Goal: Task Accomplishment & Management: Use online tool/utility

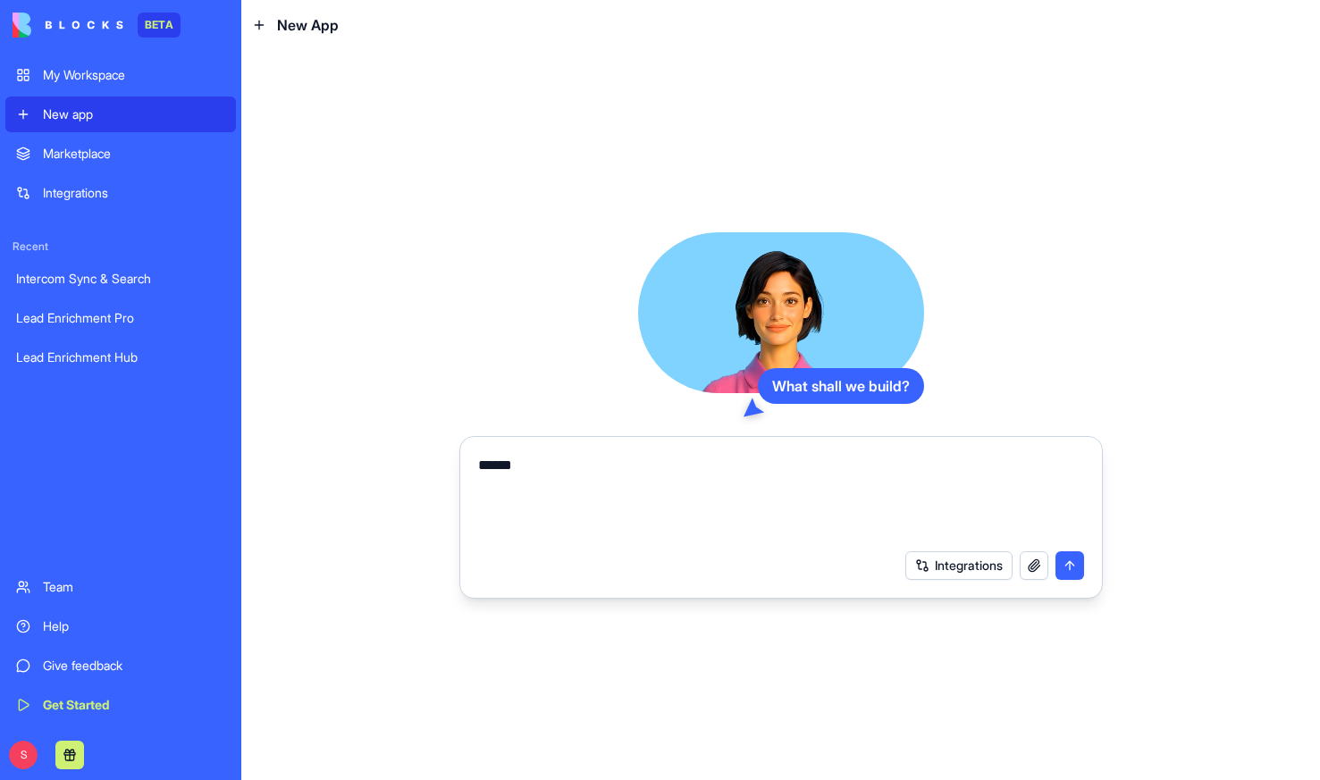
click at [68, 190] on div "Integrations" at bounding box center [134, 193] width 182 height 18
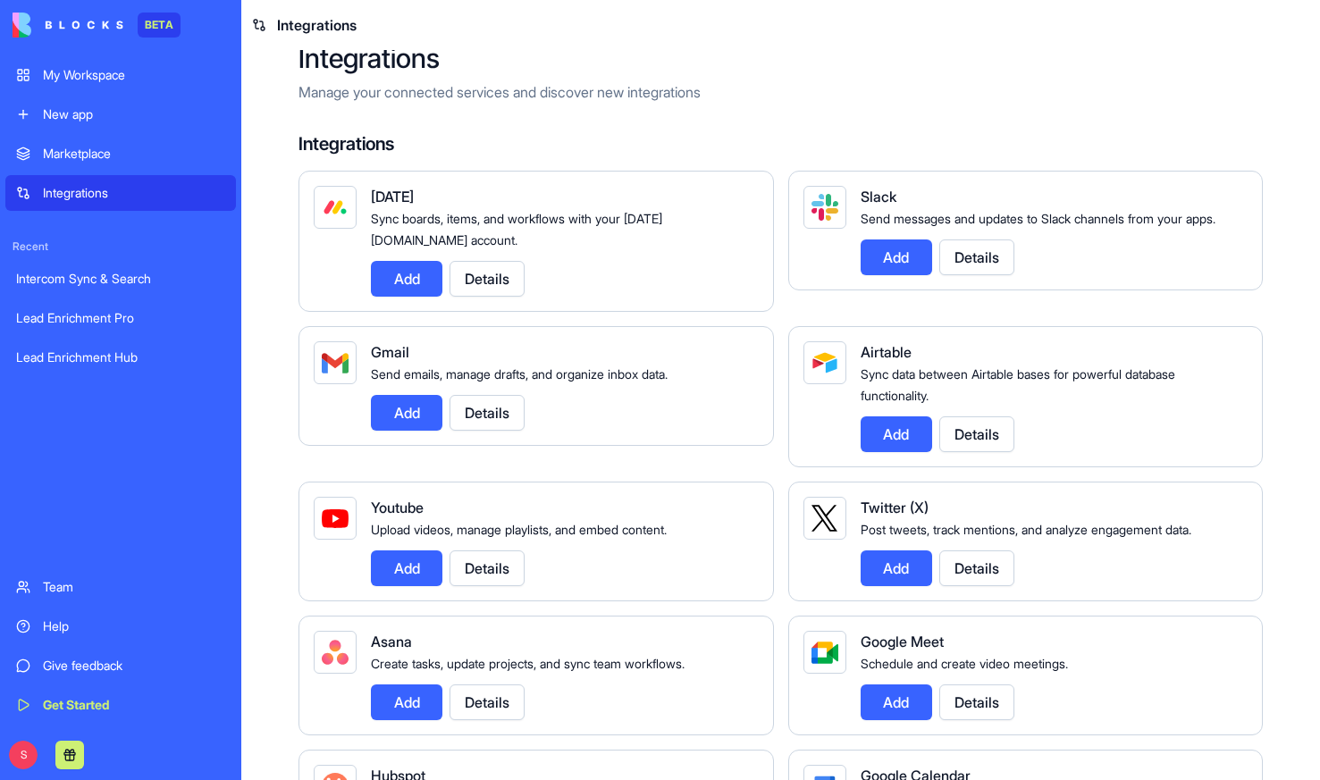
scroll to position [43, 0]
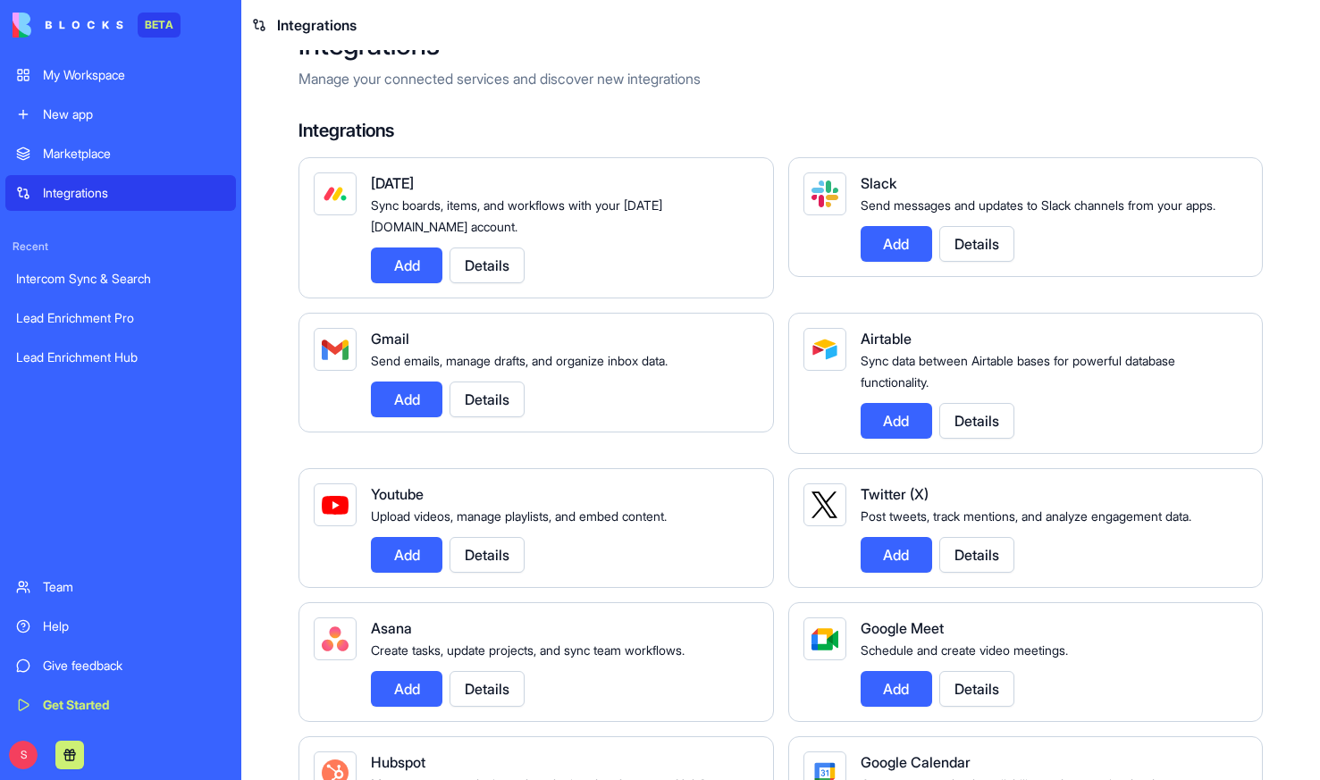
click at [1009, 258] on button "Details" at bounding box center [976, 244] width 75 height 36
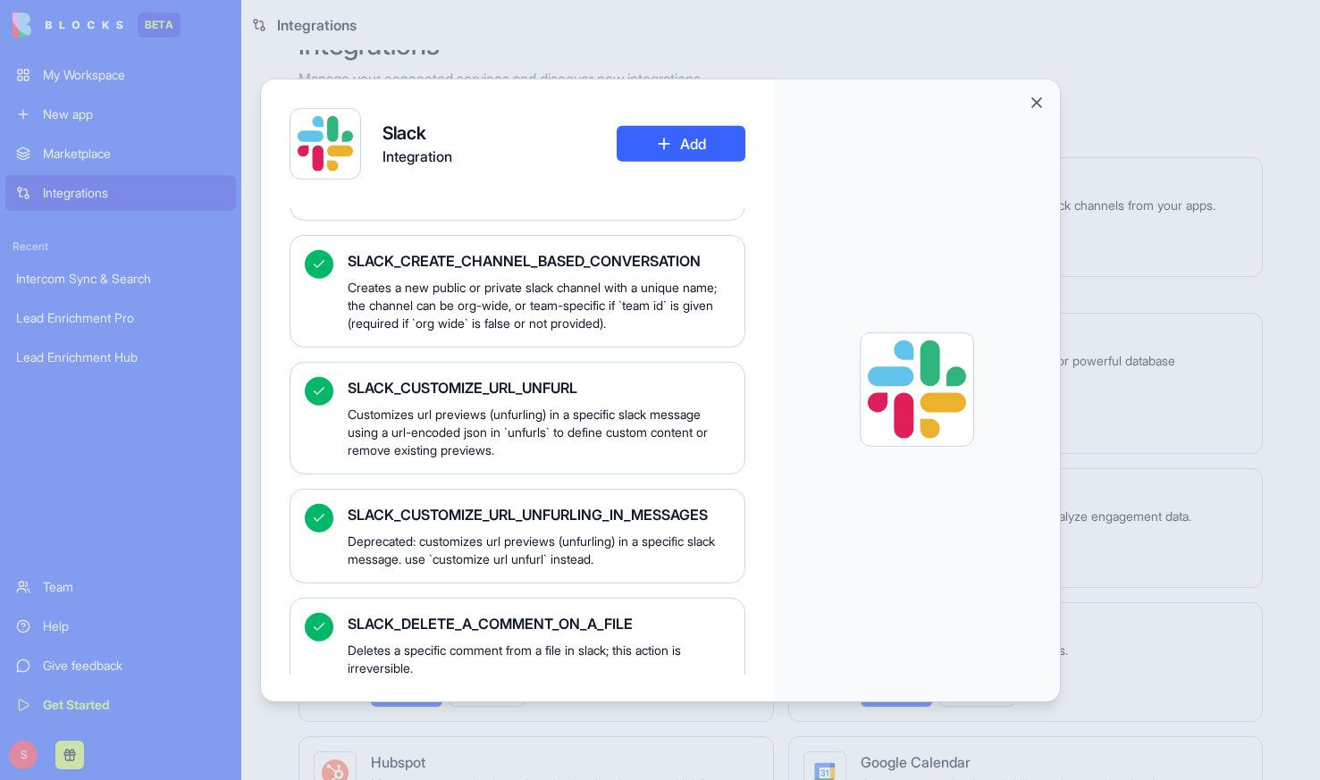
scroll to position [2063, 0]
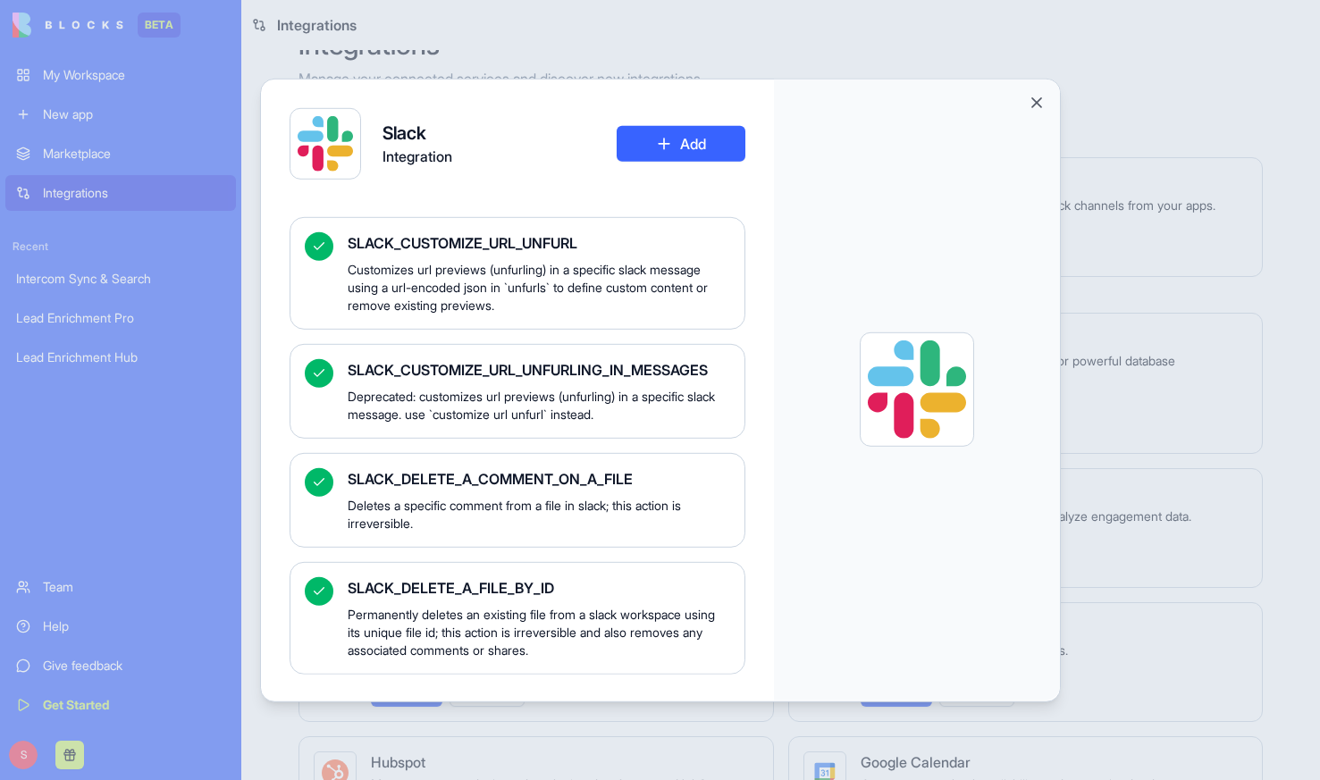
click at [1048, 96] on div at bounding box center [917, 389] width 286 height 621
click at [1028, 95] on button "Close" at bounding box center [1036, 102] width 18 height 18
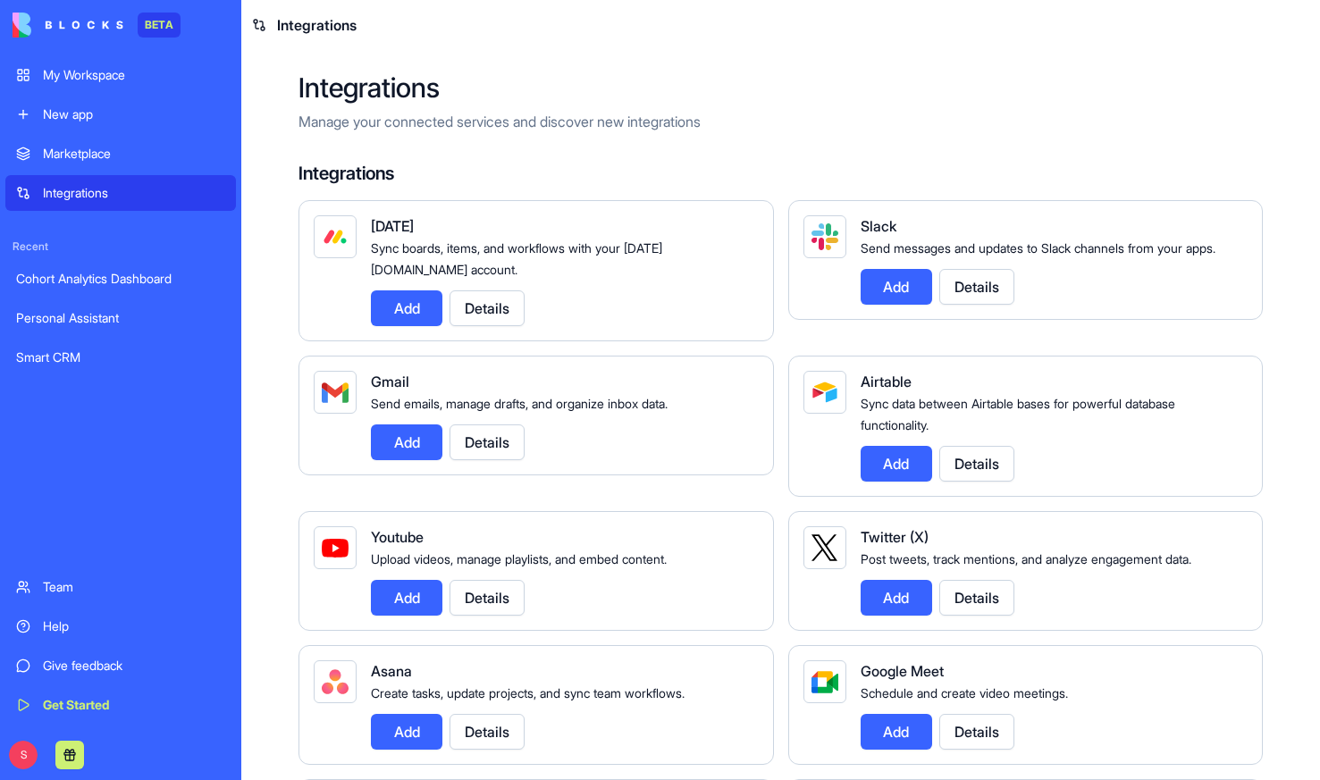
click at [983, 305] on button "Details" at bounding box center [976, 287] width 75 height 36
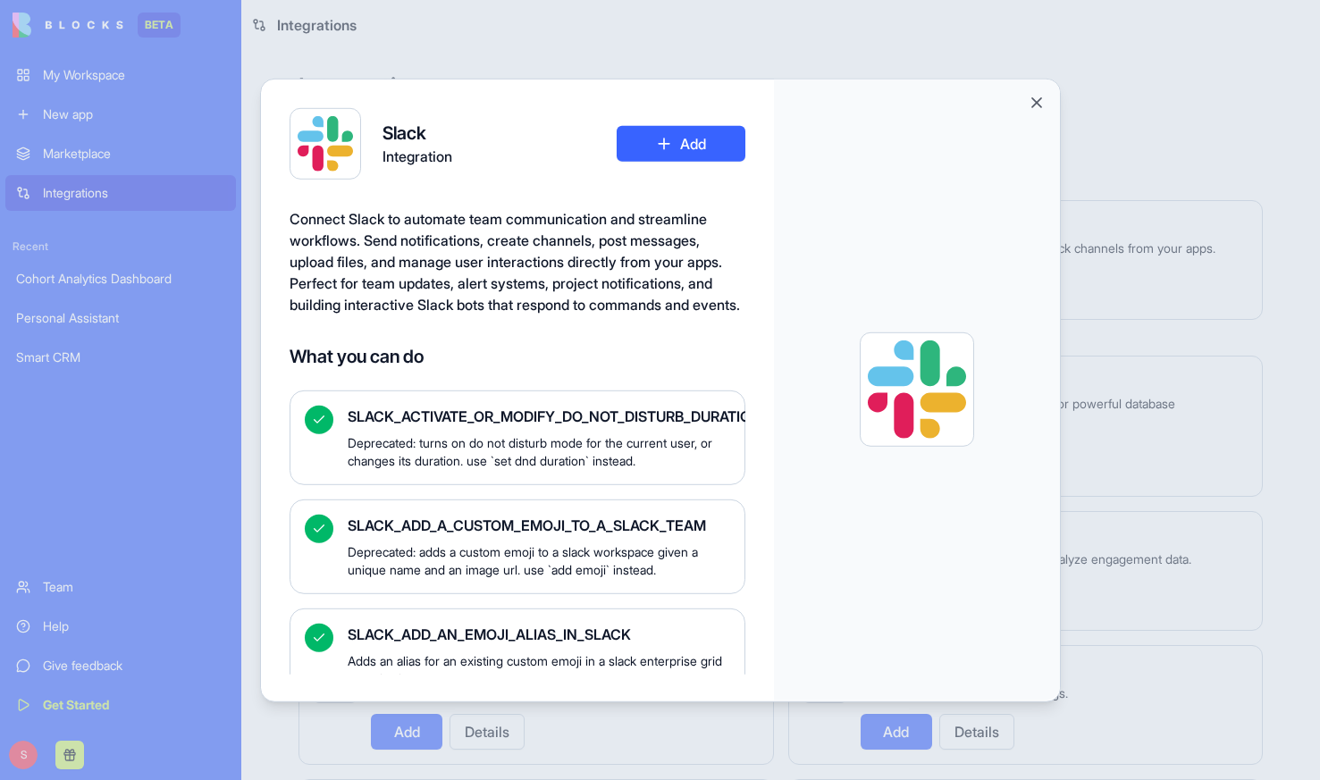
click at [1039, 96] on button "Close" at bounding box center [1036, 102] width 18 height 18
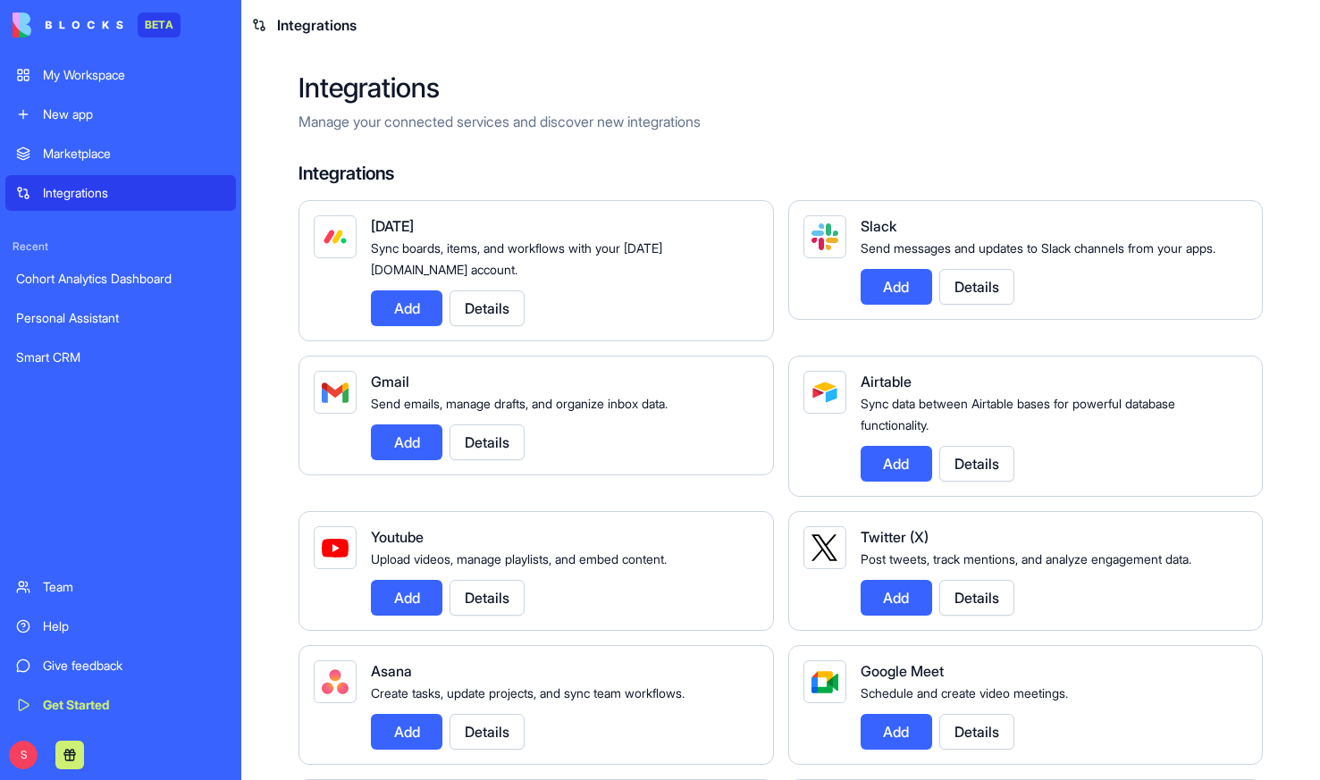
click at [964, 305] on button "Details" at bounding box center [976, 287] width 75 height 36
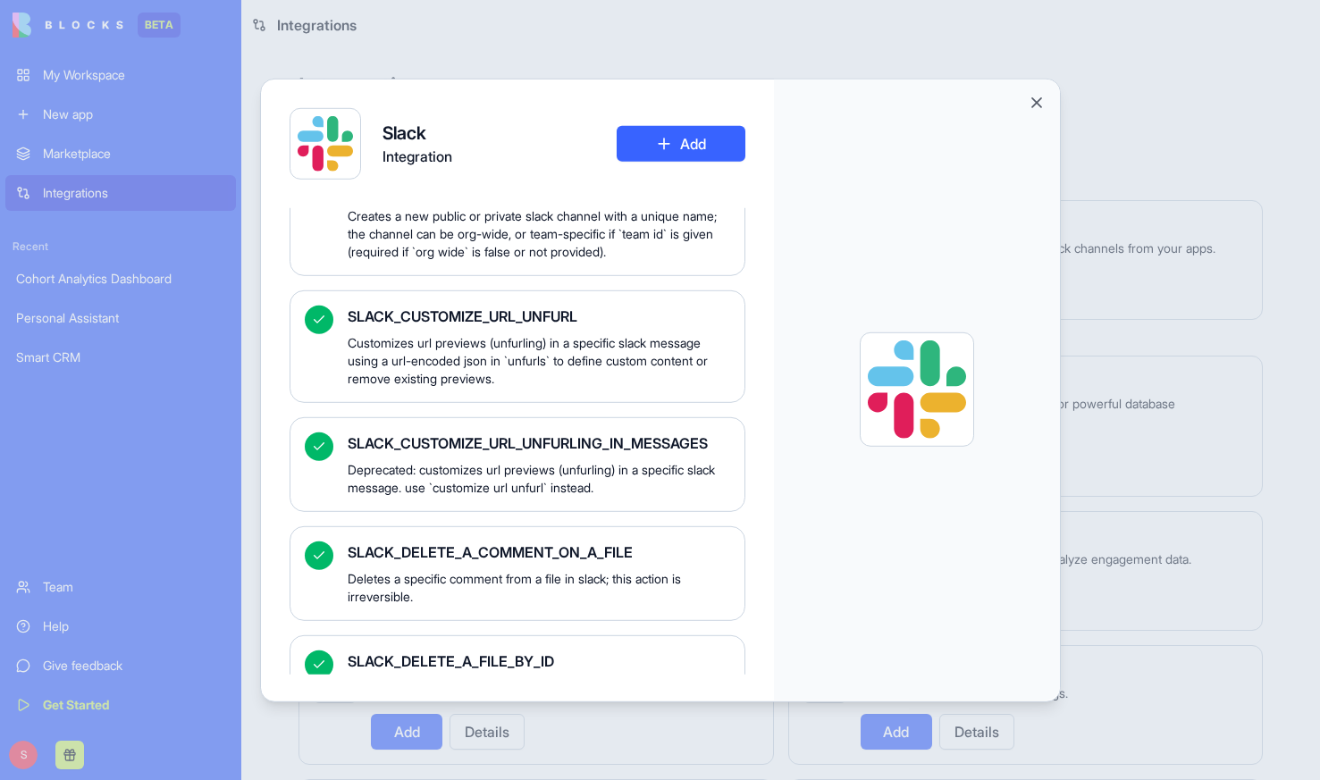
scroll to position [2063, 0]
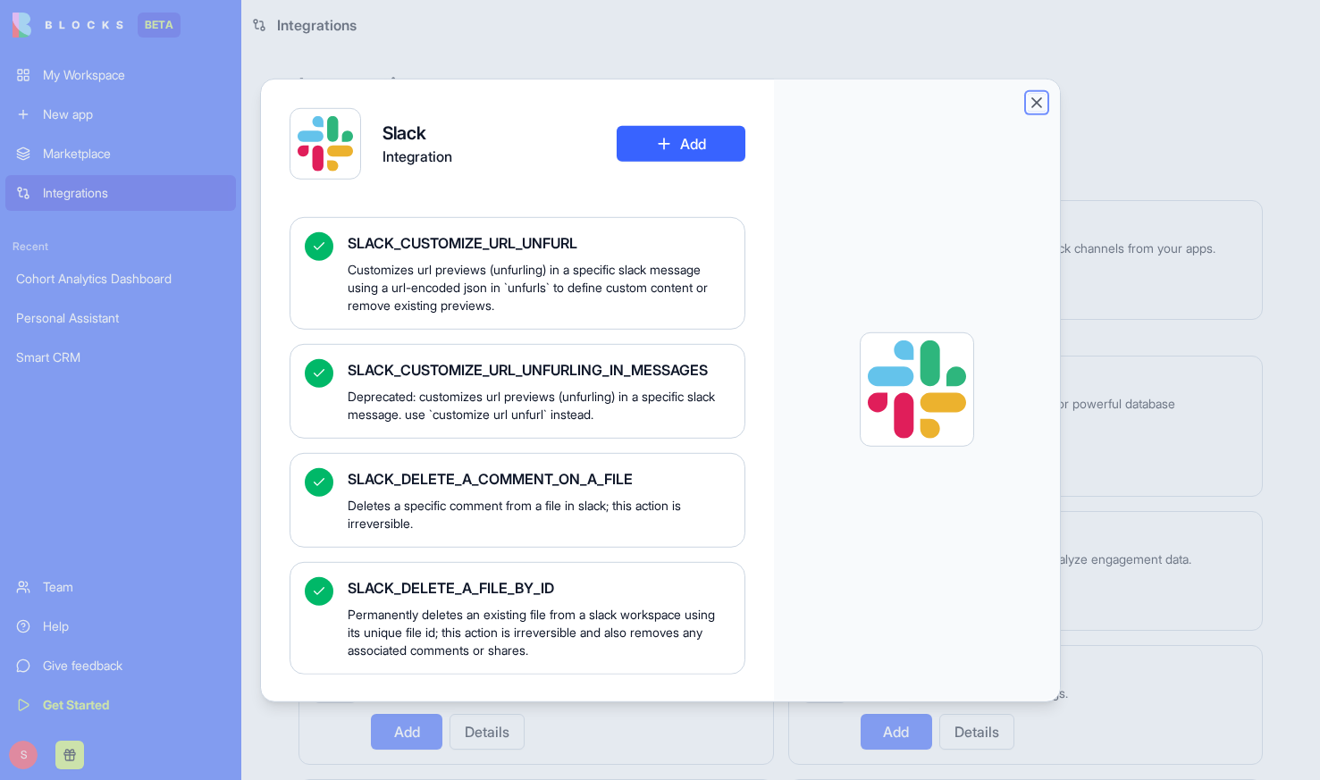
click at [1037, 100] on button "Close" at bounding box center [1036, 102] width 18 height 18
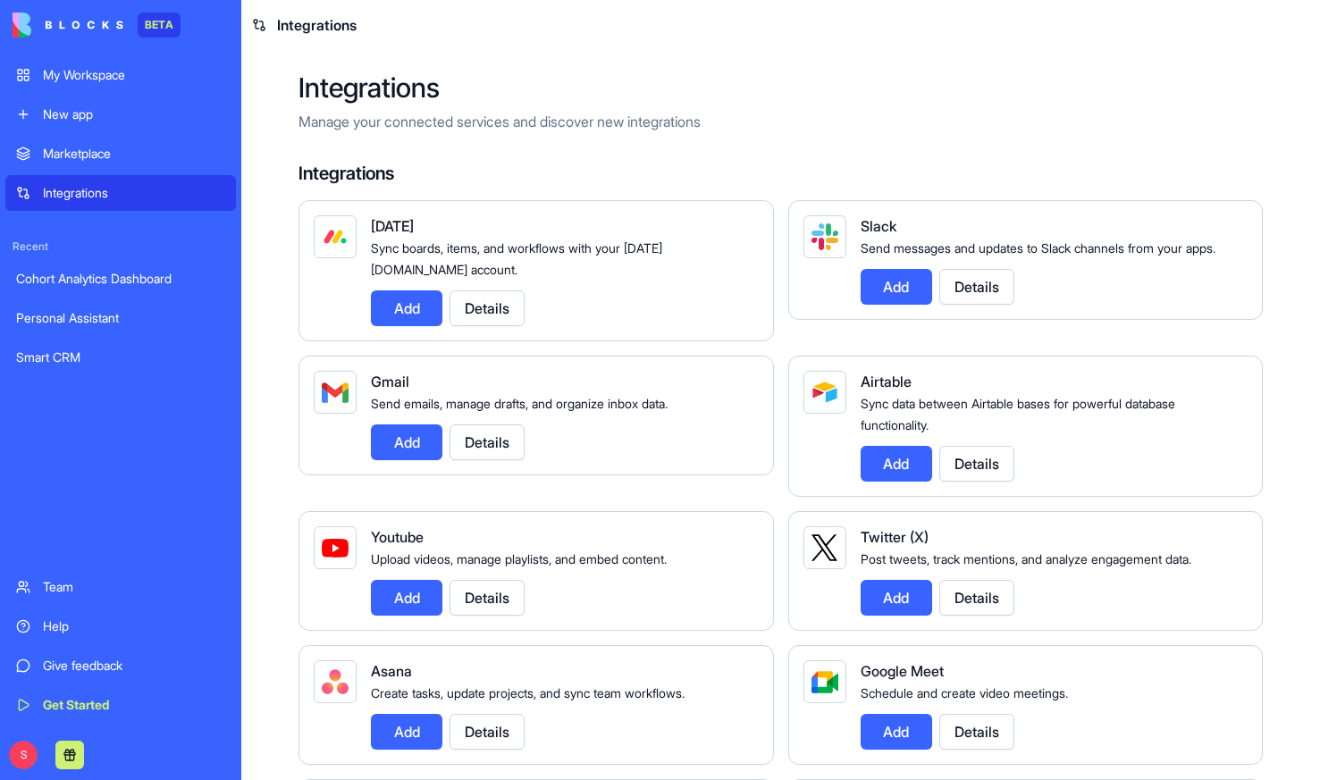
click at [970, 305] on button "Details" at bounding box center [976, 287] width 75 height 36
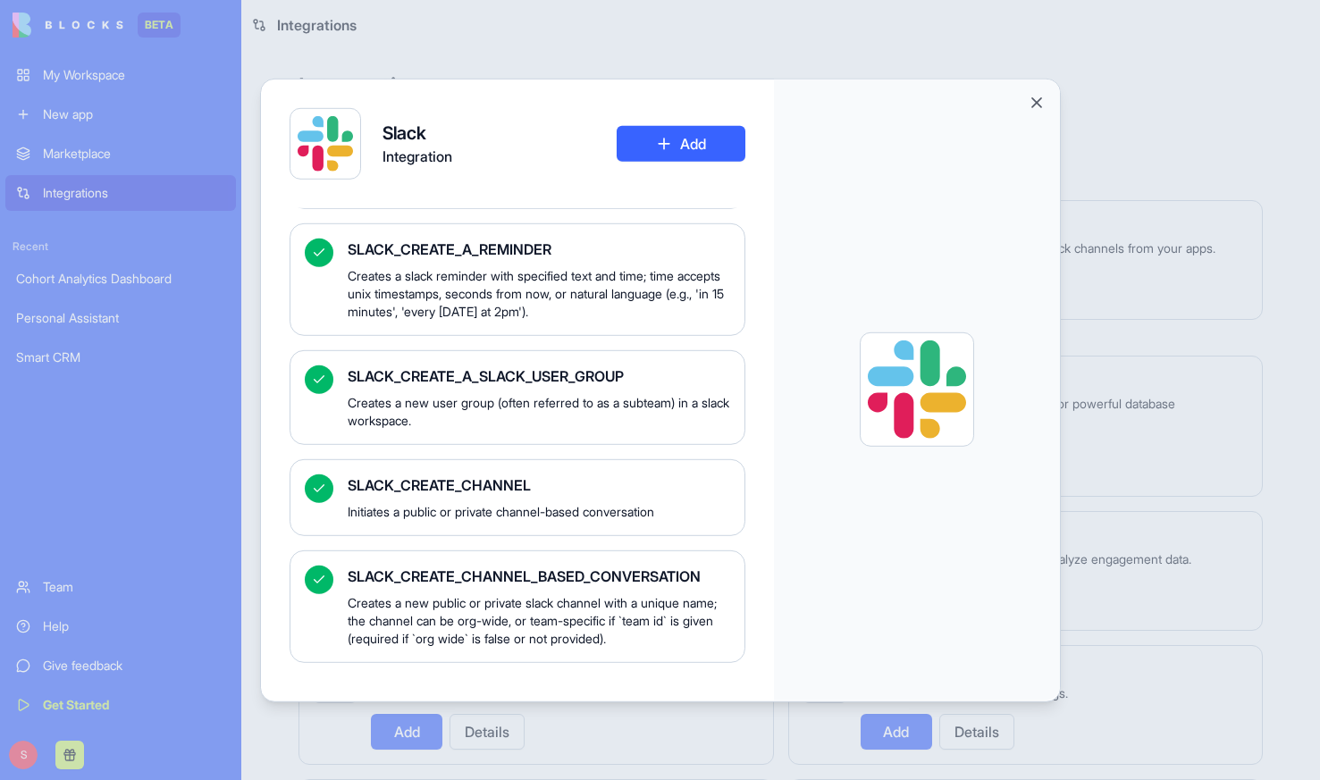
scroll to position [2063, 0]
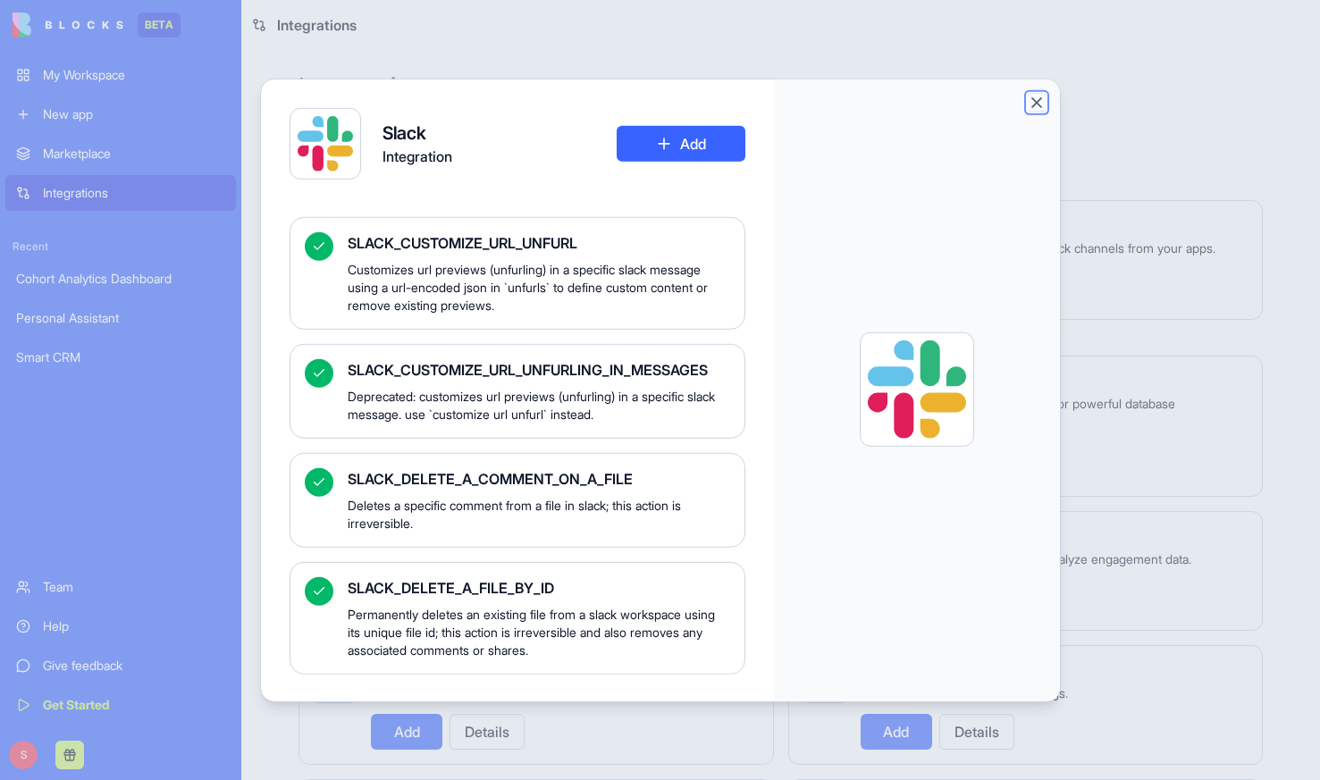
click at [1039, 99] on button "Close" at bounding box center [1036, 102] width 18 height 18
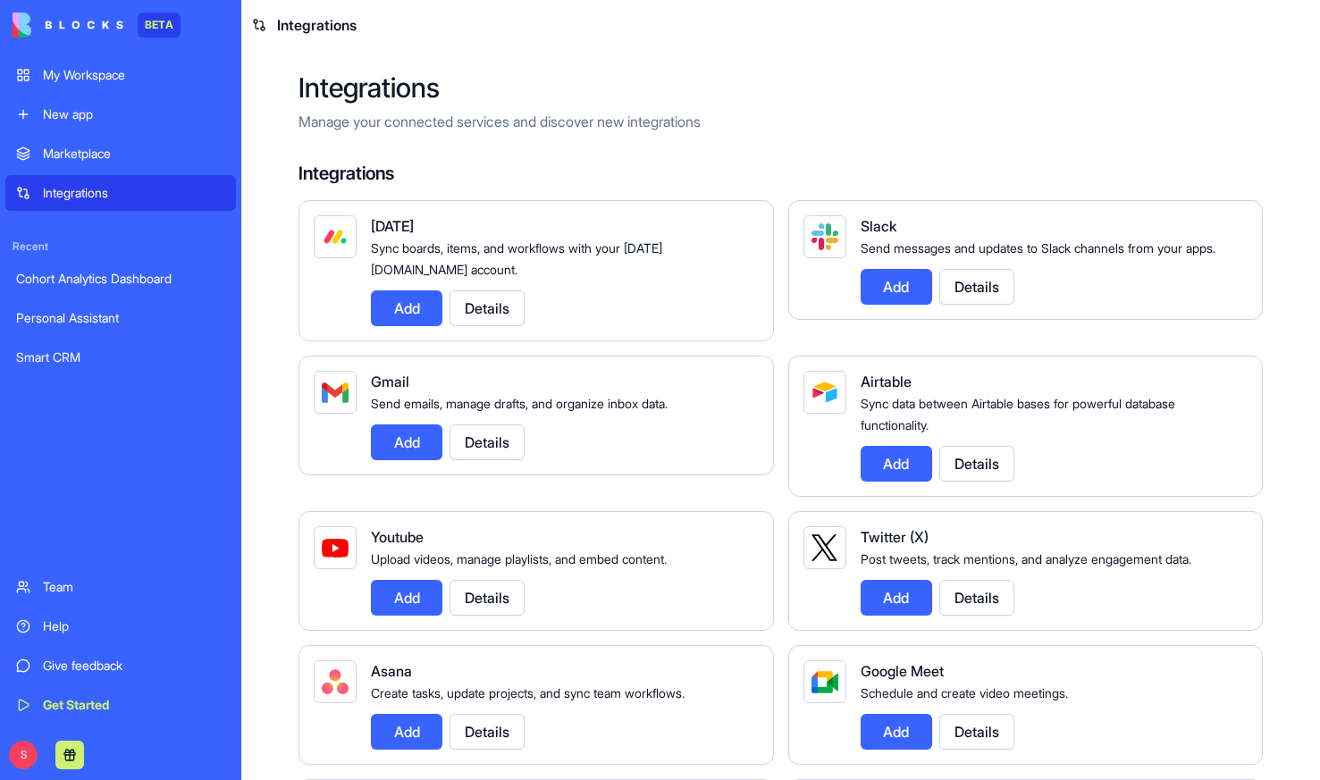
click at [1087, 12] on header "Integrations" at bounding box center [780, 25] width 1078 height 50
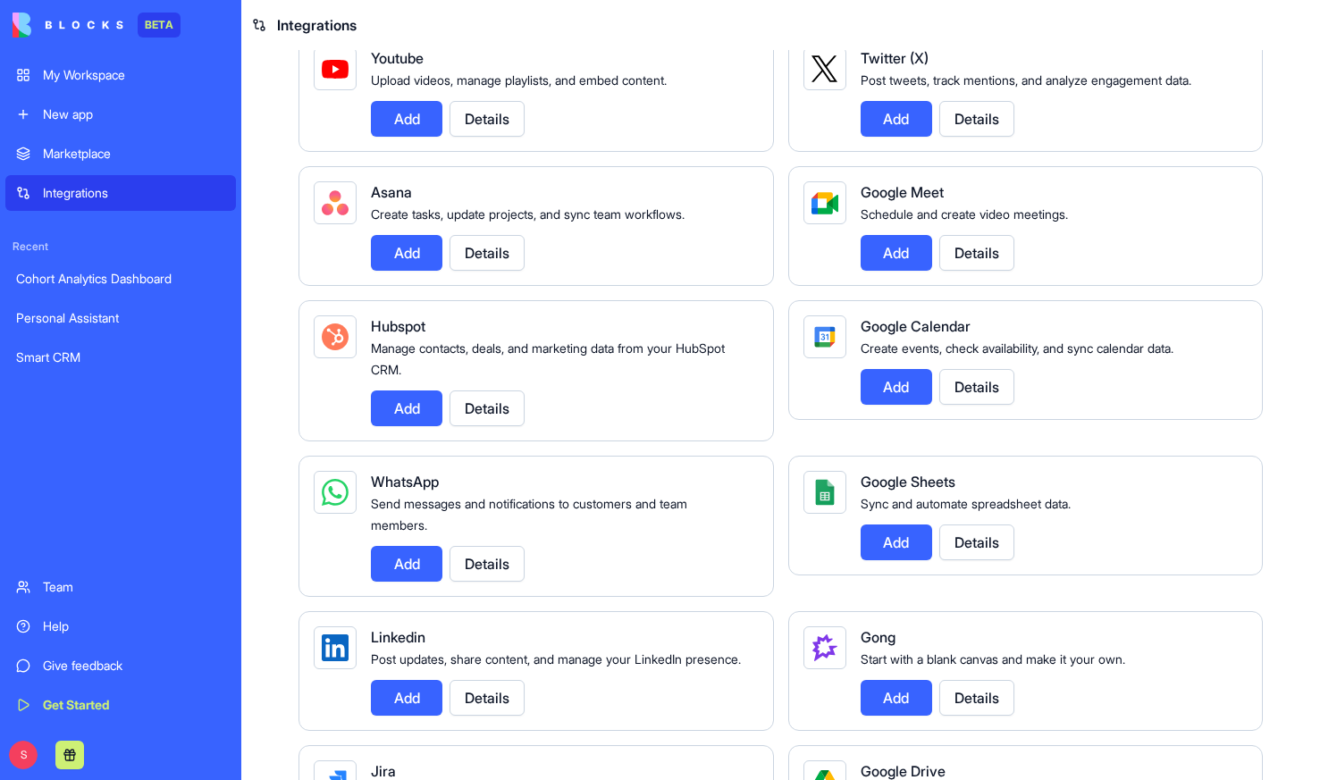
scroll to position [360, 0]
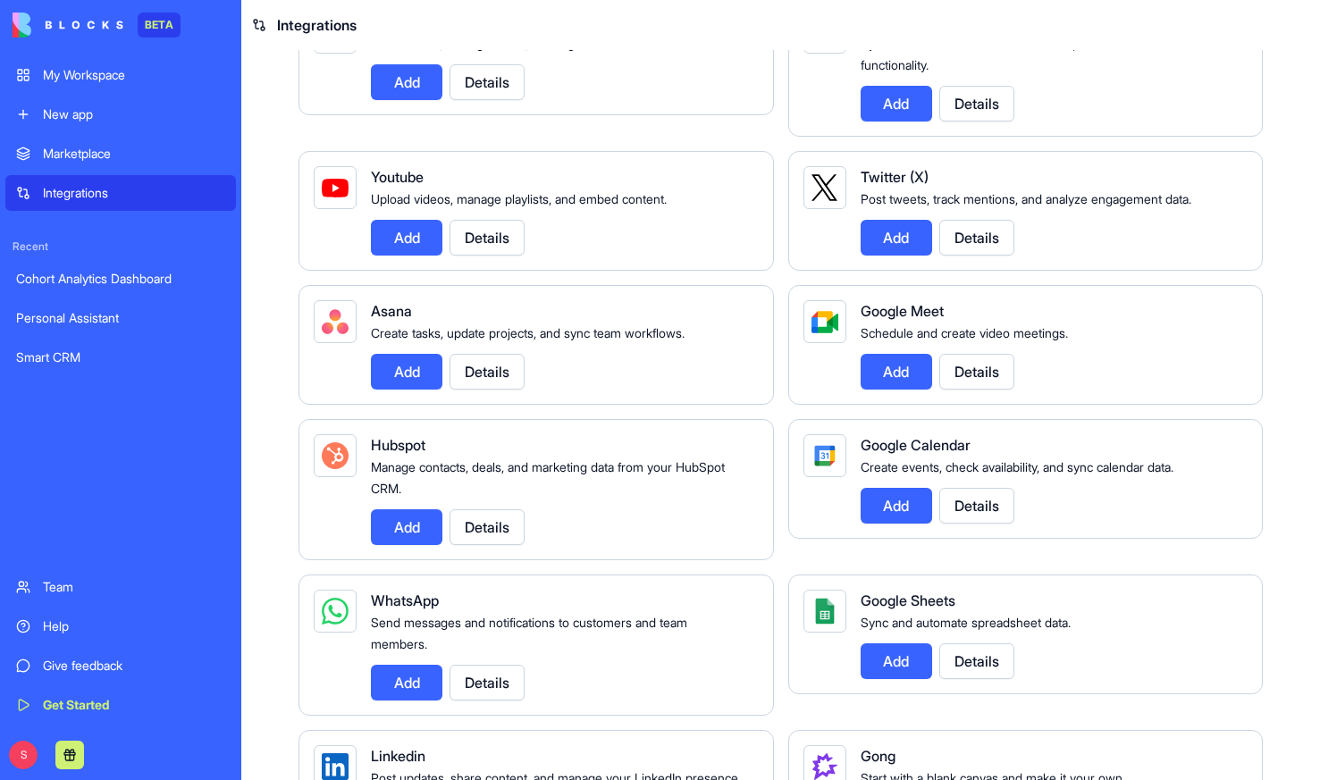
click at [976, 498] on button "Details" at bounding box center [976, 506] width 75 height 36
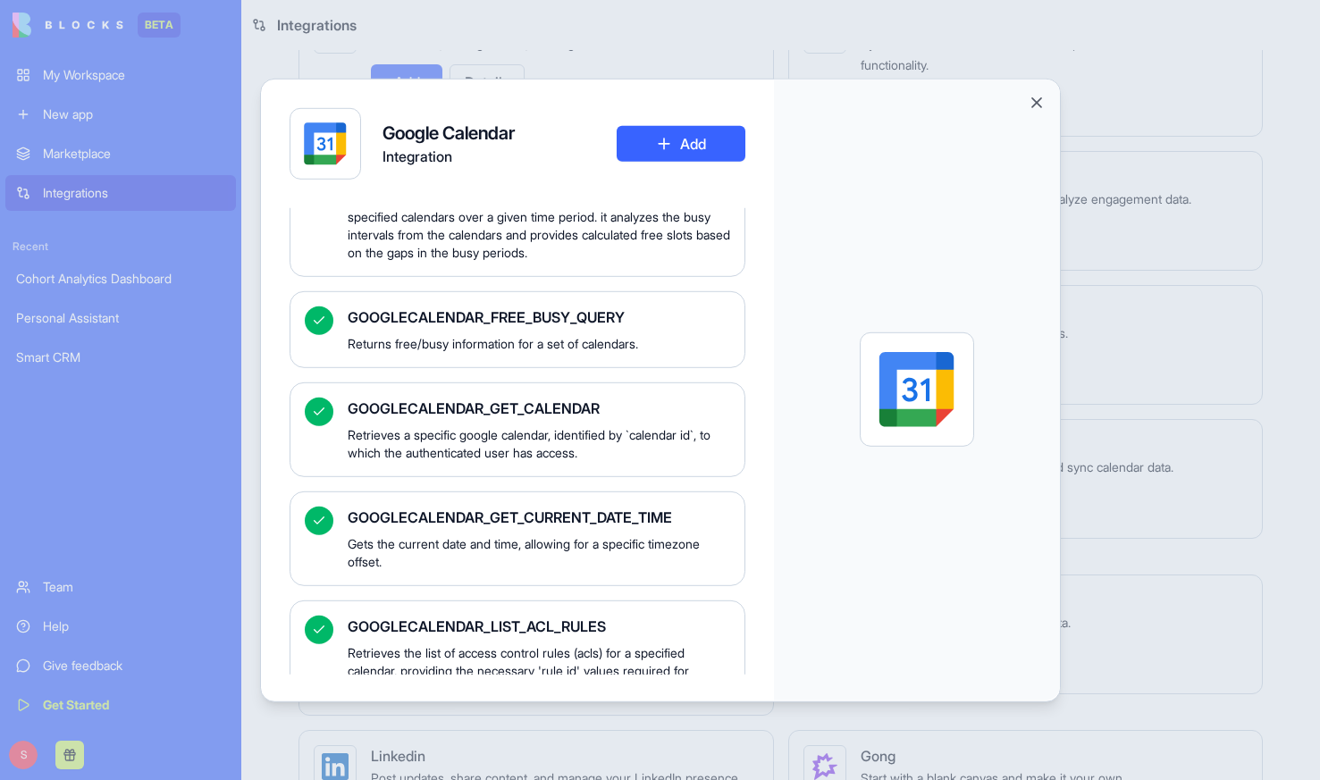
scroll to position [2041, 0]
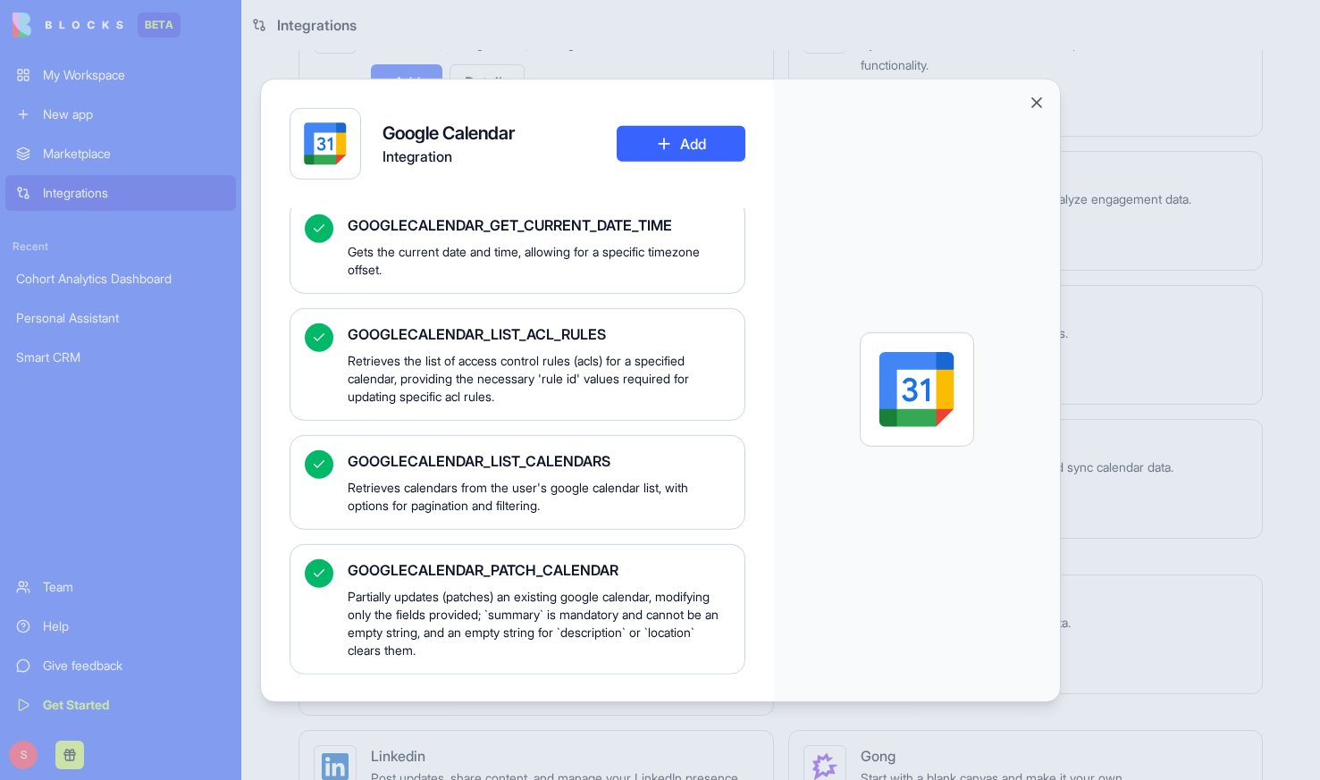
click at [1244, 49] on div at bounding box center [660, 390] width 1320 height 780
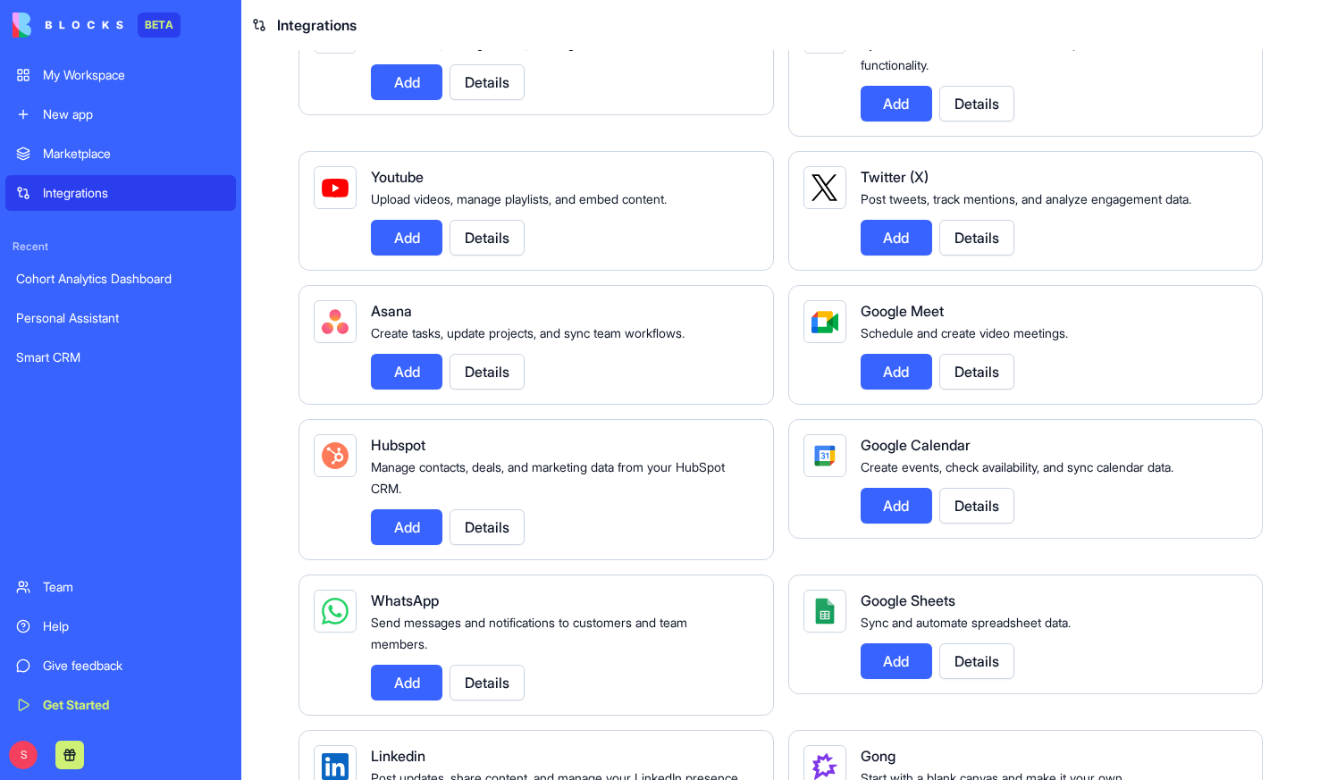
click at [984, 507] on button "Details" at bounding box center [976, 506] width 75 height 36
click at [984, 504] on button "Details" at bounding box center [976, 506] width 75 height 36
click at [986, 500] on button "Details" at bounding box center [976, 506] width 75 height 36
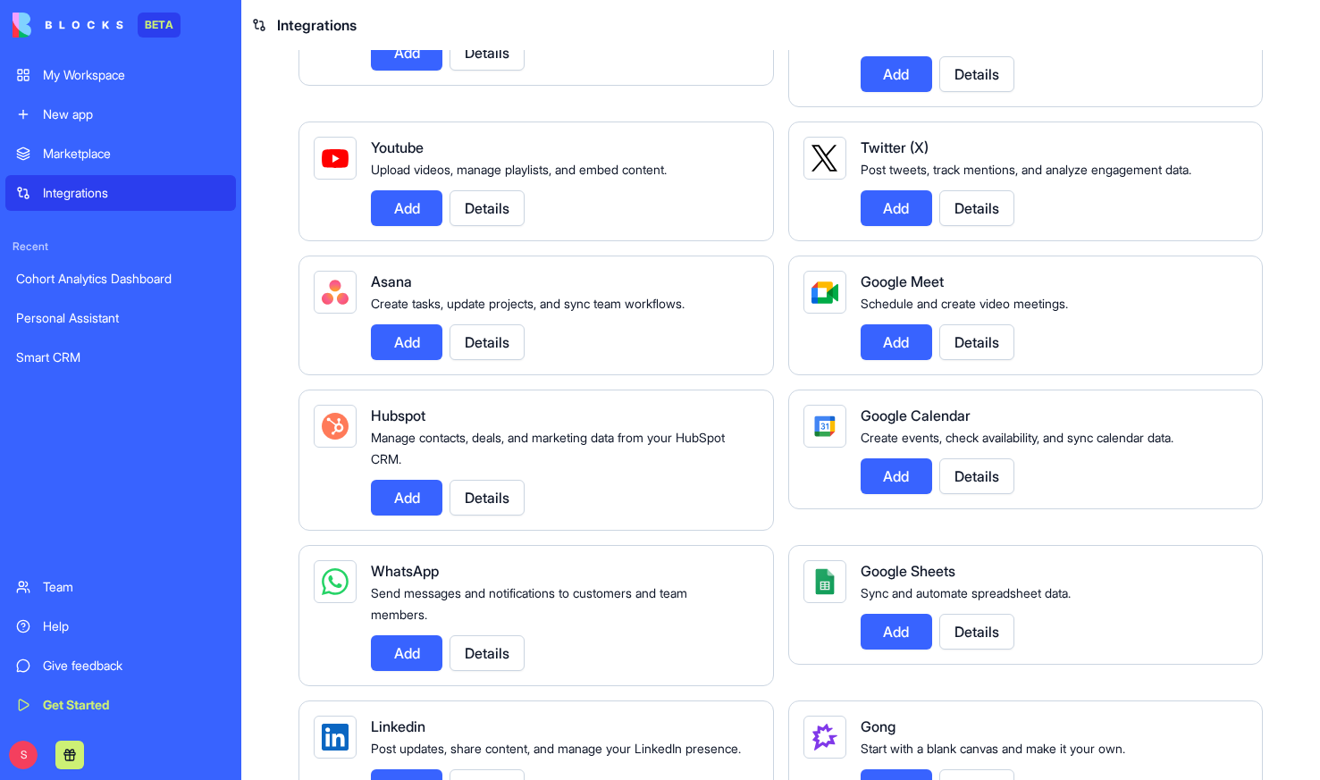
scroll to position [392, 0]
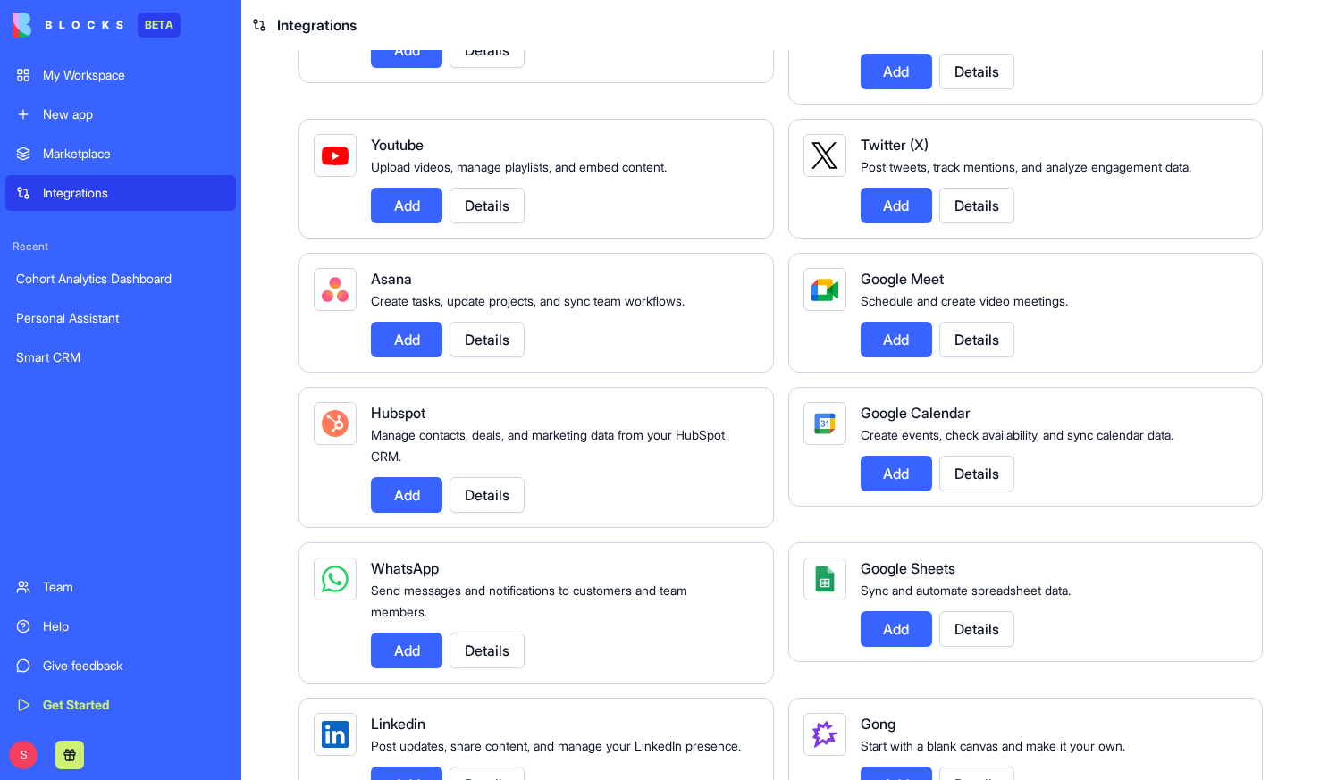
click at [982, 474] on button "Details" at bounding box center [976, 474] width 75 height 36
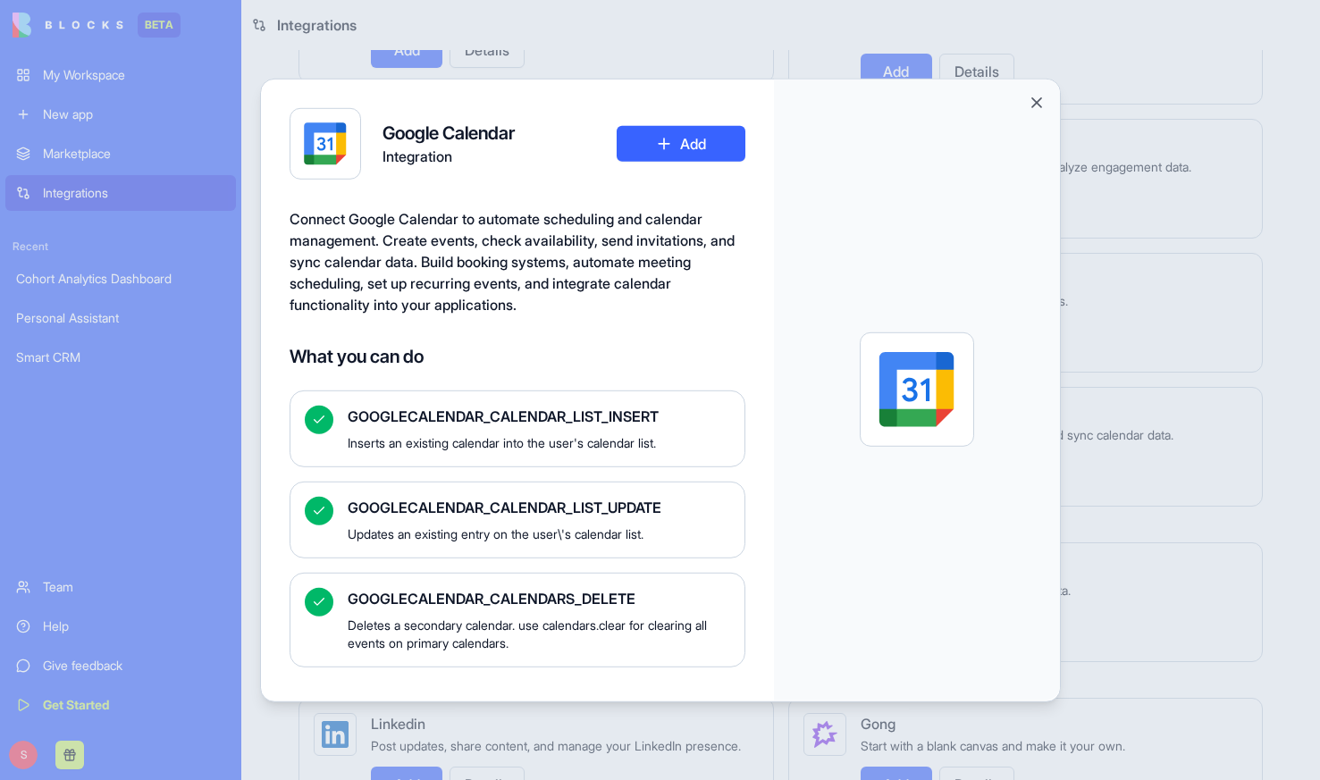
click at [1031, 103] on button "Close" at bounding box center [1036, 102] width 18 height 18
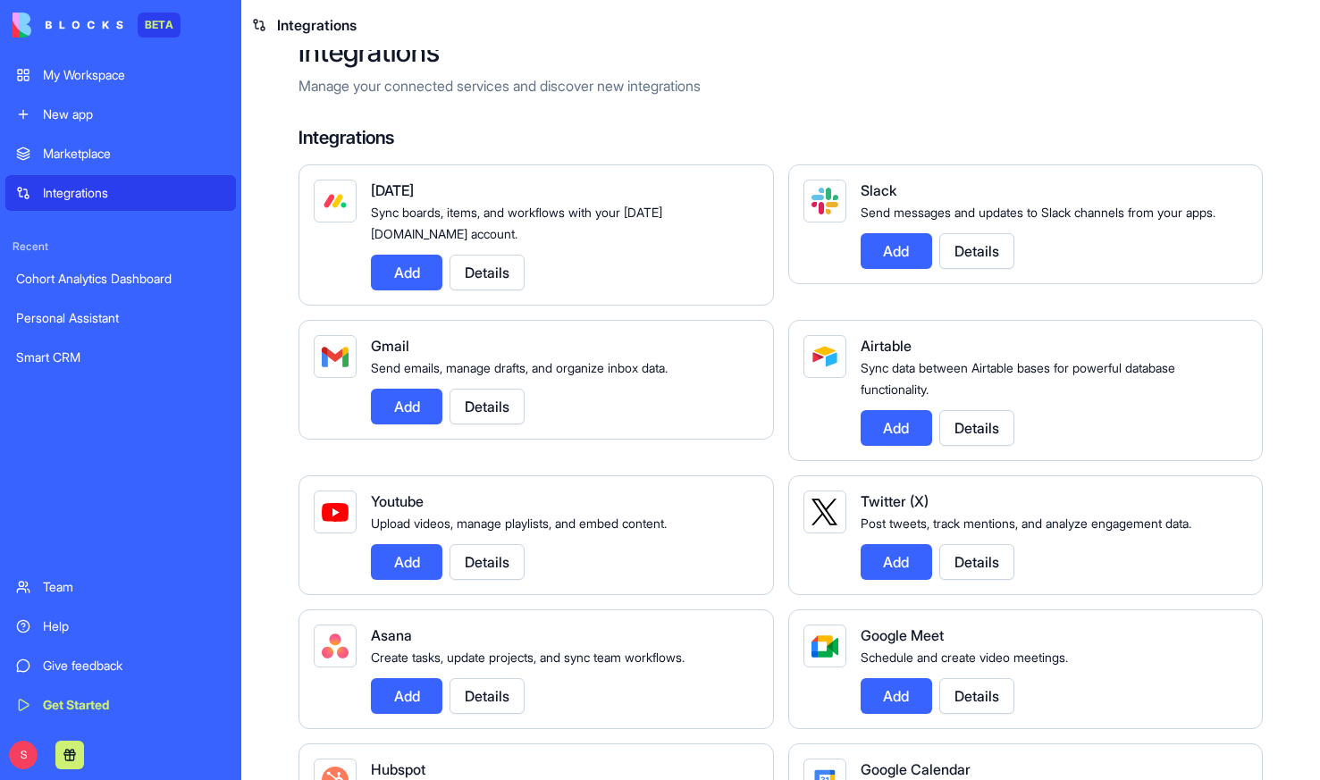
scroll to position [0, 0]
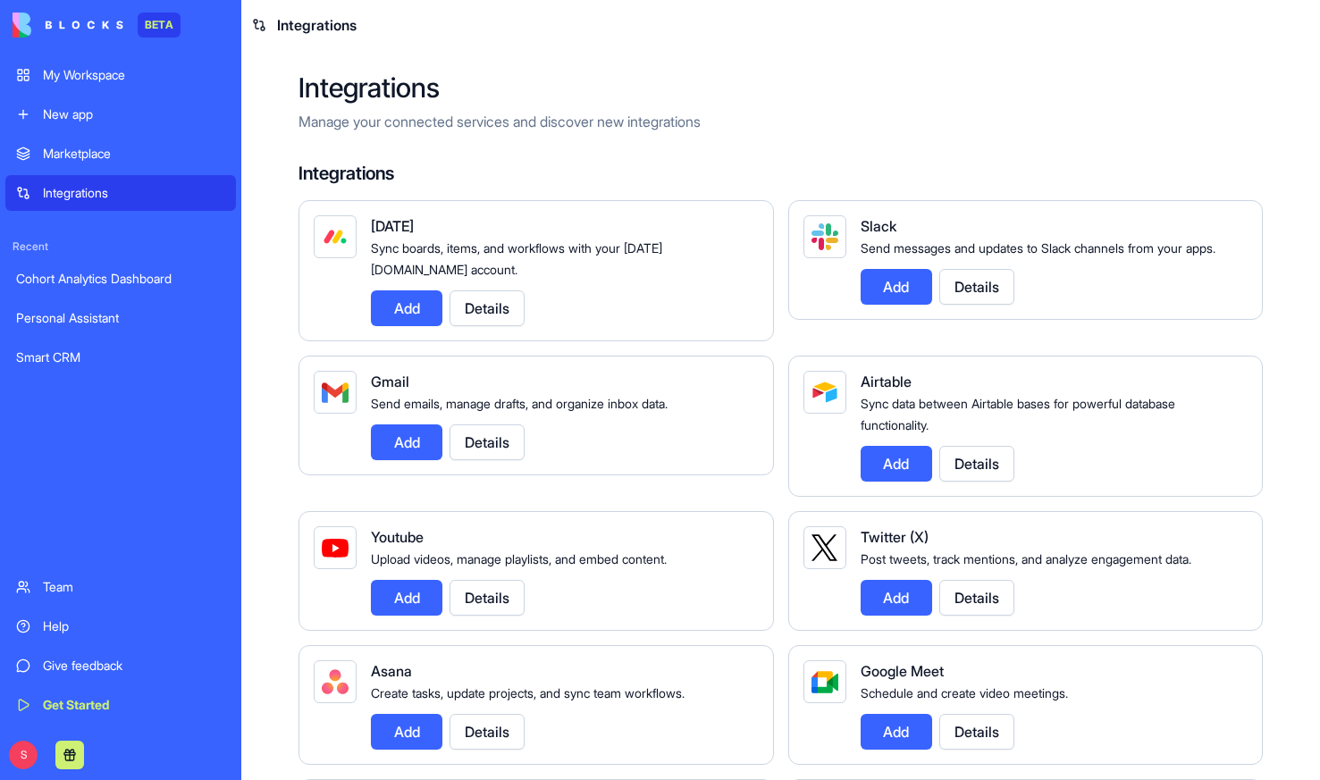
click at [990, 305] on button "Details" at bounding box center [976, 287] width 75 height 36
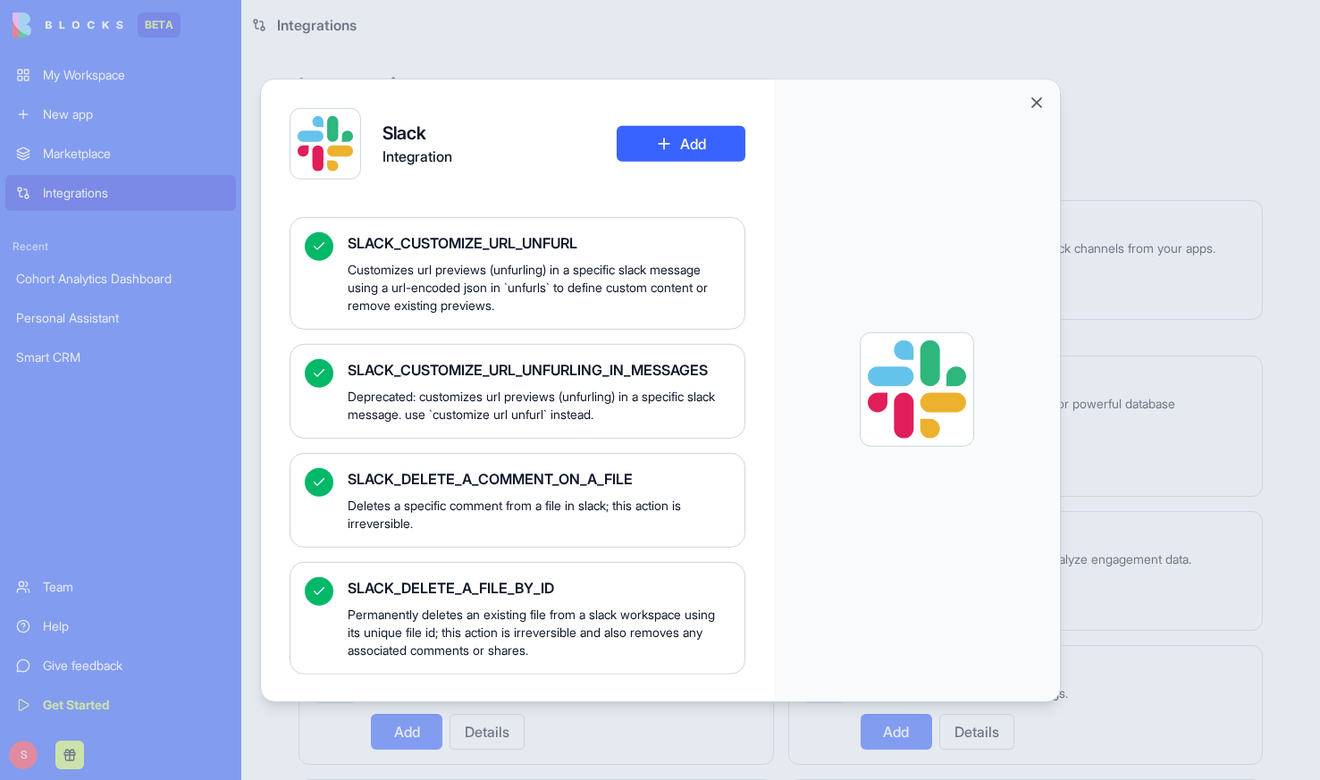
scroll to position [2063, 0]
click at [1151, 138] on div at bounding box center [660, 390] width 1320 height 780
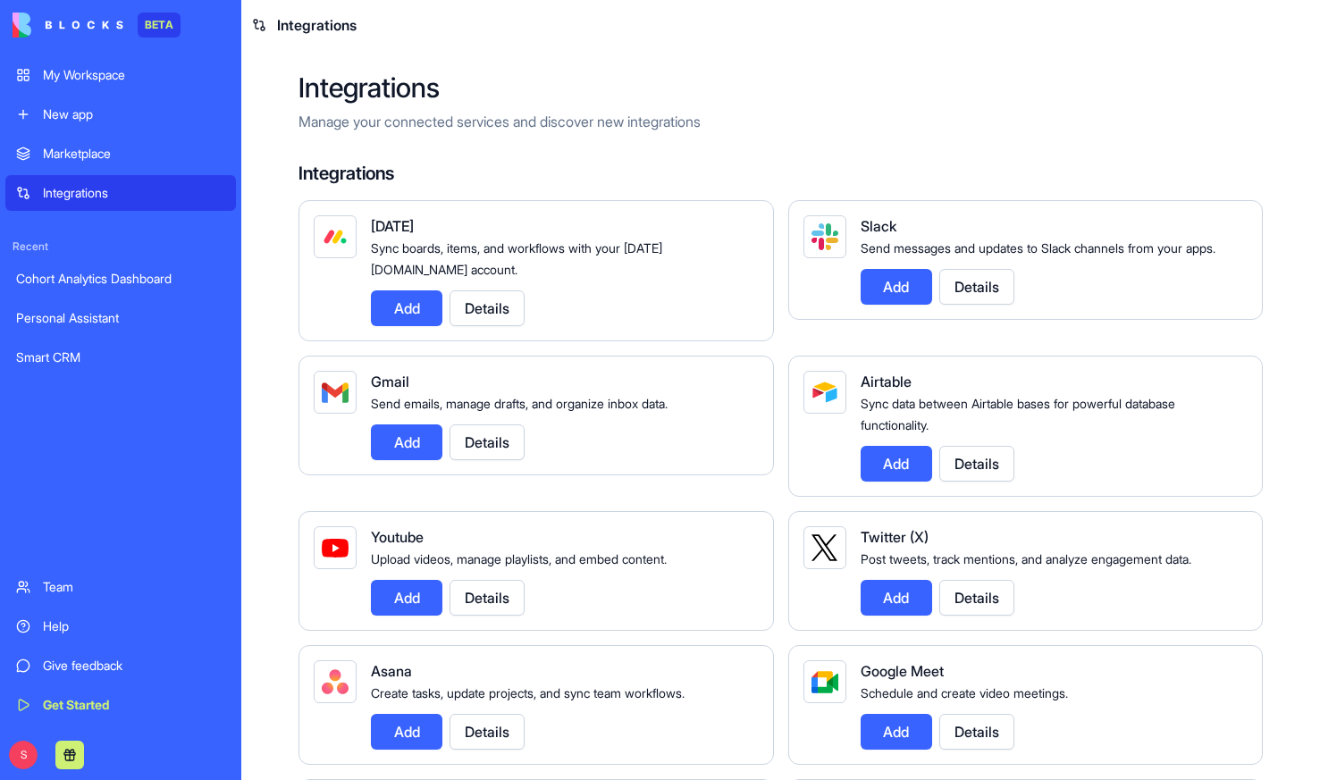
click at [980, 305] on button "Details" at bounding box center [976, 287] width 75 height 36
click at [961, 302] on button "Details" at bounding box center [976, 287] width 75 height 36
click at [988, 305] on button "Details" at bounding box center [976, 287] width 75 height 36
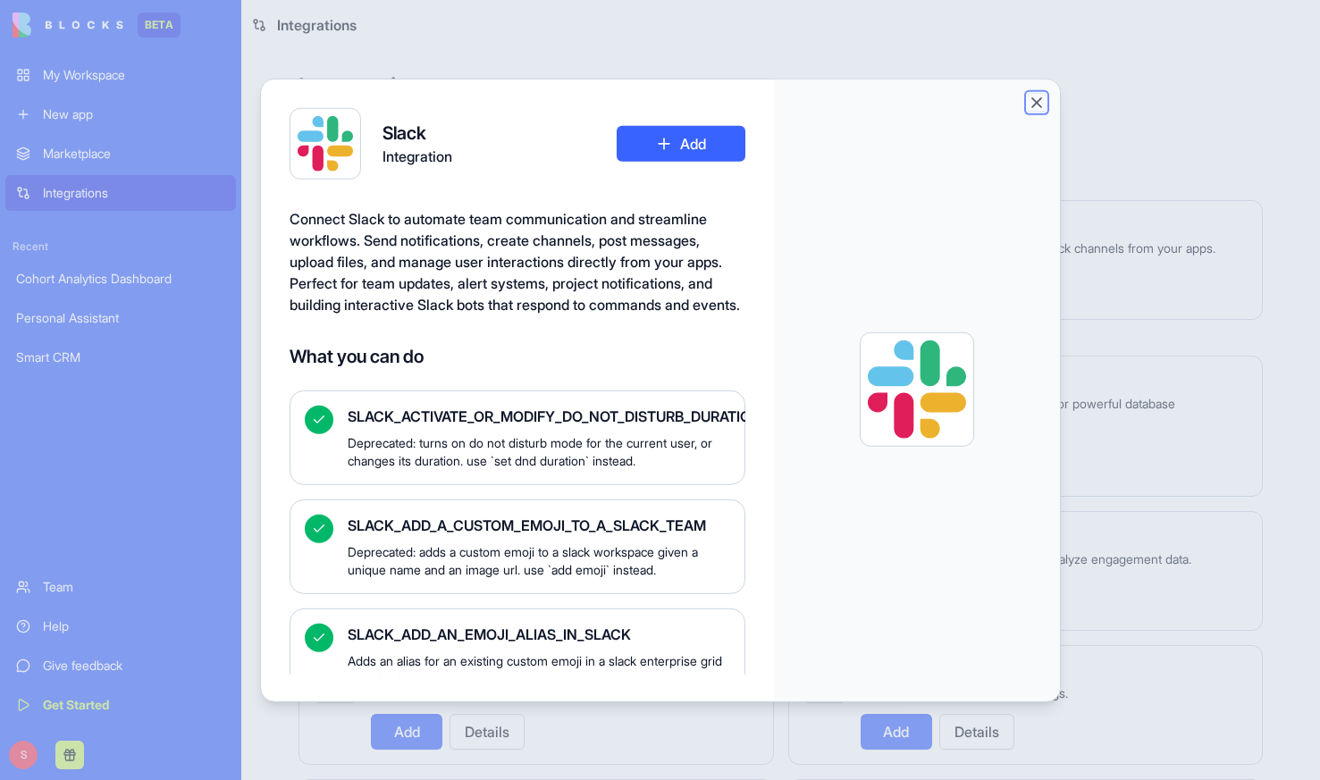
click at [1038, 96] on button "Close" at bounding box center [1036, 102] width 18 height 18
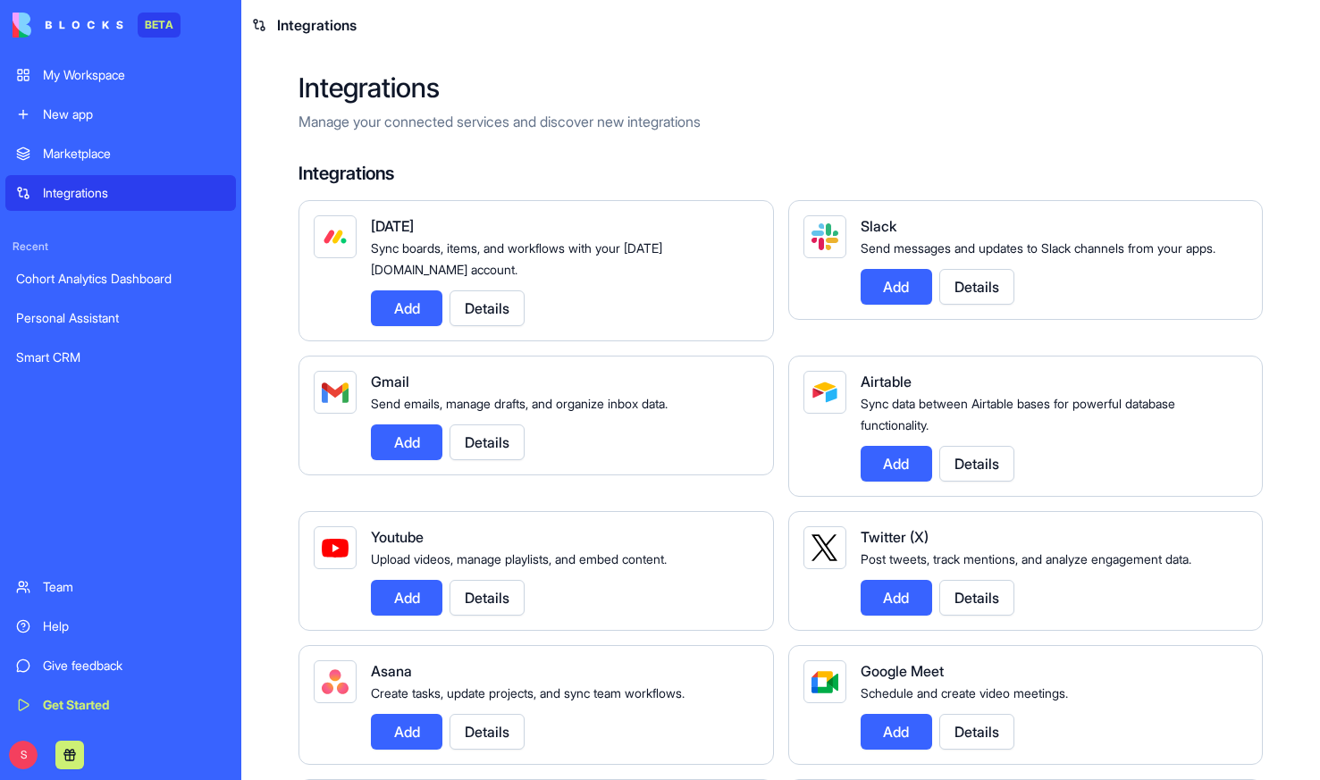
click at [73, 112] on div "New app" at bounding box center [134, 114] width 182 height 18
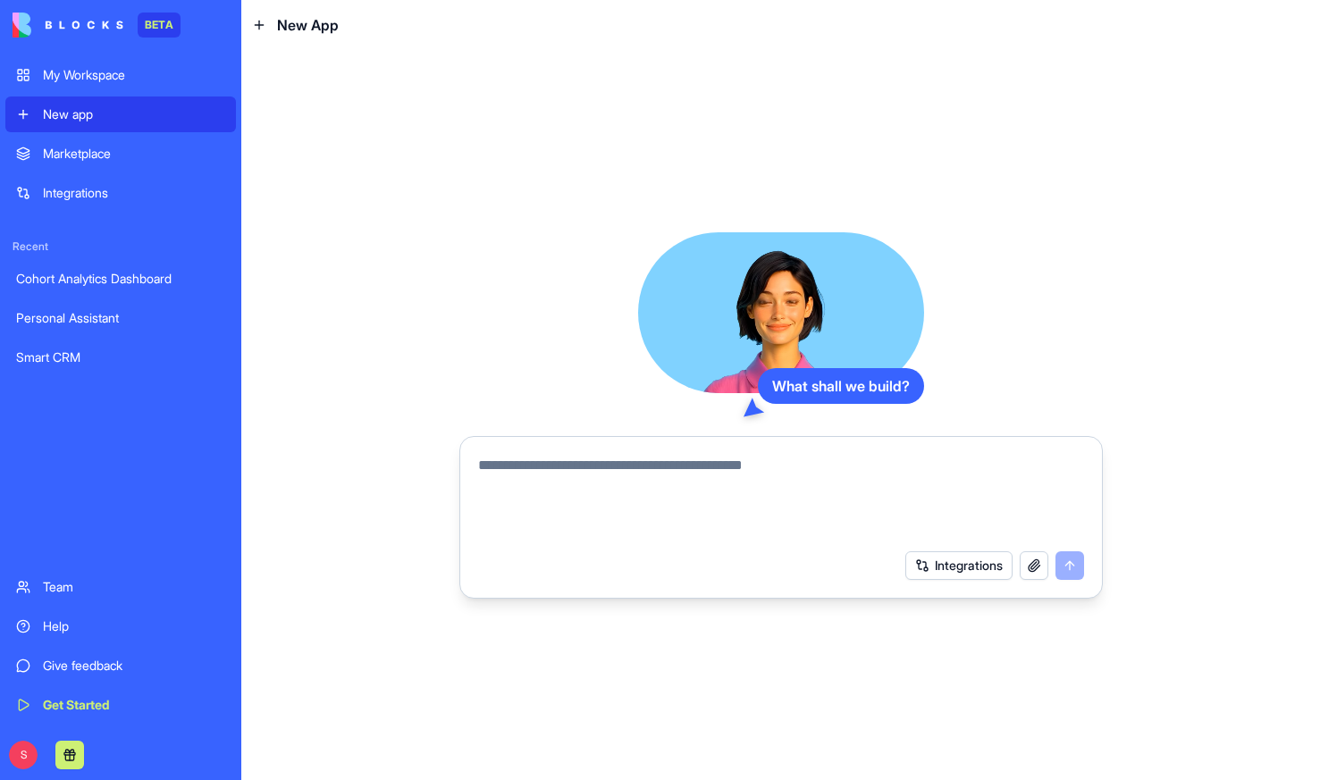
click at [60, 185] on div "Integrations" at bounding box center [134, 193] width 182 height 18
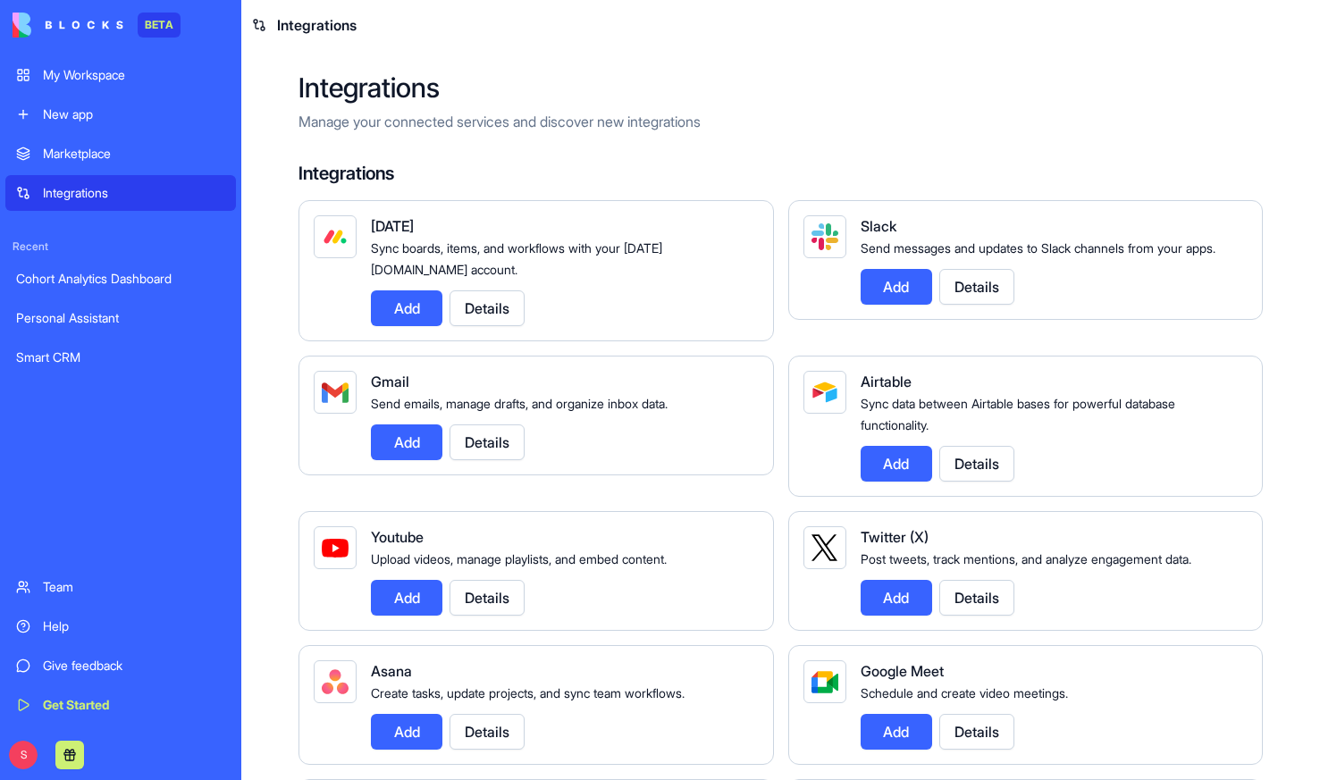
click at [991, 300] on button "Details" at bounding box center [976, 287] width 75 height 36
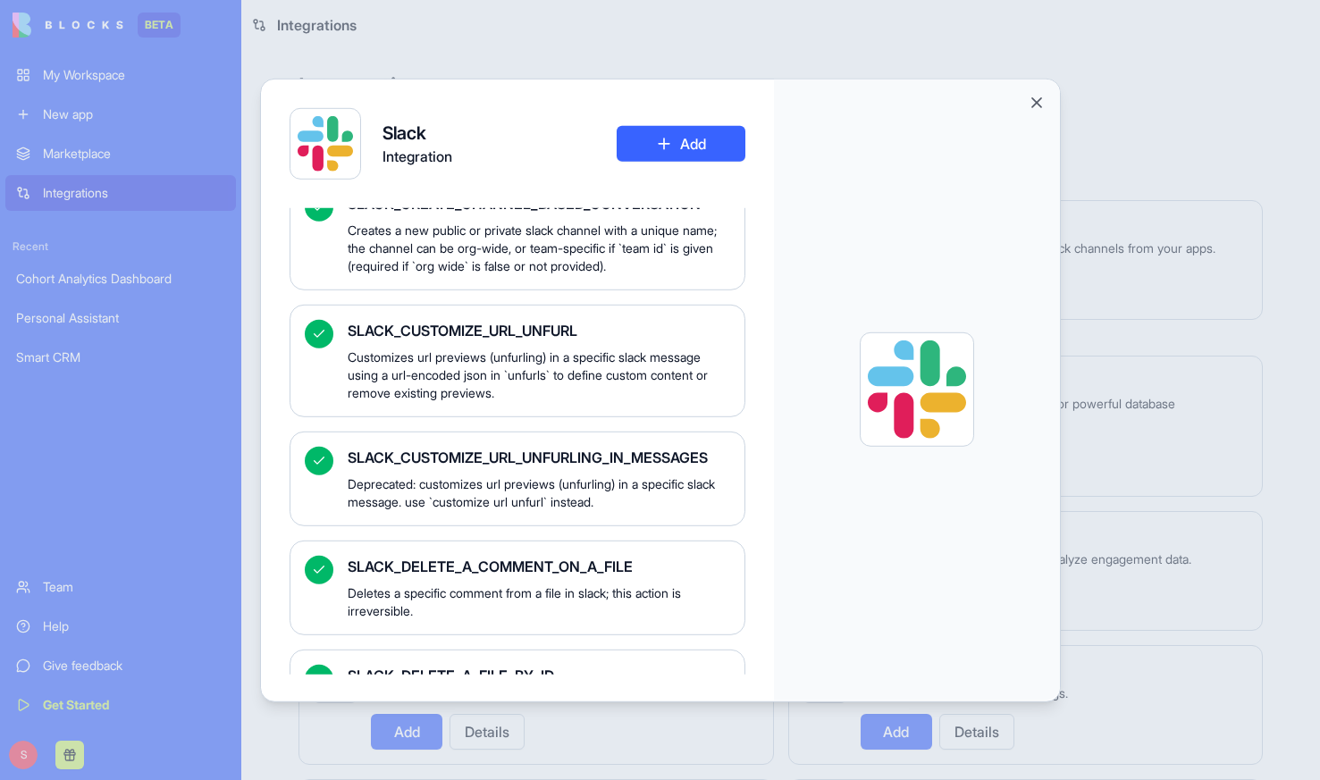
scroll to position [2063, 0]
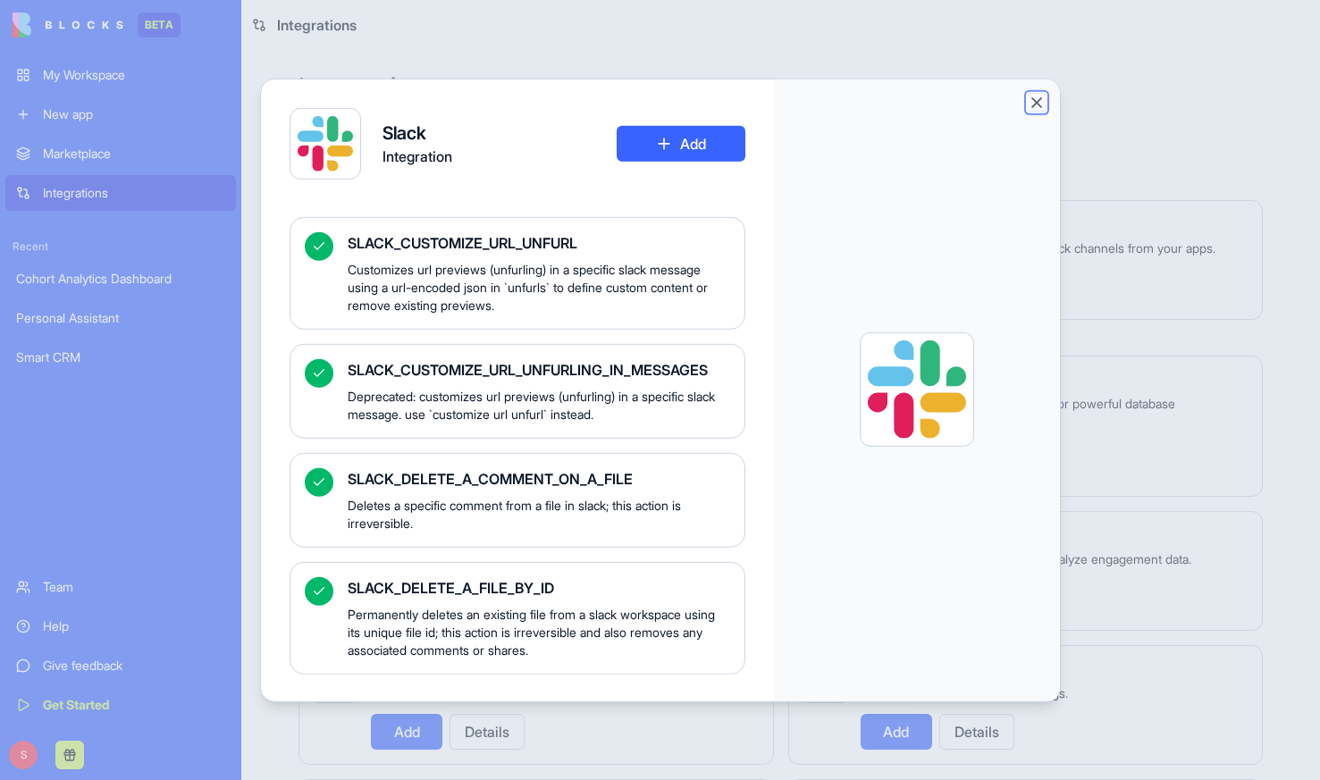
click at [1039, 99] on button "Close" at bounding box center [1036, 102] width 18 height 18
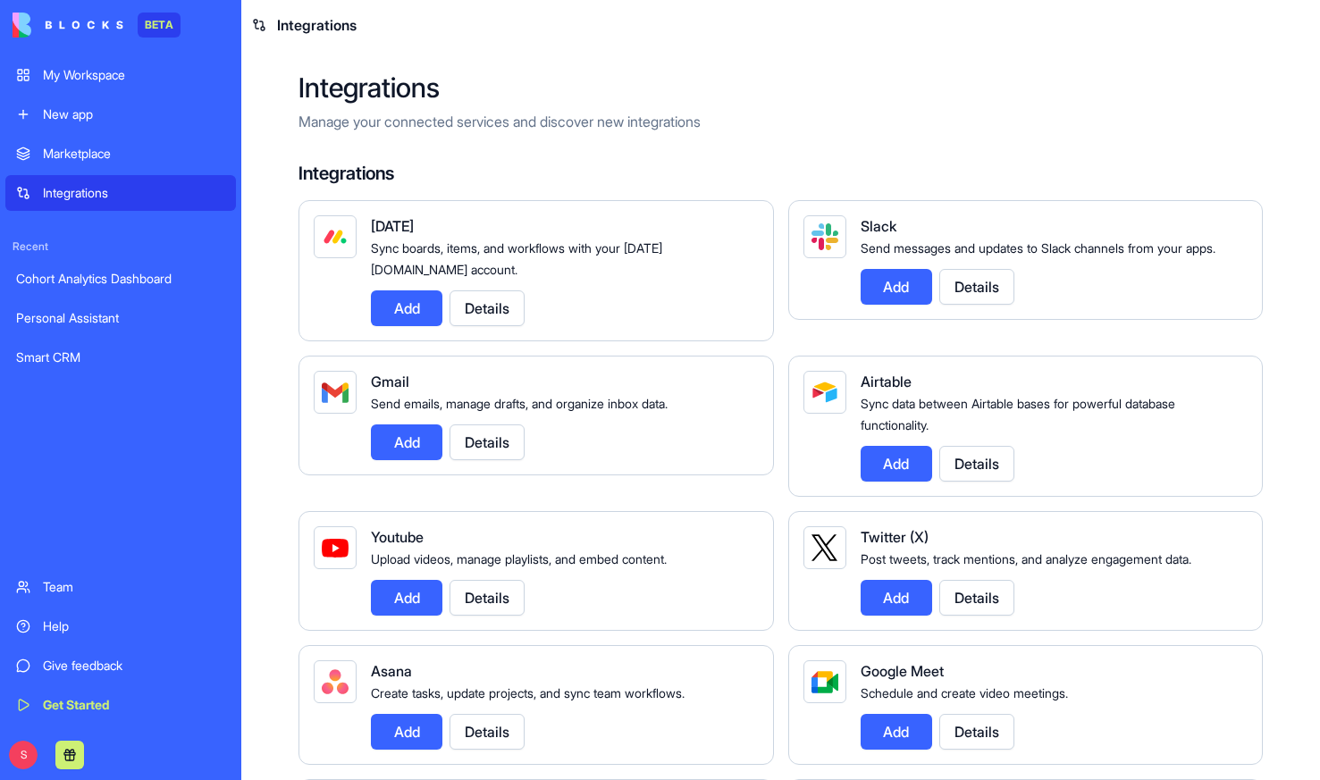
click at [976, 305] on button "Details" at bounding box center [976, 287] width 75 height 36
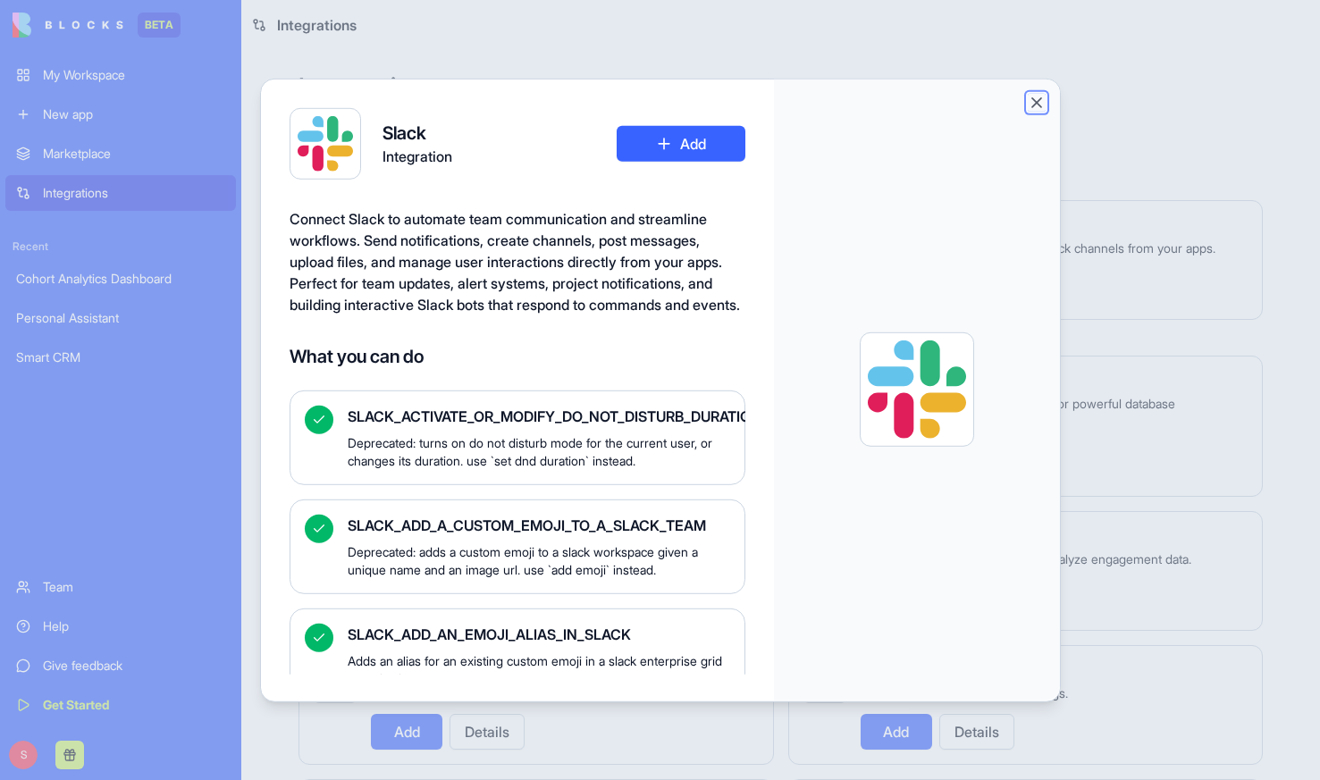
click at [1040, 101] on button "Close" at bounding box center [1036, 102] width 18 height 18
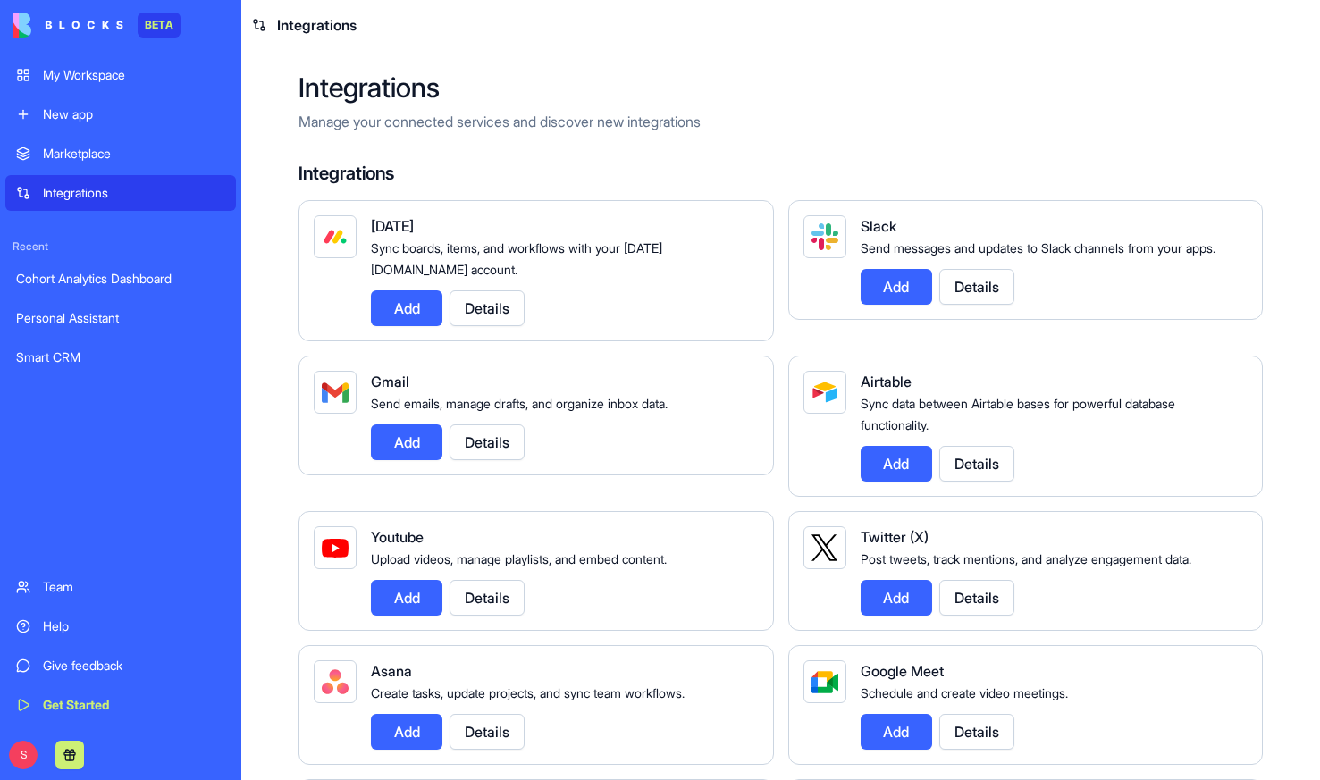
click at [996, 297] on button "Details" at bounding box center [976, 287] width 75 height 36
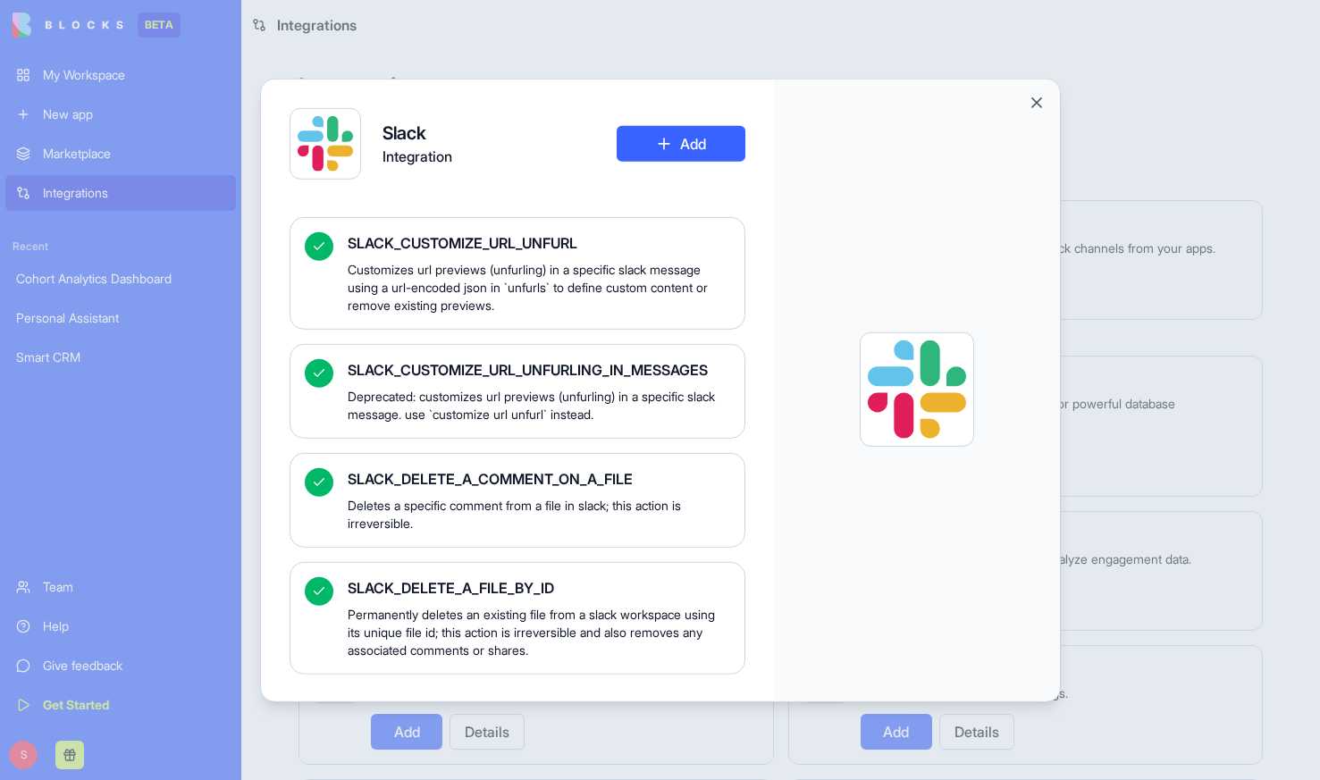
scroll to position [2063, 0]
click at [1034, 96] on button "Close" at bounding box center [1036, 102] width 18 height 18
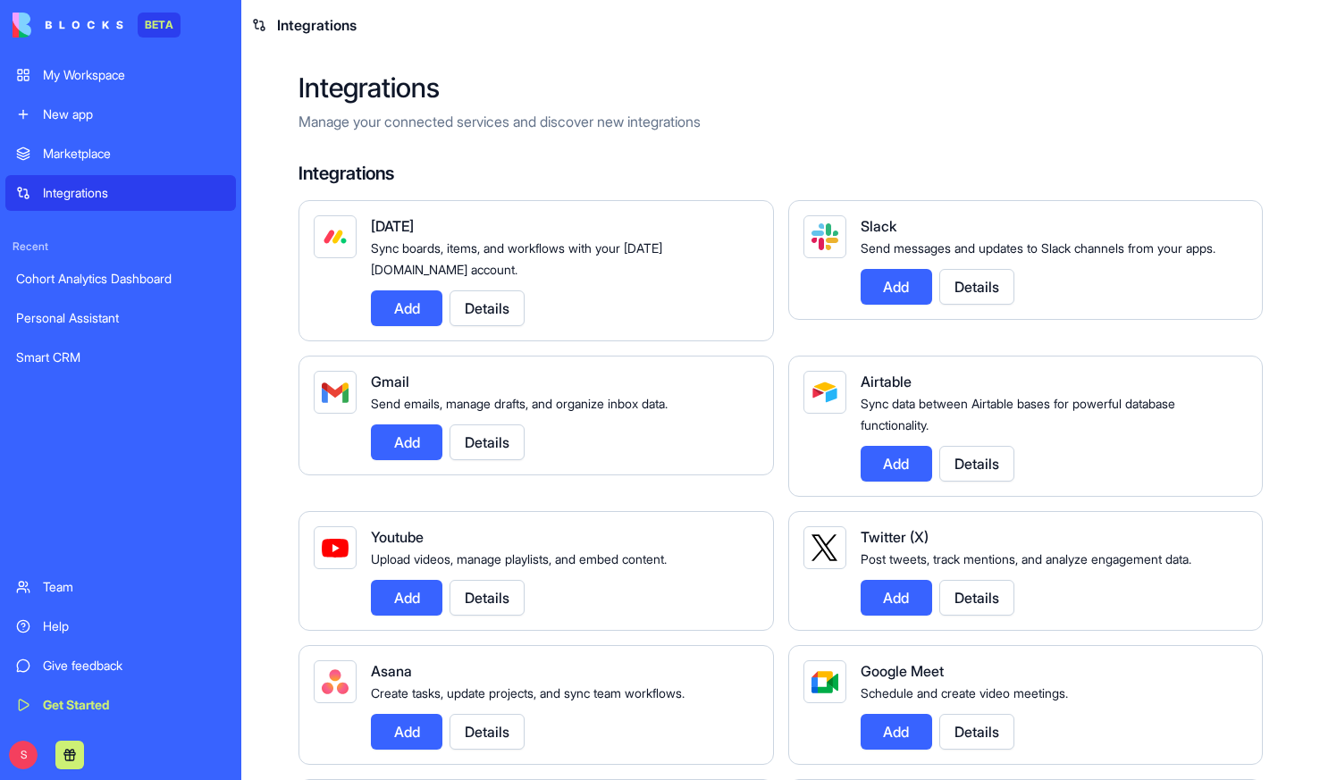
click at [95, 72] on div "My Workspace" at bounding box center [134, 75] width 182 height 18
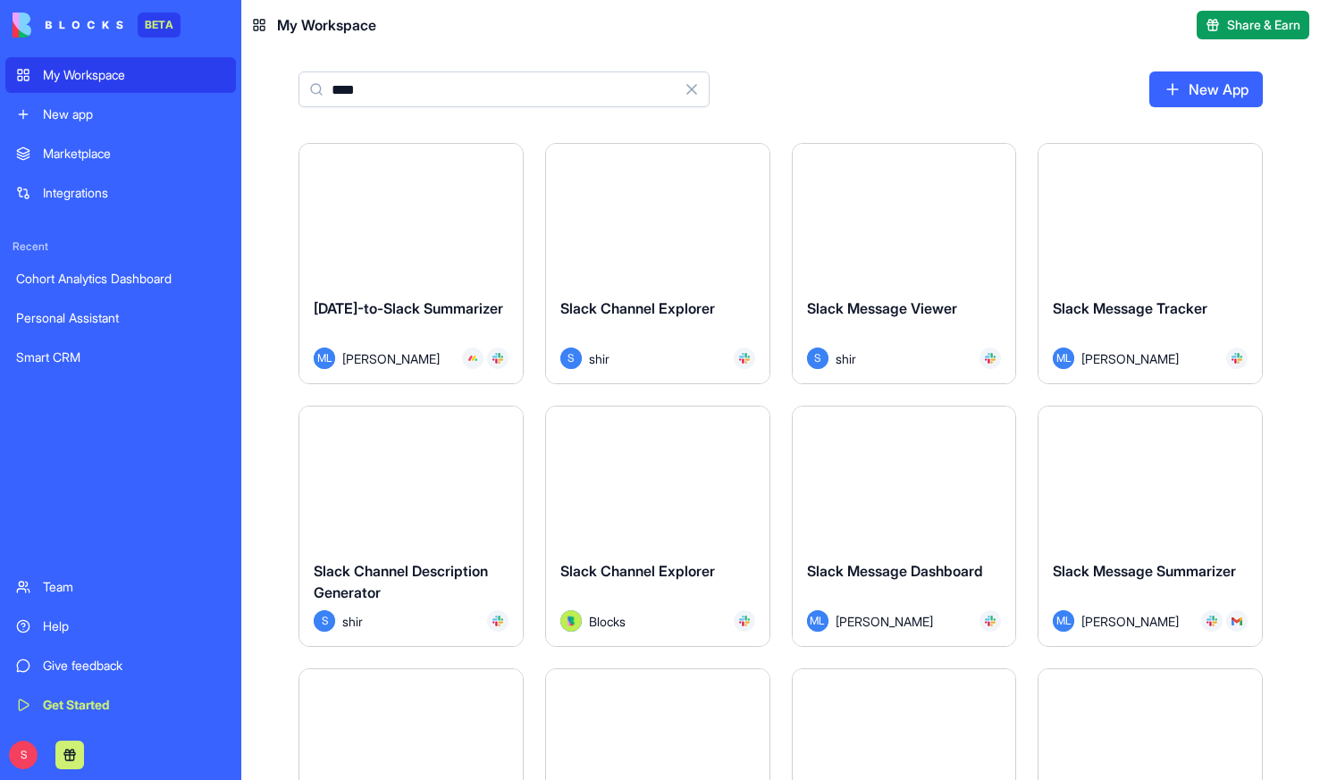
type input "*****"
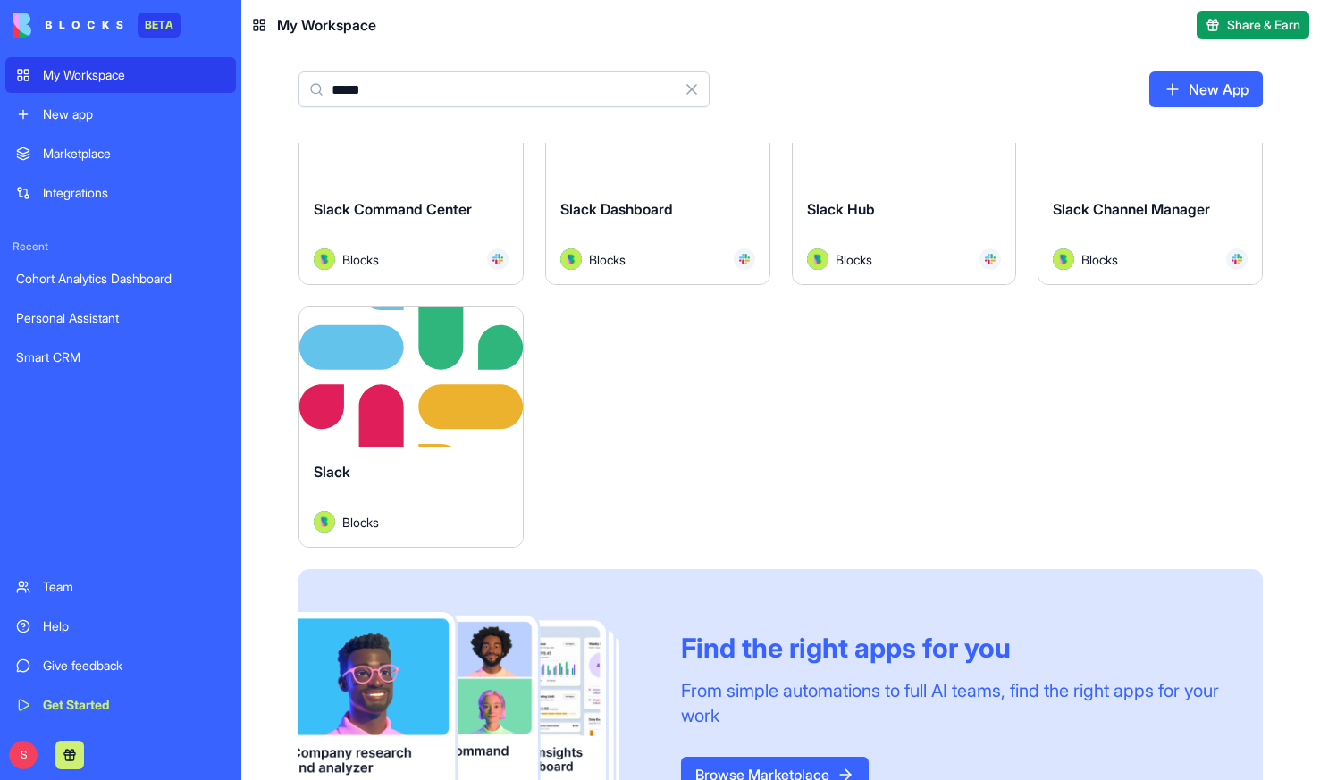
scroll to position [2949, 0]
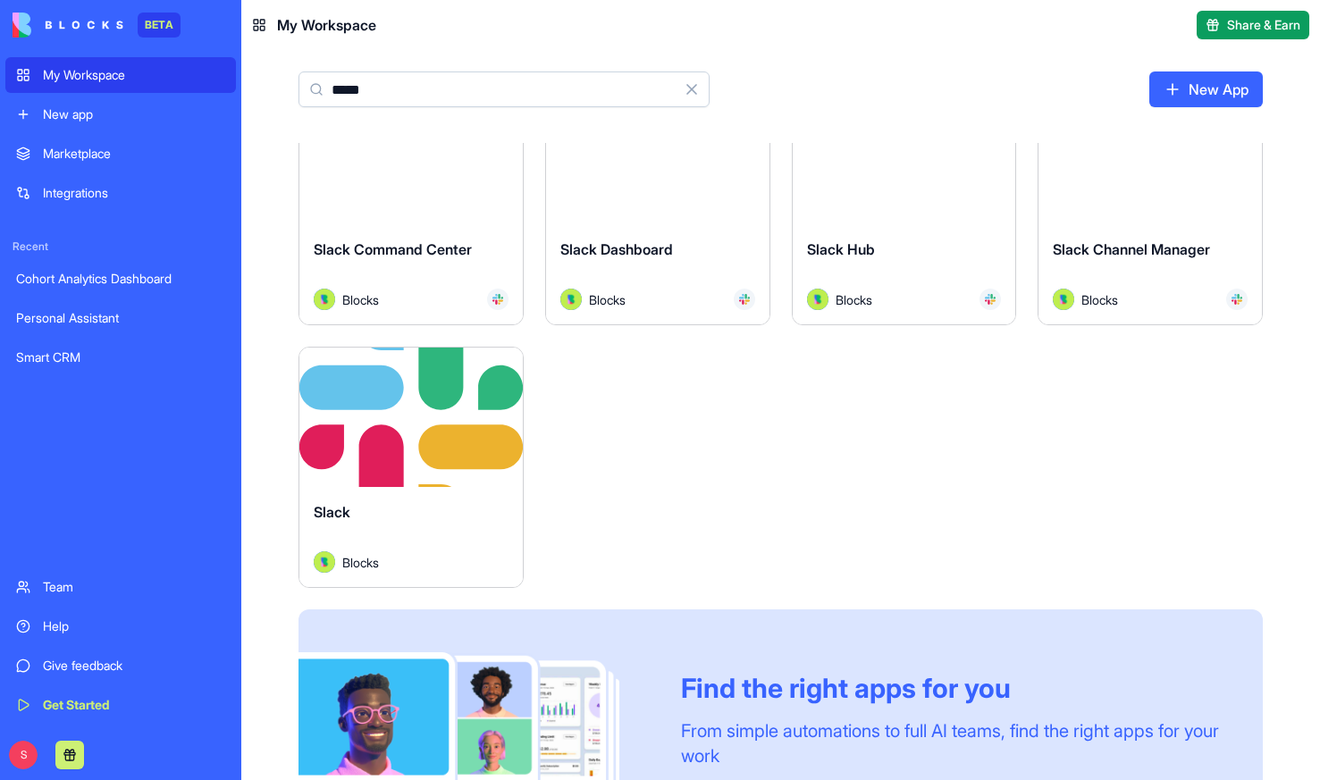
click at [391, 447] on div "Launch" at bounding box center [410, 417] width 223 height 139
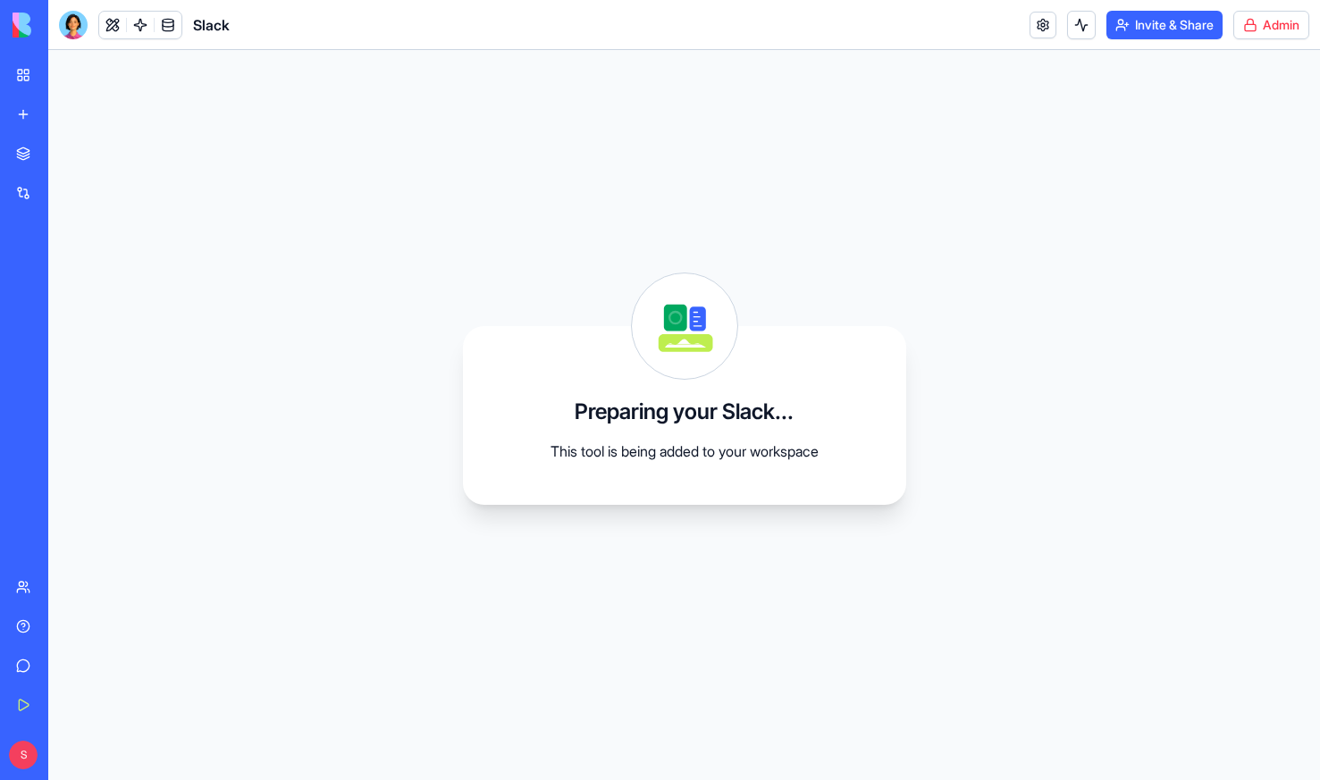
click at [1278, 15] on html "BETA My Workspace New app Marketplace Integrations Recent Cohort Analytics Dash…" at bounding box center [660, 390] width 1320 height 780
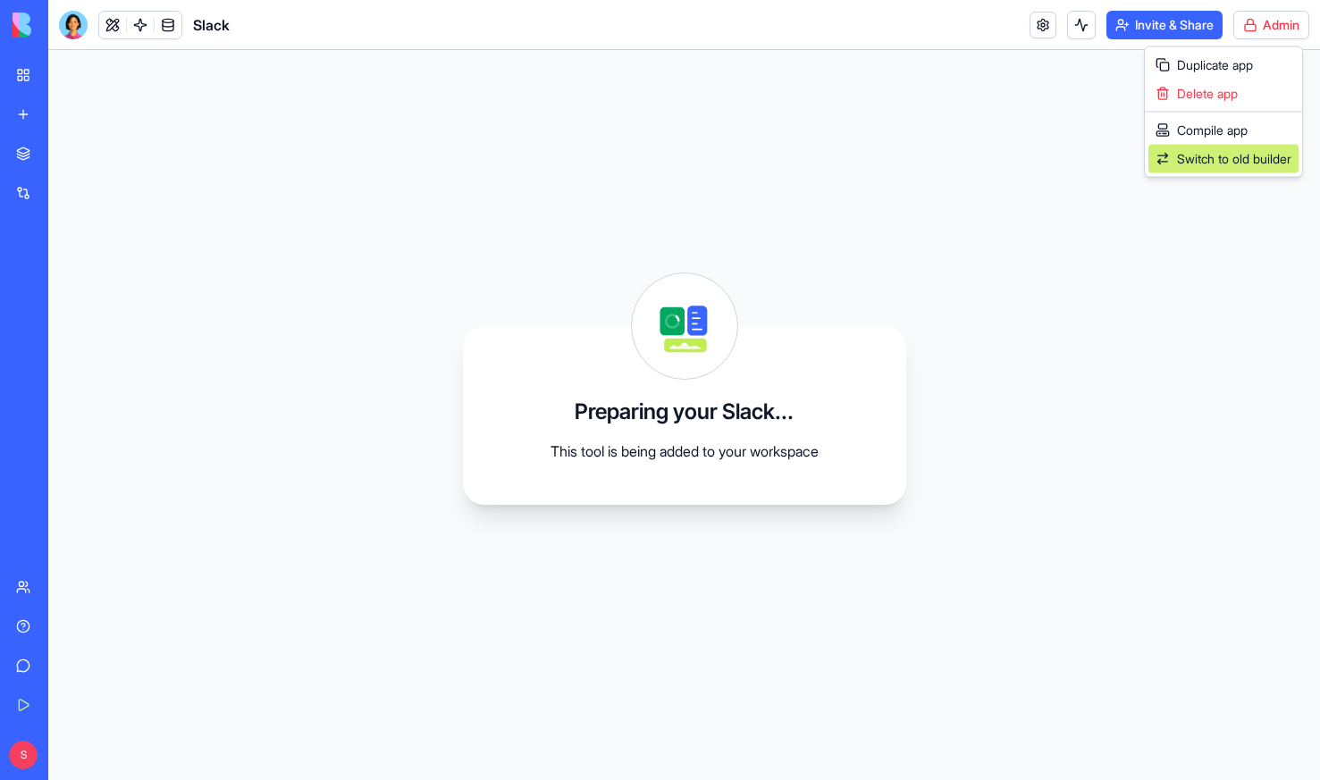
click at [1212, 159] on span "Switch to old builder" at bounding box center [1234, 159] width 114 height 18
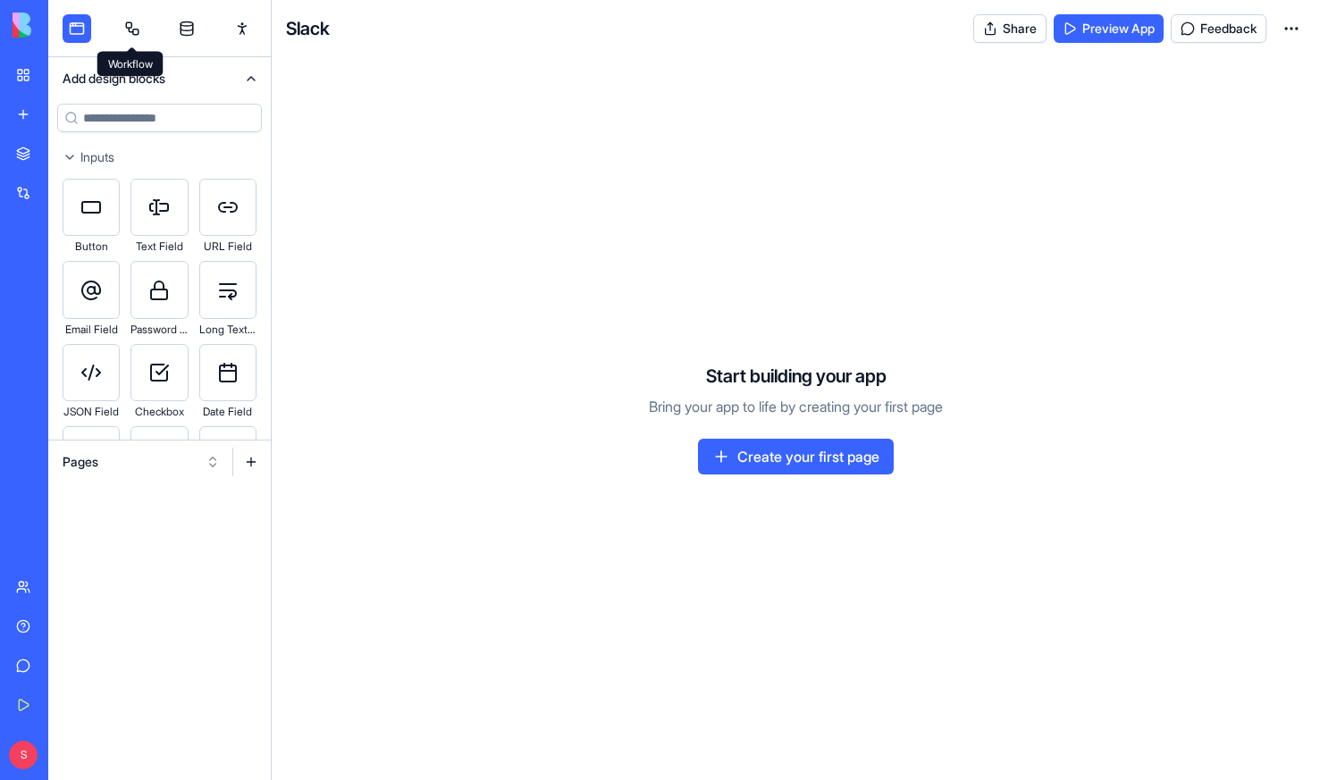
click at [138, 22] on link at bounding box center [132, 28] width 29 height 29
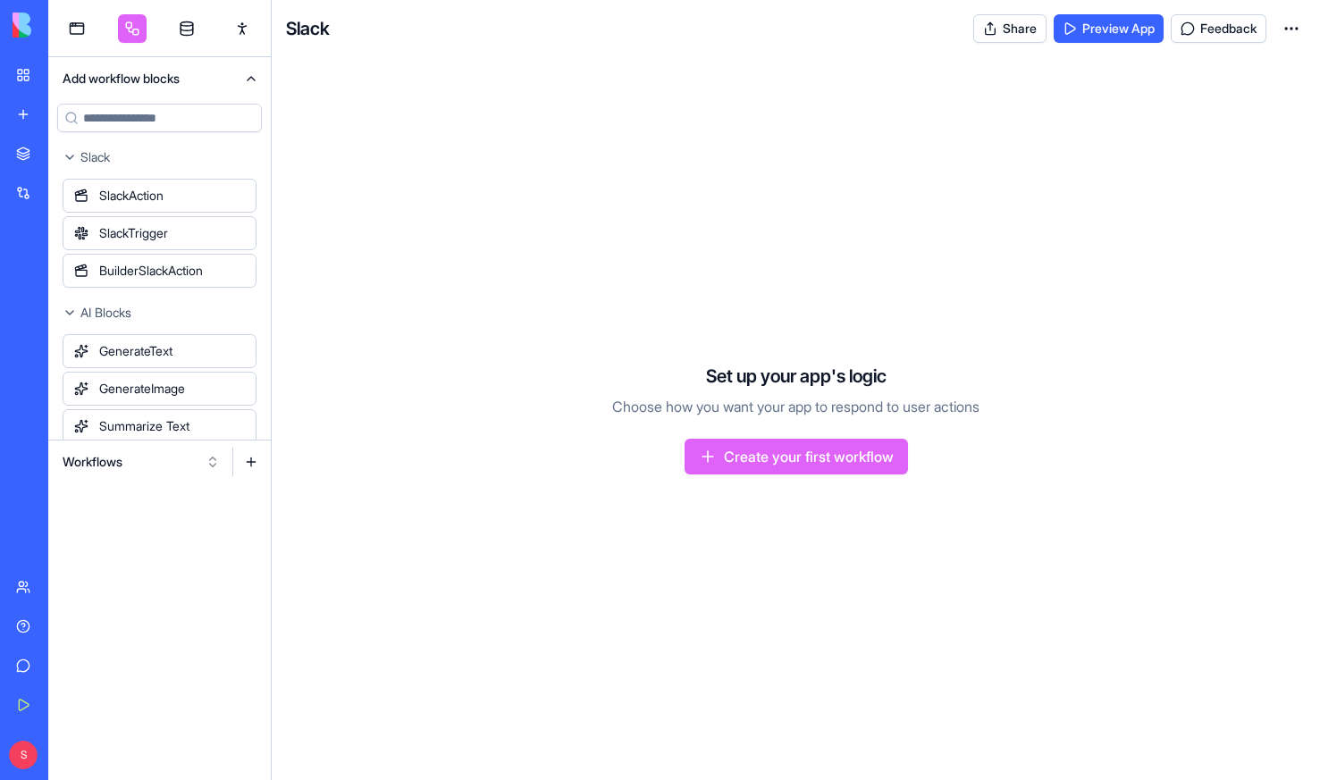
click at [115, 464] on button "Workflows" at bounding box center [141, 462] width 175 height 29
click at [91, 557] on div "Actions" at bounding box center [141, 555] width 170 height 29
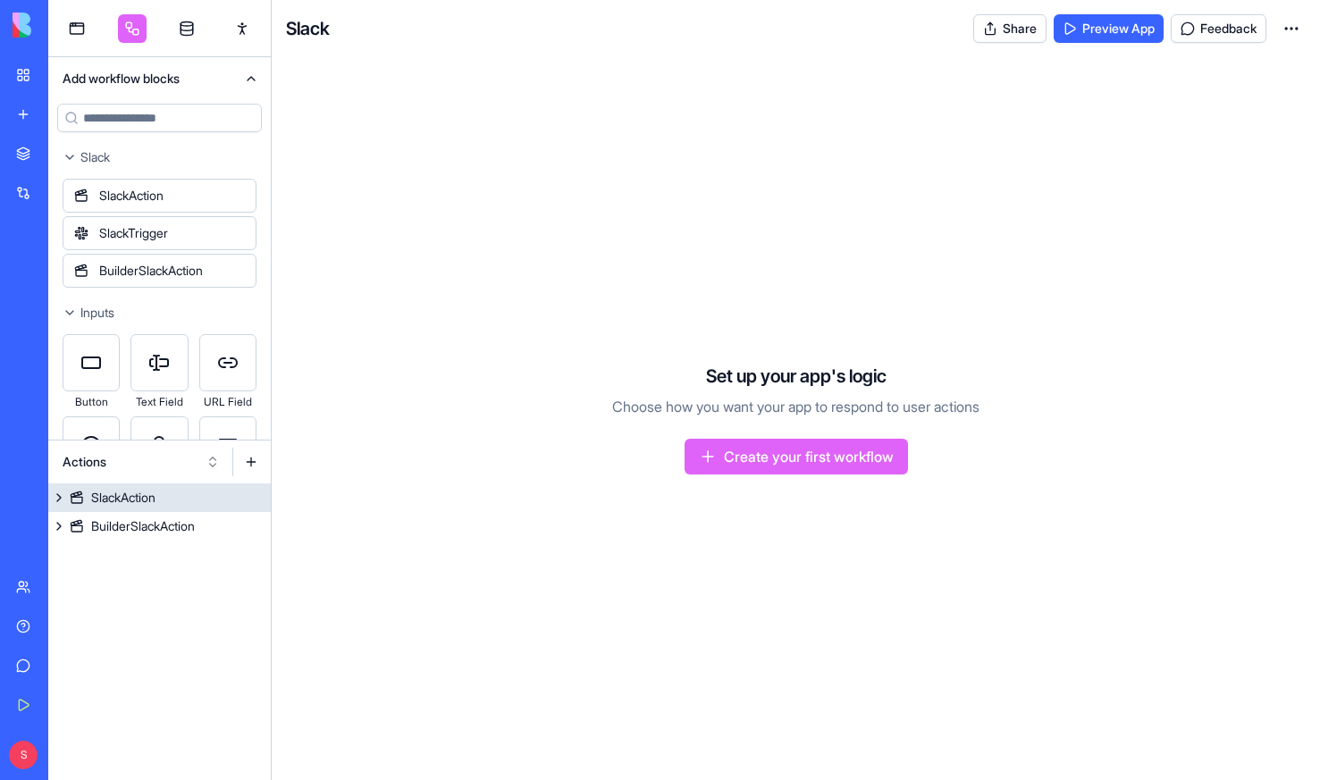
click at [129, 499] on div "SlackAction" at bounding box center [123, 498] width 64 height 18
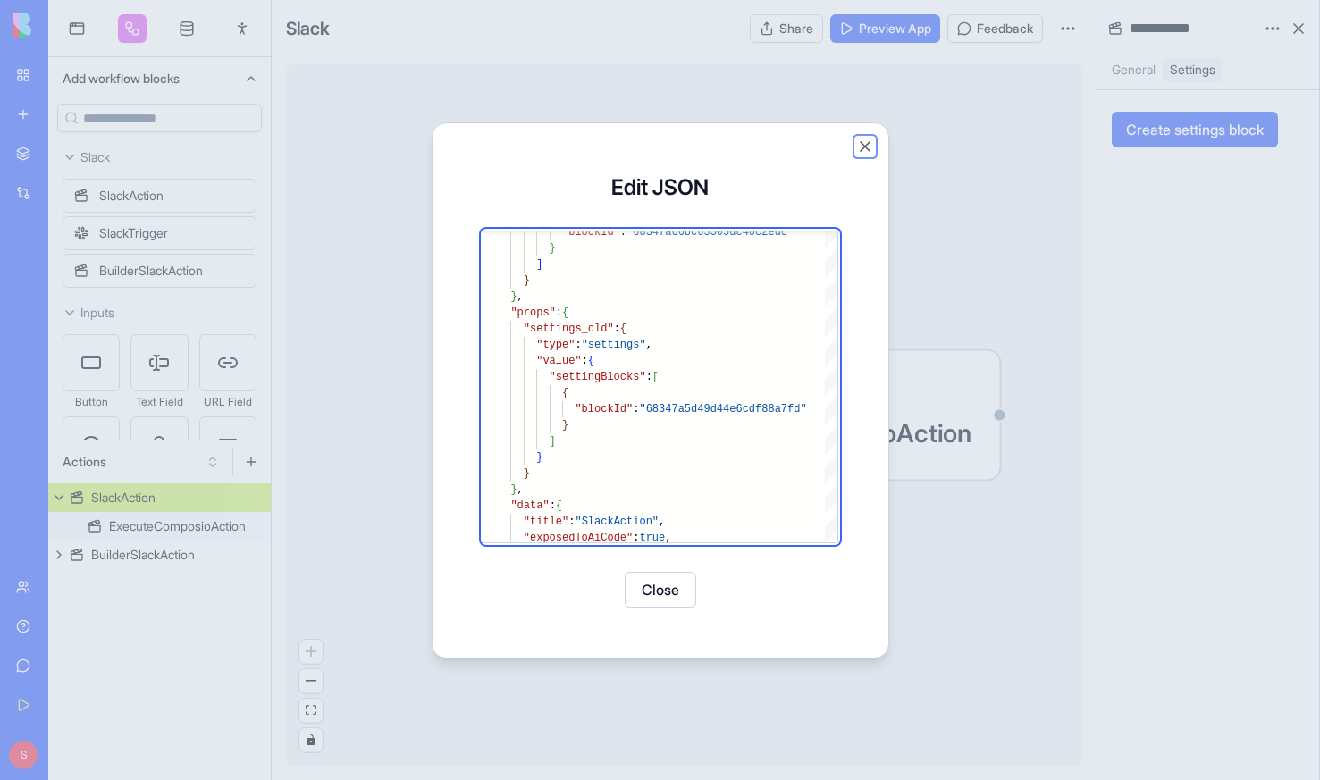
click at [864, 142] on button "Close" at bounding box center [865, 147] width 18 height 18
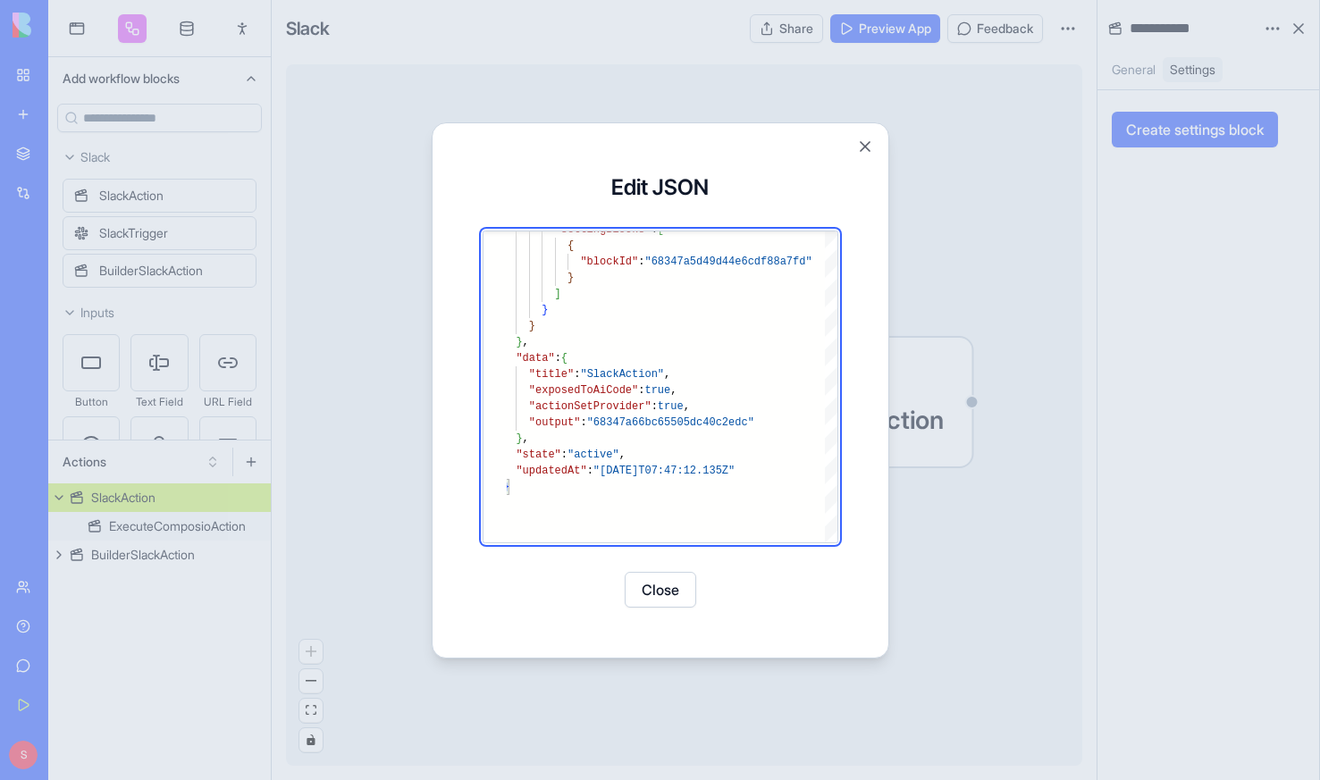
click at [669, 579] on button "Close" at bounding box center [659, 590] width 71 height 36
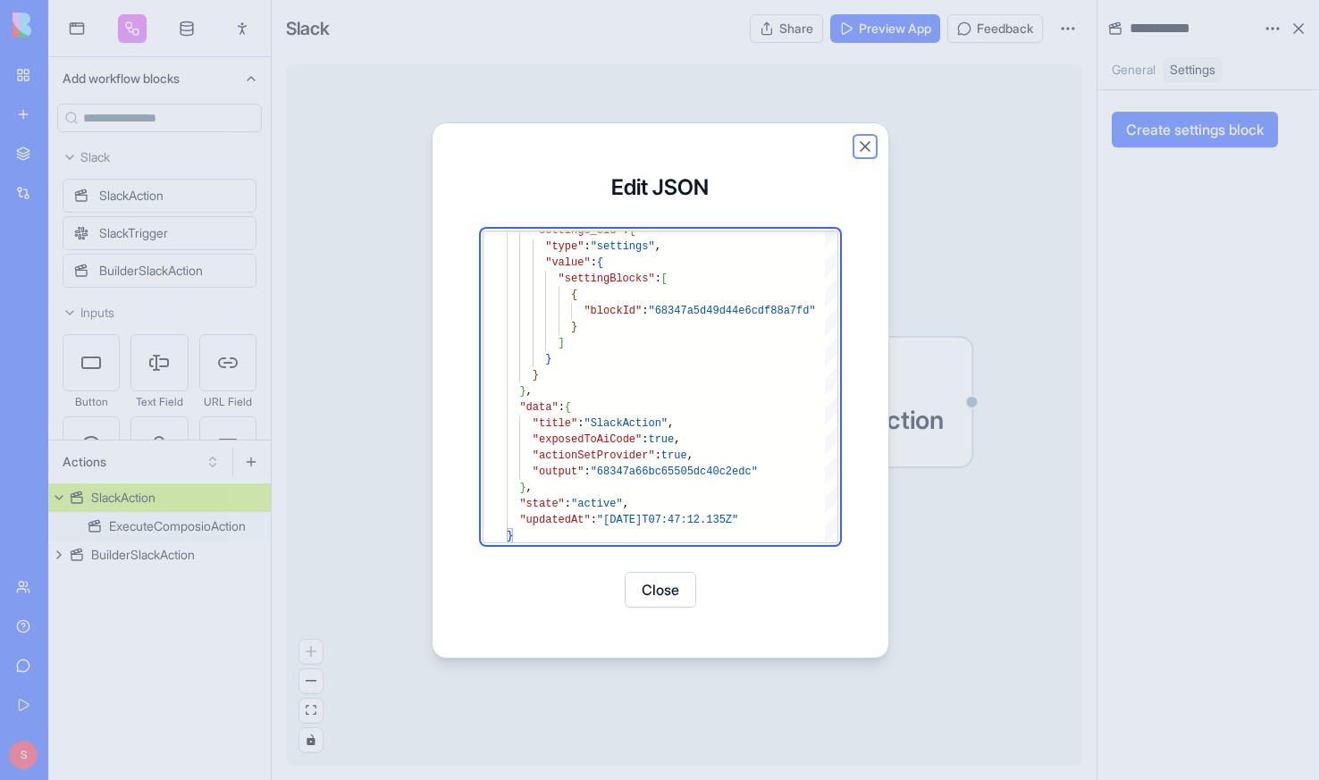
click at [864, 147] on button "Close" at bounding box center [865, 147] width 18 height 18
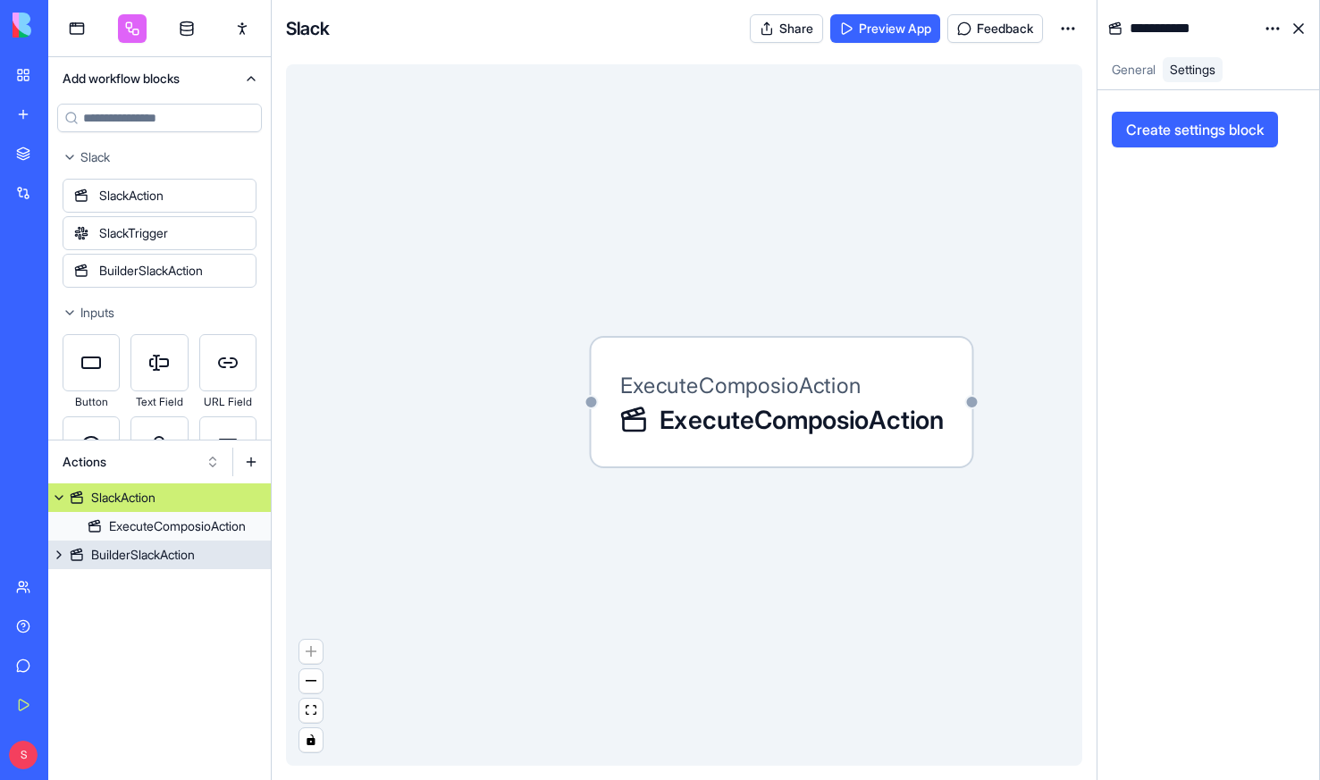
click at [138, 552] on div "BuilderSlackAction" at bounding box center [143, 555] width 104 height 18
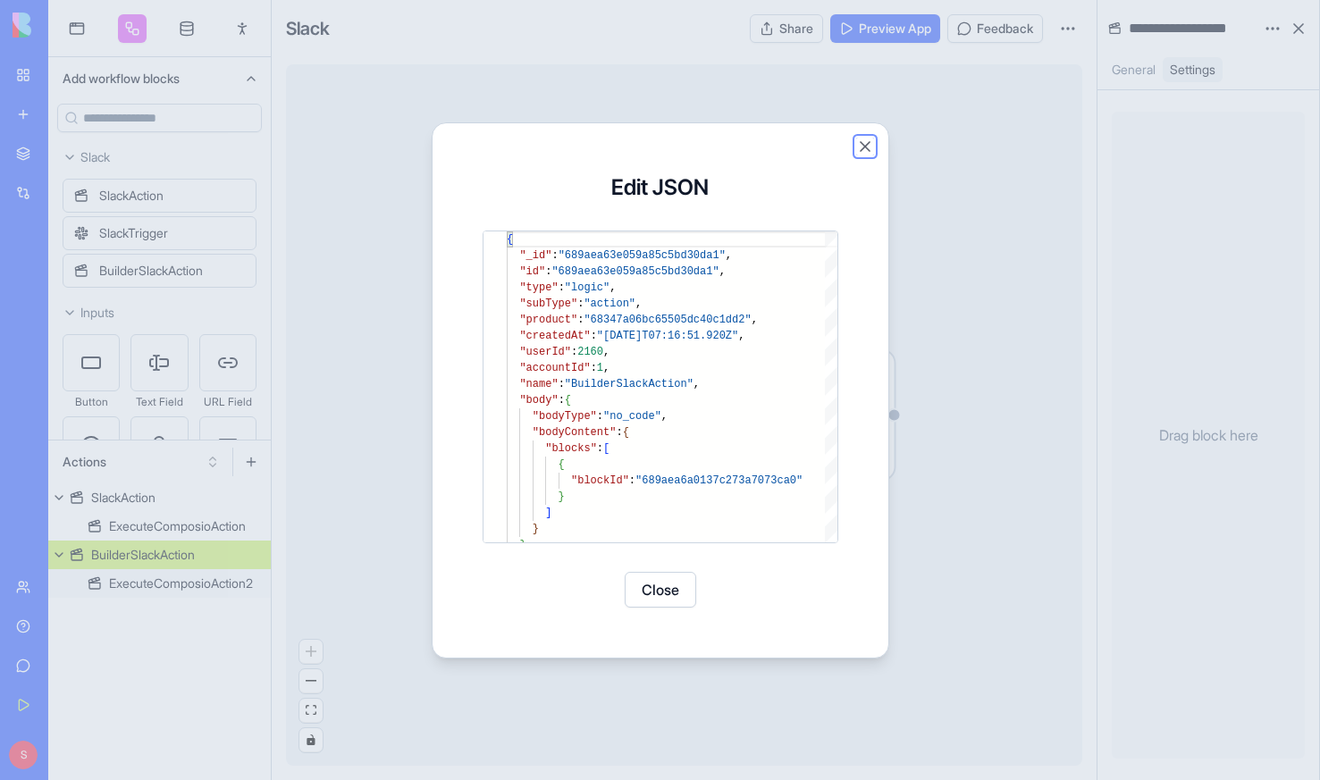
click at [864, 141] on button "Close" at bounding box center [865, 147] width 18 height 18
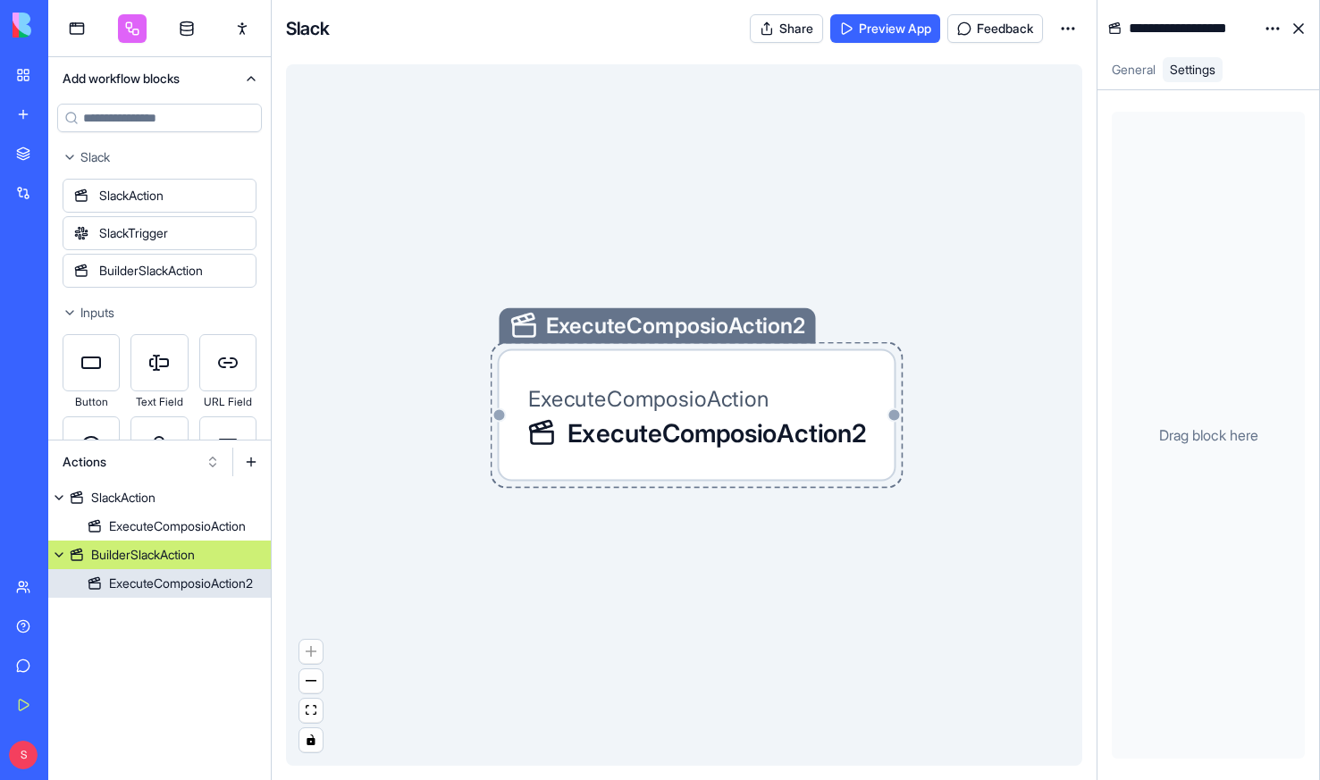
click at [680, 398] on span "ExecuteComposioAction" at bounding box center [648, 398] width 241 height 27
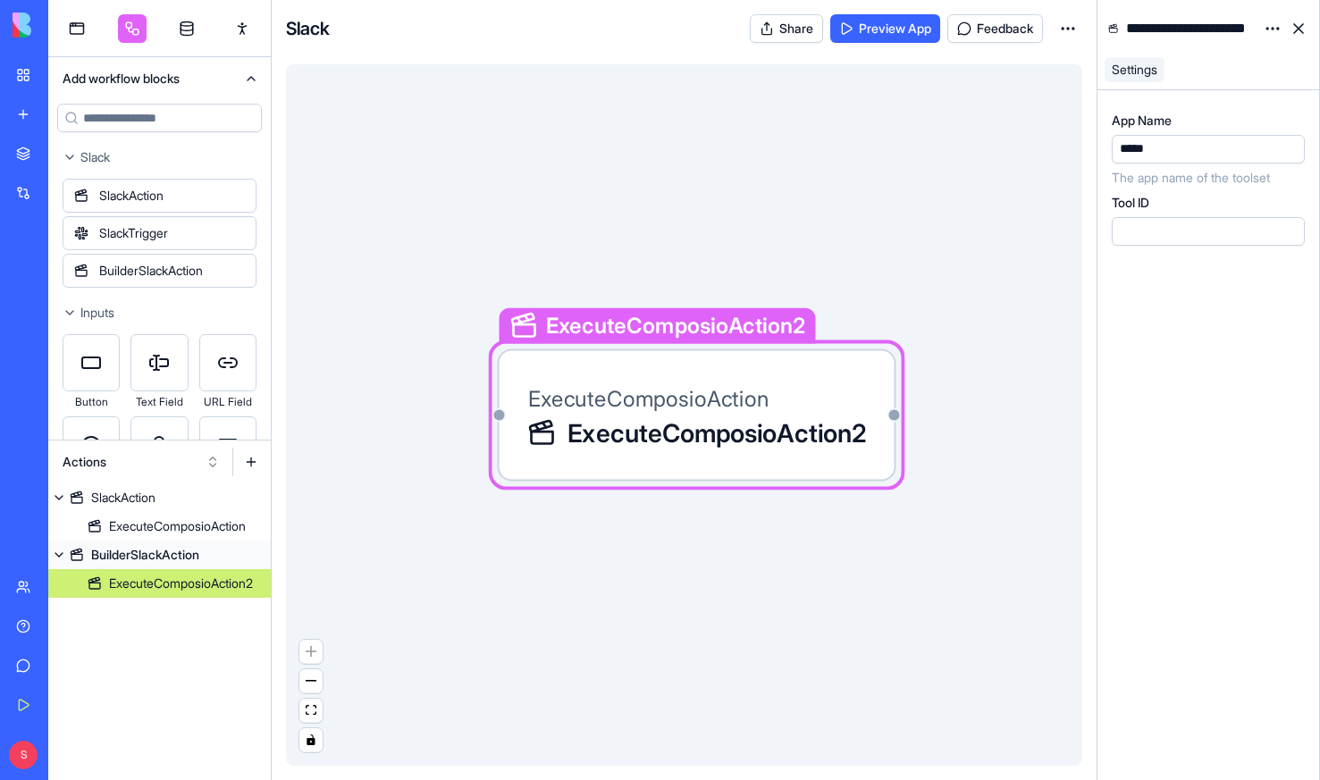
click at [1272, 19] on html "BETA My Workspace New app Marketplace Integrations Recent Cohort Analytics Dash…" at bounding box center [660, 390] width 1320 height 780
click at [1208, 66] on span "State" at bounding box center [1219, 65] width 29 height 18
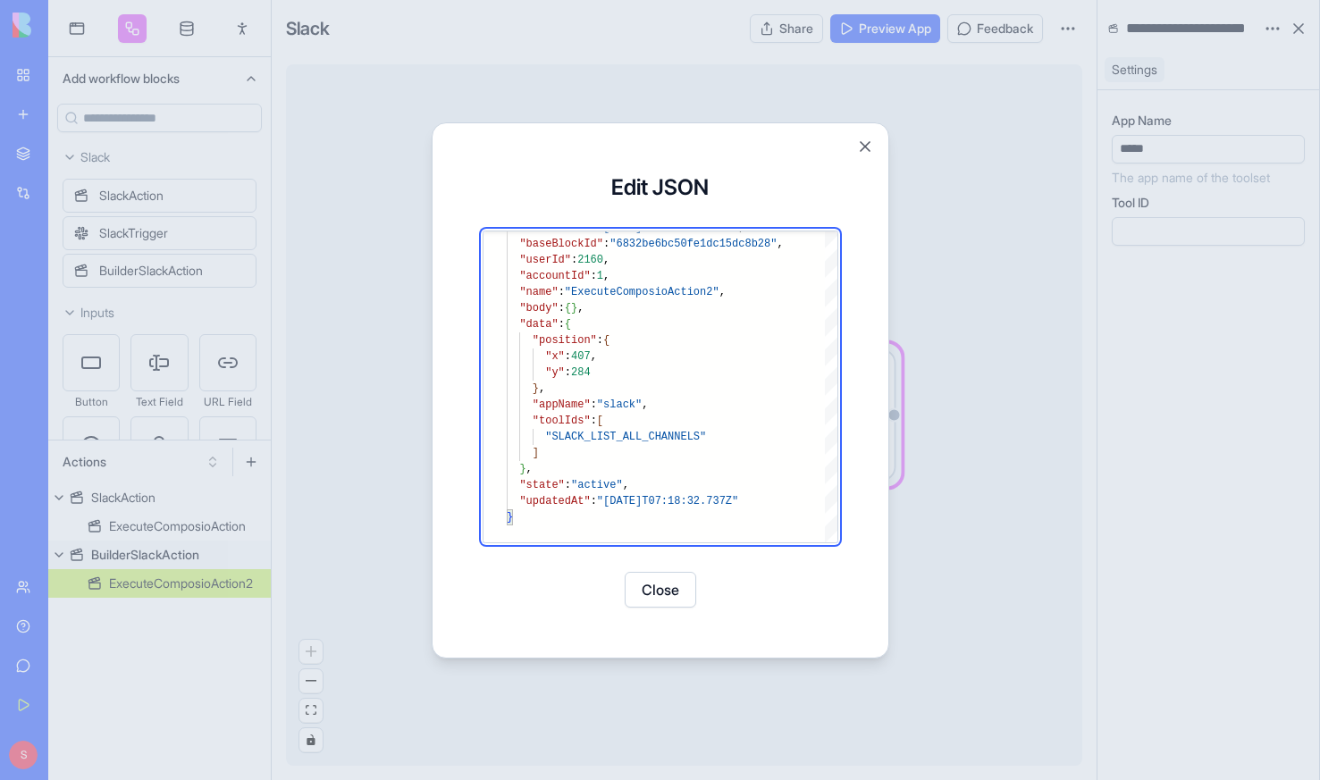
click at [665, 589] on button "Close" at bounding box center [659, 590] width 71 height 36
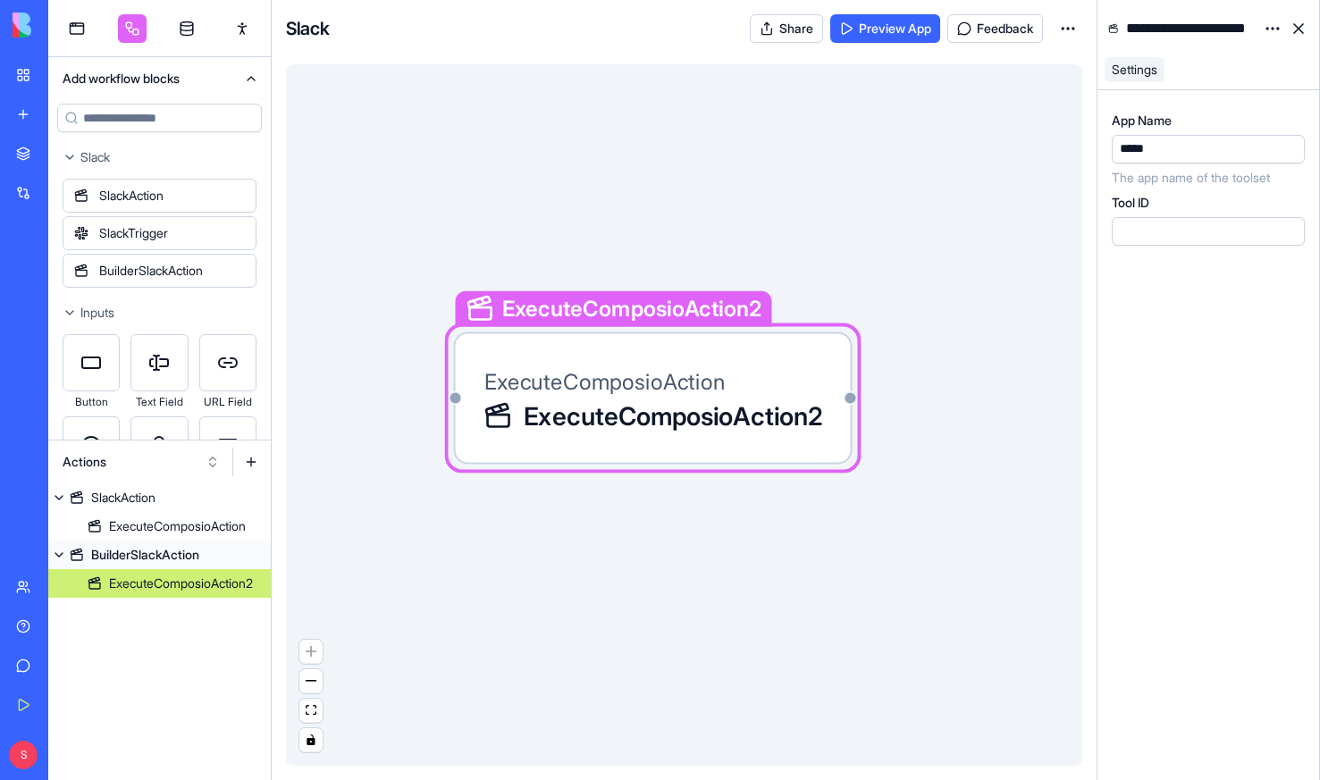
click at [618, 186] on div "ExecuteComposioAction2 ExecuteComposioAction ExecuteComposioAction2" at bounding box center [684, 414] width 796 height 701
click at [167, 550] on div "BuilderSlackAction" at bounding box center [145, 555] width 108 height 18
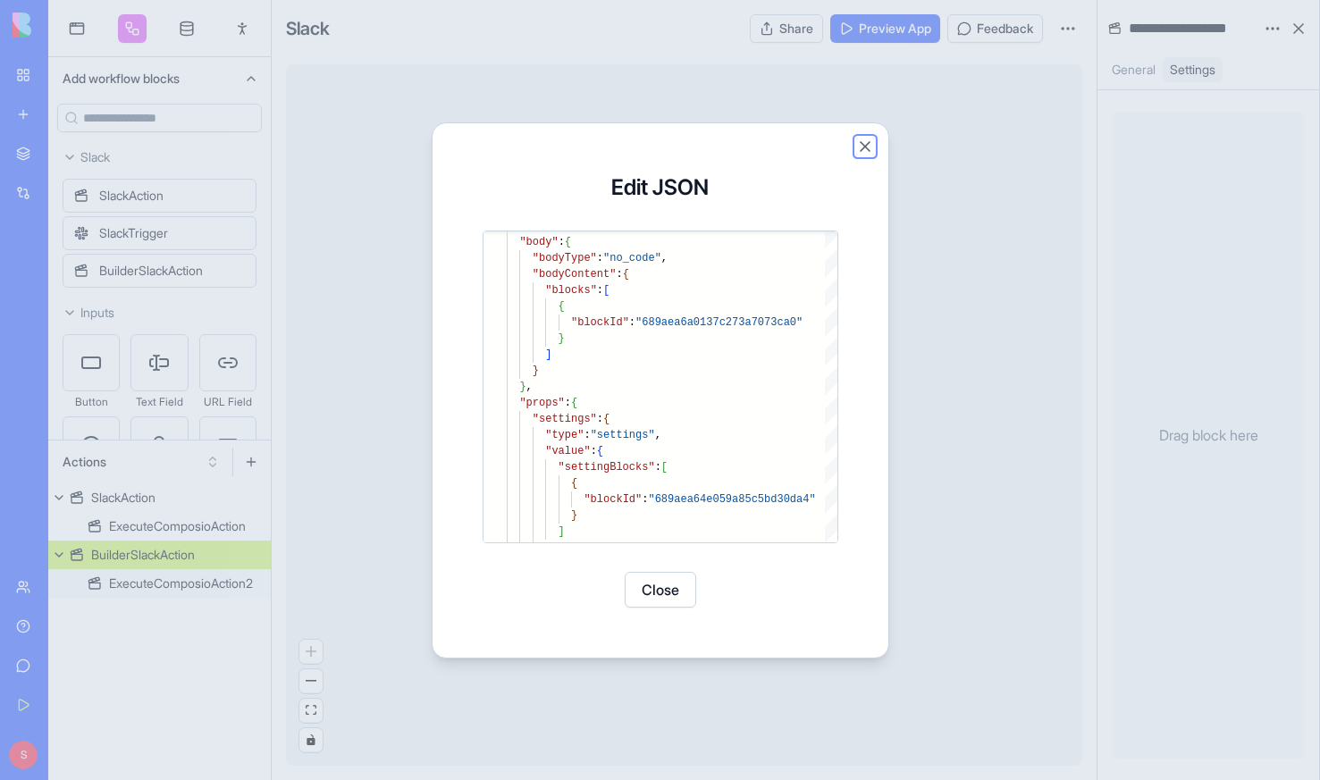
click at [865, 141] on button "Close" at bounding box center [865, 147] width 18 height 18
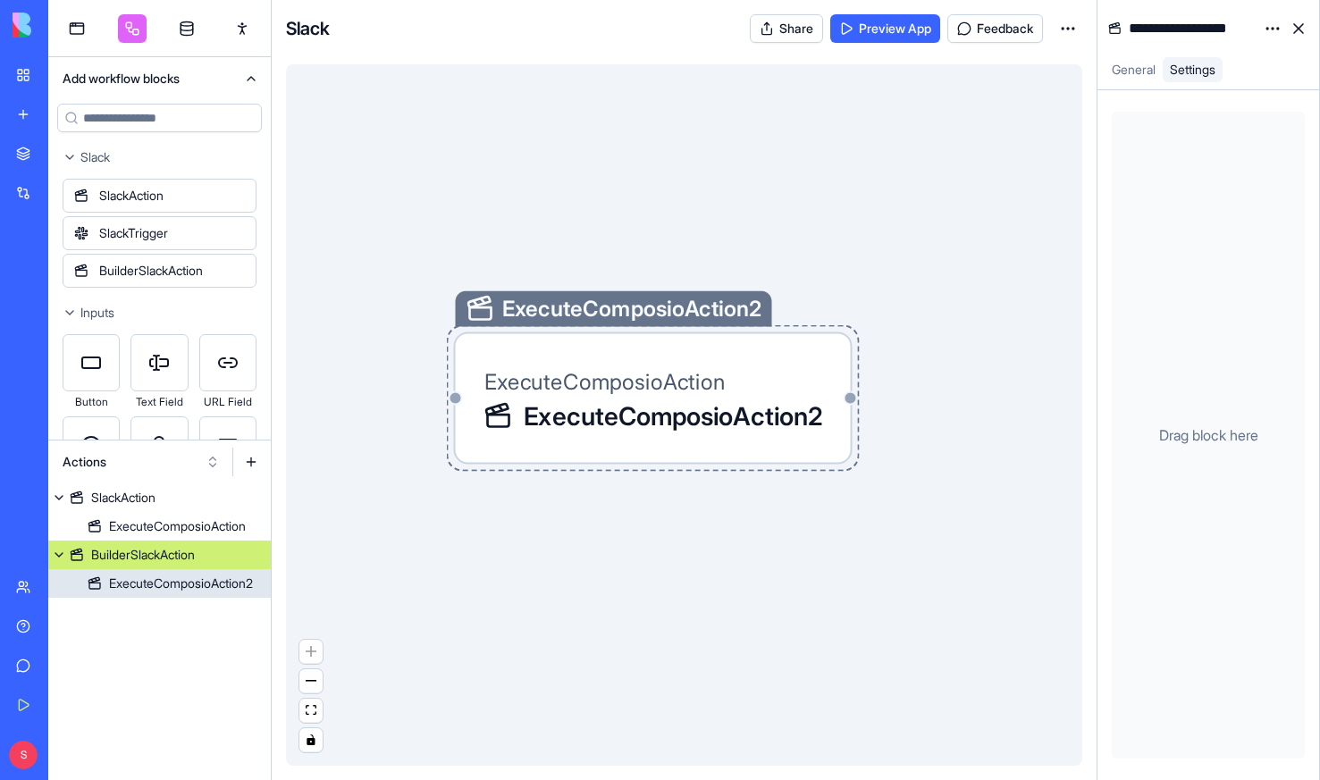
click at [178, 582] on div "ExecuteComposioAction2" at bounding box center [181, 583] width 144 height 18
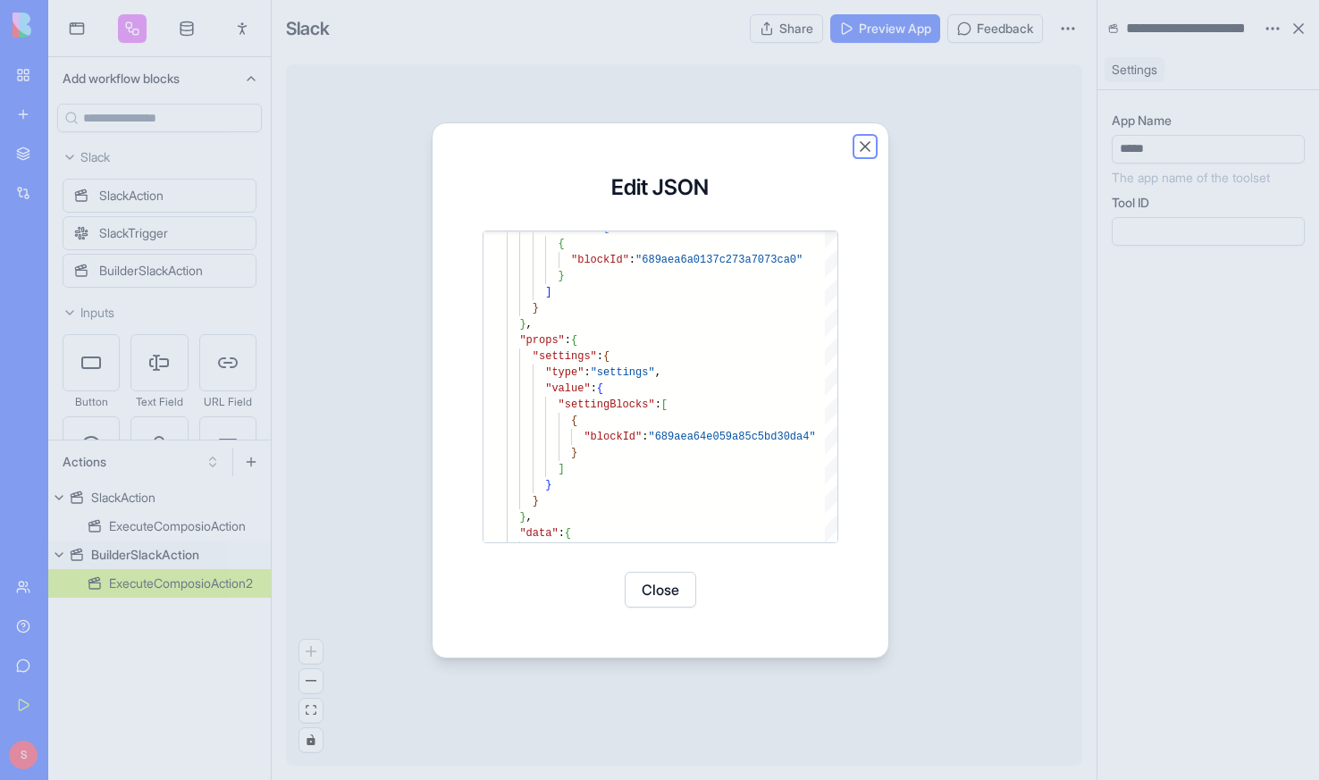
click at [869, 141] on button "Close" at bounding box center [865, 147] width 18 height 18
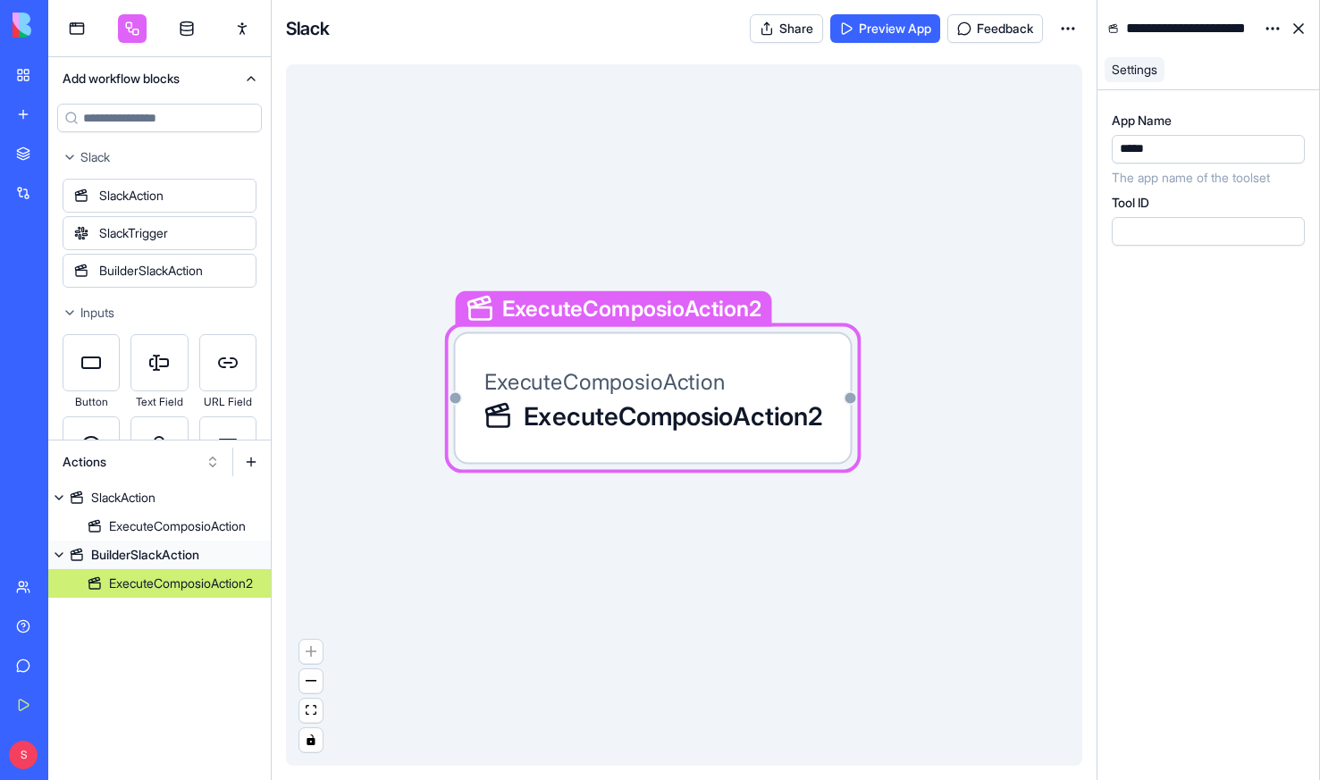
click at [682, 387] on span "ExecuteComposioAction" at bounding box center [604, 381] width 241 height 27
click at [1270, 27] on html "BETA My Workspace New app Marketplace Integrations Recent Cohort Analytics Dash…" at bounding box center [660, 390] width 1320 height 780
click at [1233, 64] on span "State" at bounding box center [1219, 65] width 29 height 18
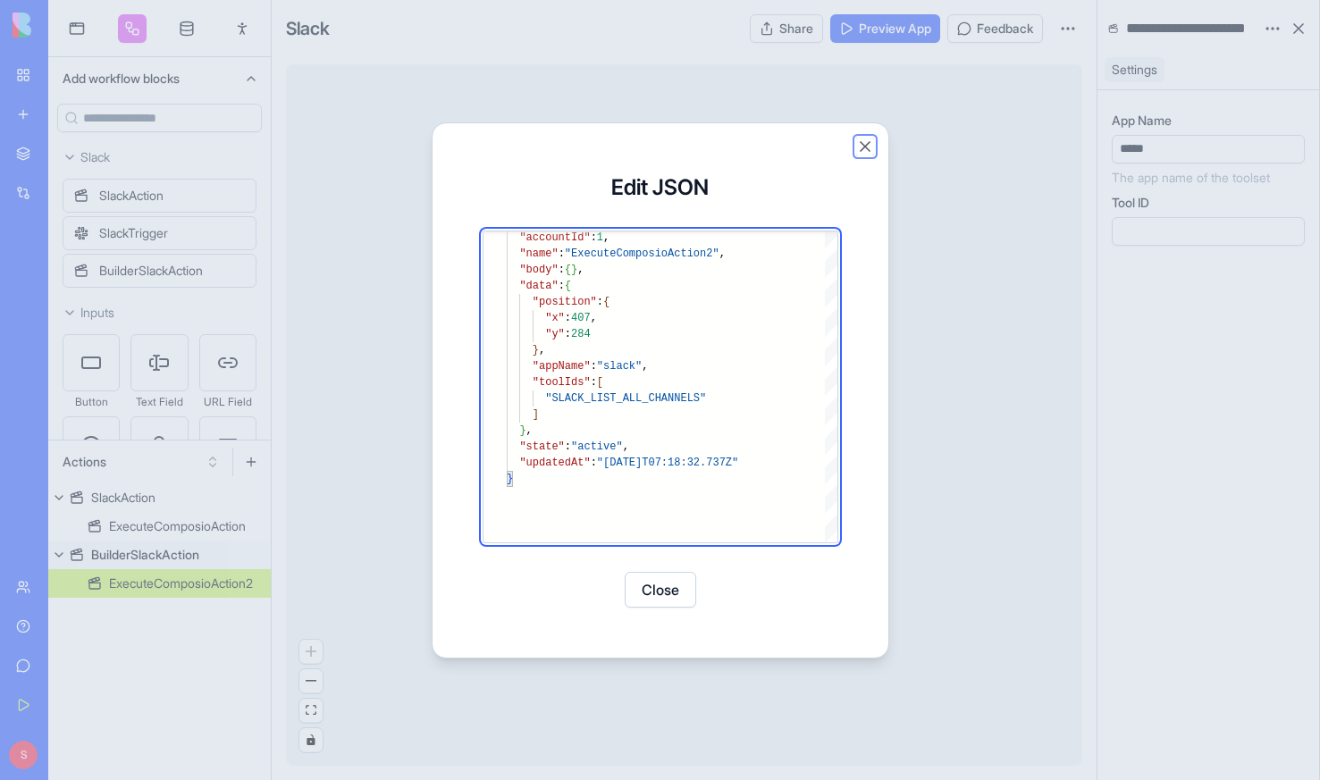
click at [864, 146] on button "Close" at bounding box center [865, 147] width 18 height 18
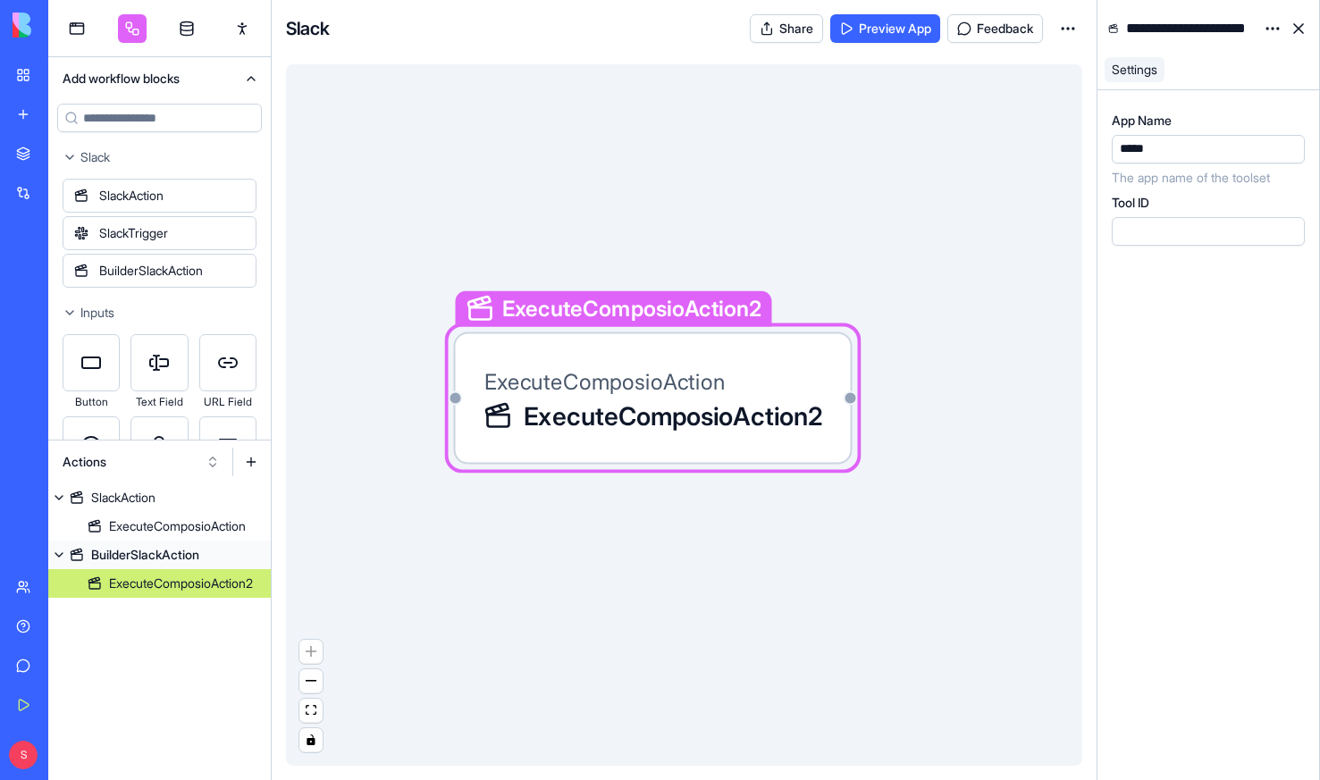
click at [859, 222] on div "ExecuteComposioAction2 ExecuteComposioAction ExecuteComposioAction2" at bounding box center [684, 414] width 796 height 701
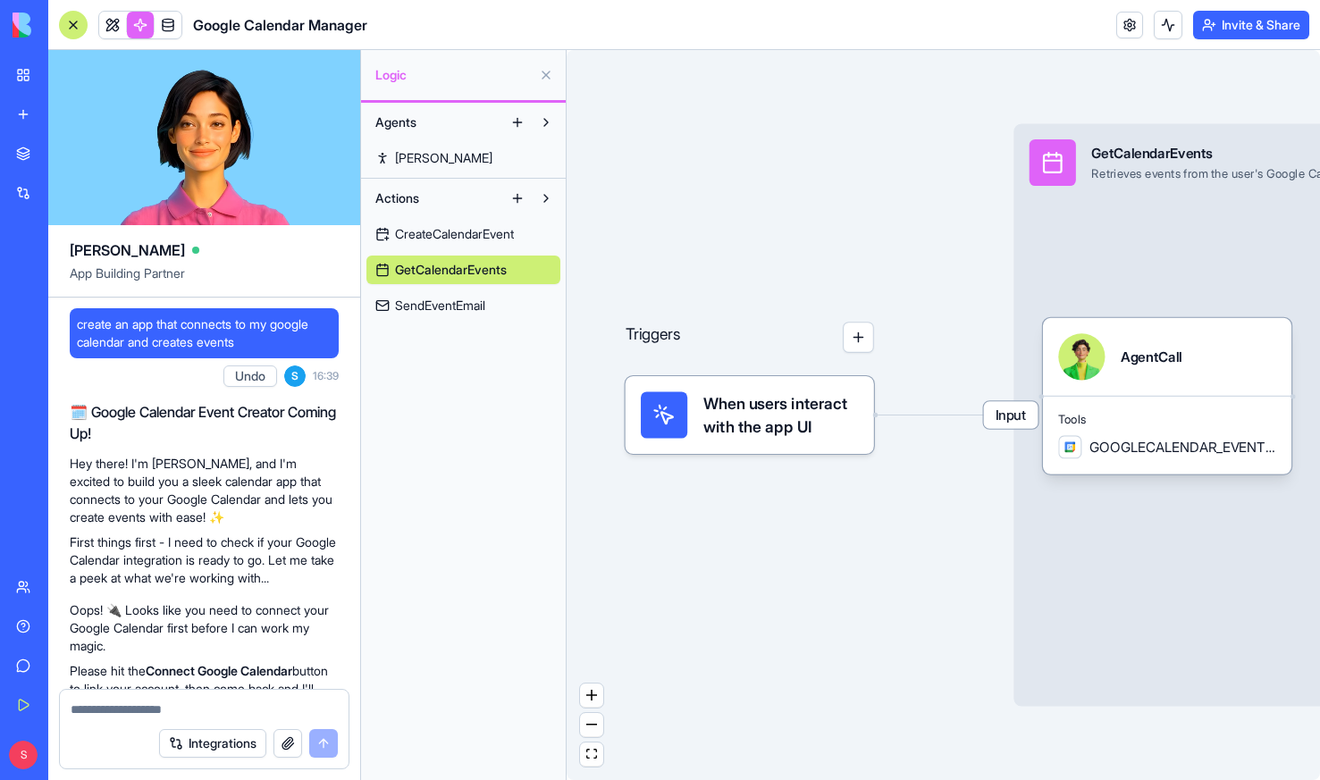
scroll to position [2014, 0]
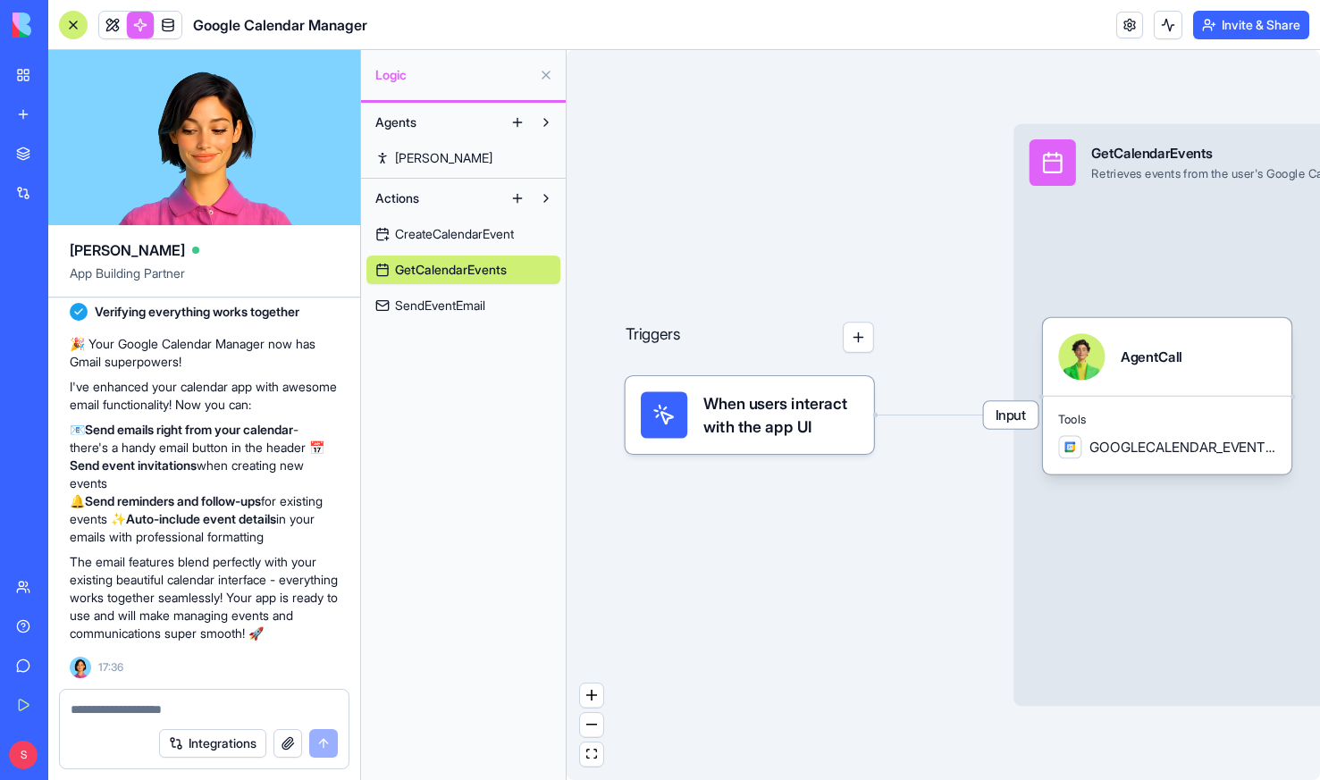
click at [66, 73] on div "My Workspace" at bounding box center [54, 75] width 23 height 18
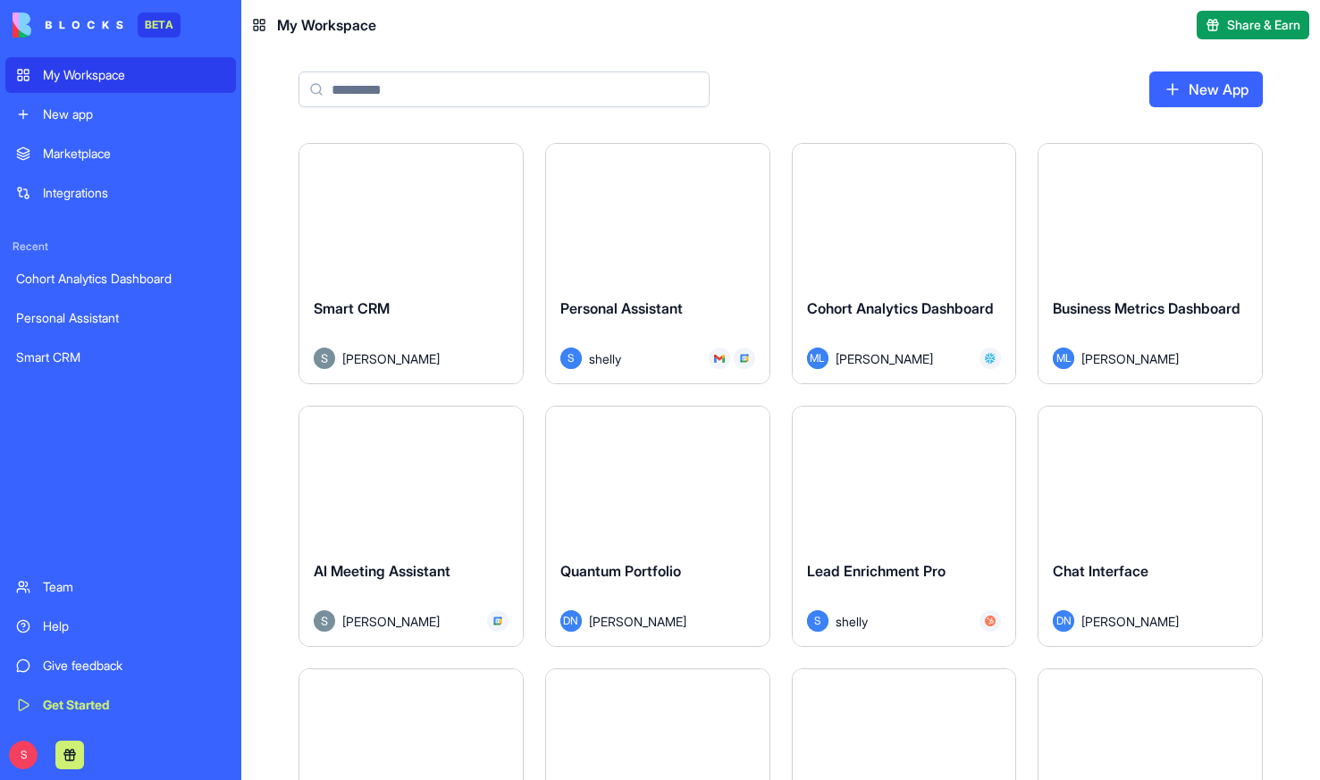
click at [63, 205] on link "Integrations" at bounding box center [120, 193] width 230 height 36
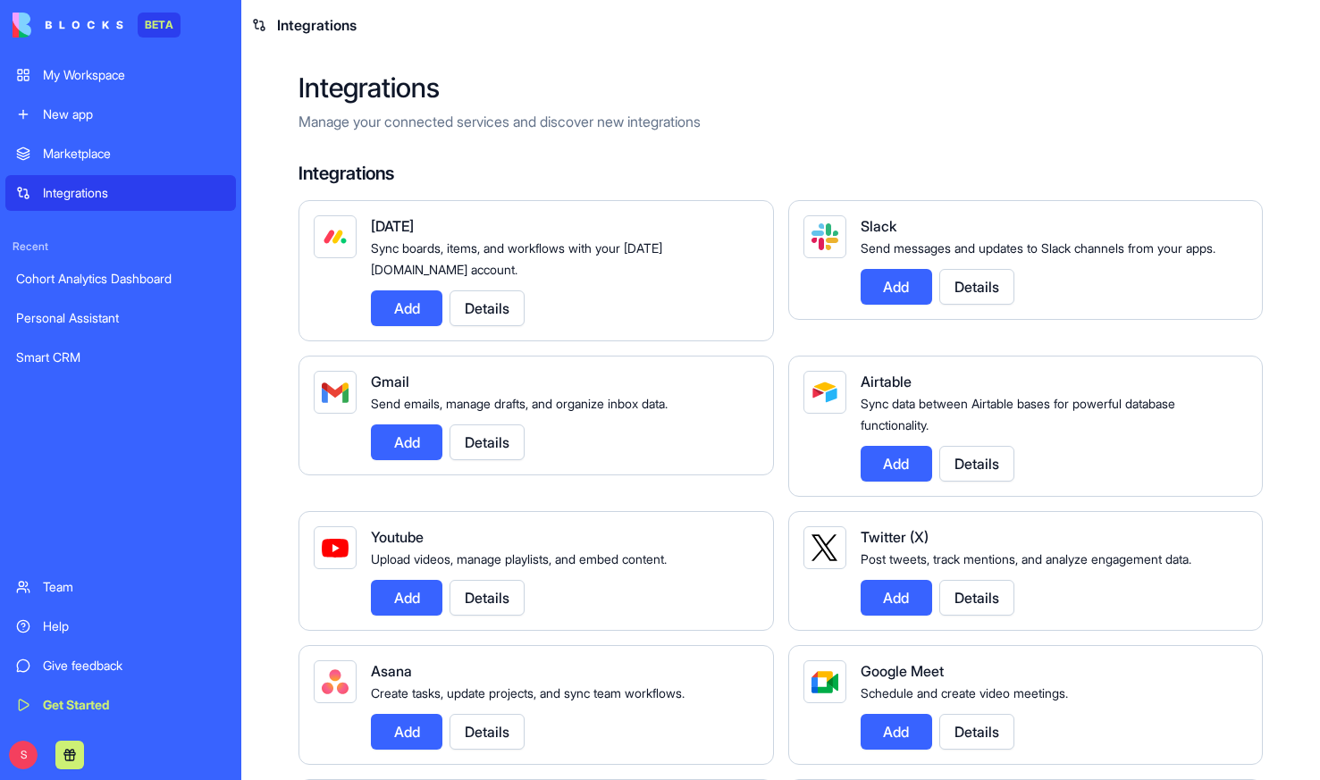
click at [992, 305] on button "Details" at bounding box center [976, 287] width 75 height 36
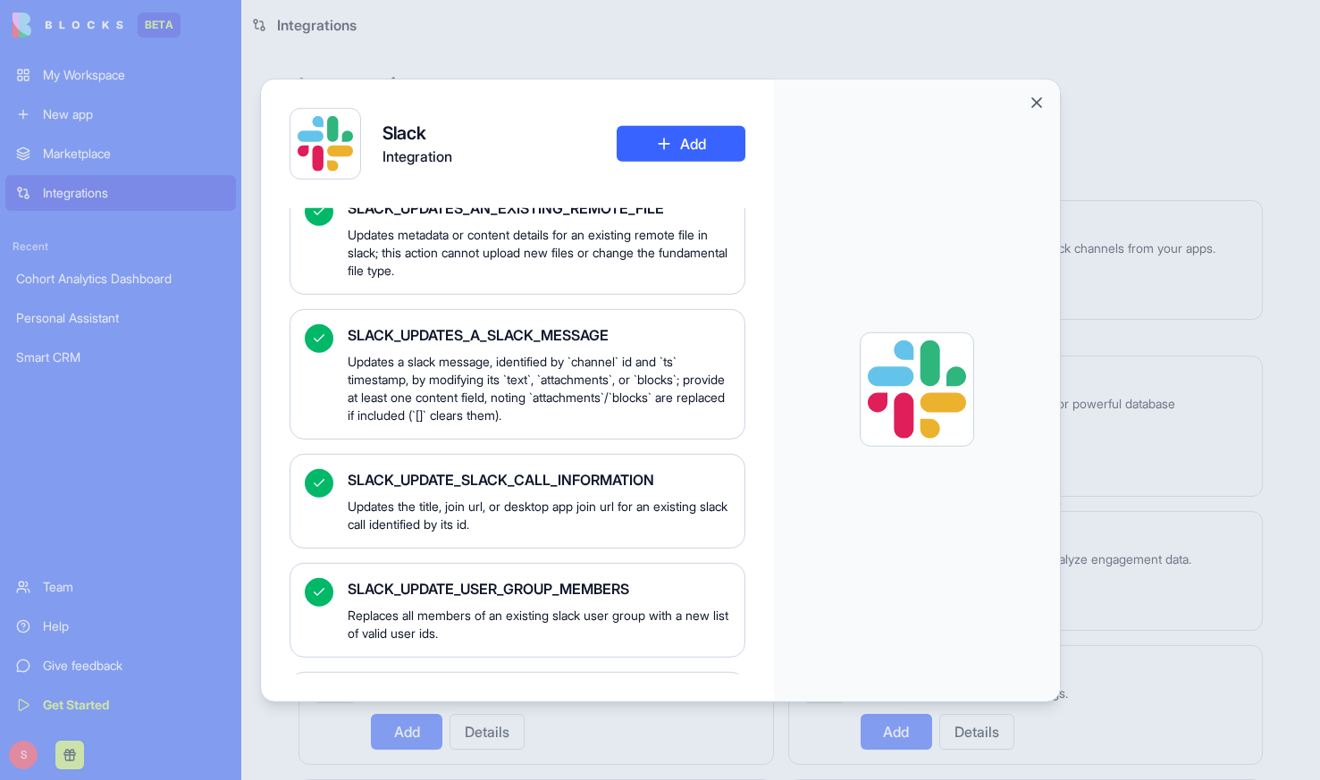
scroll to position [15415, 0]
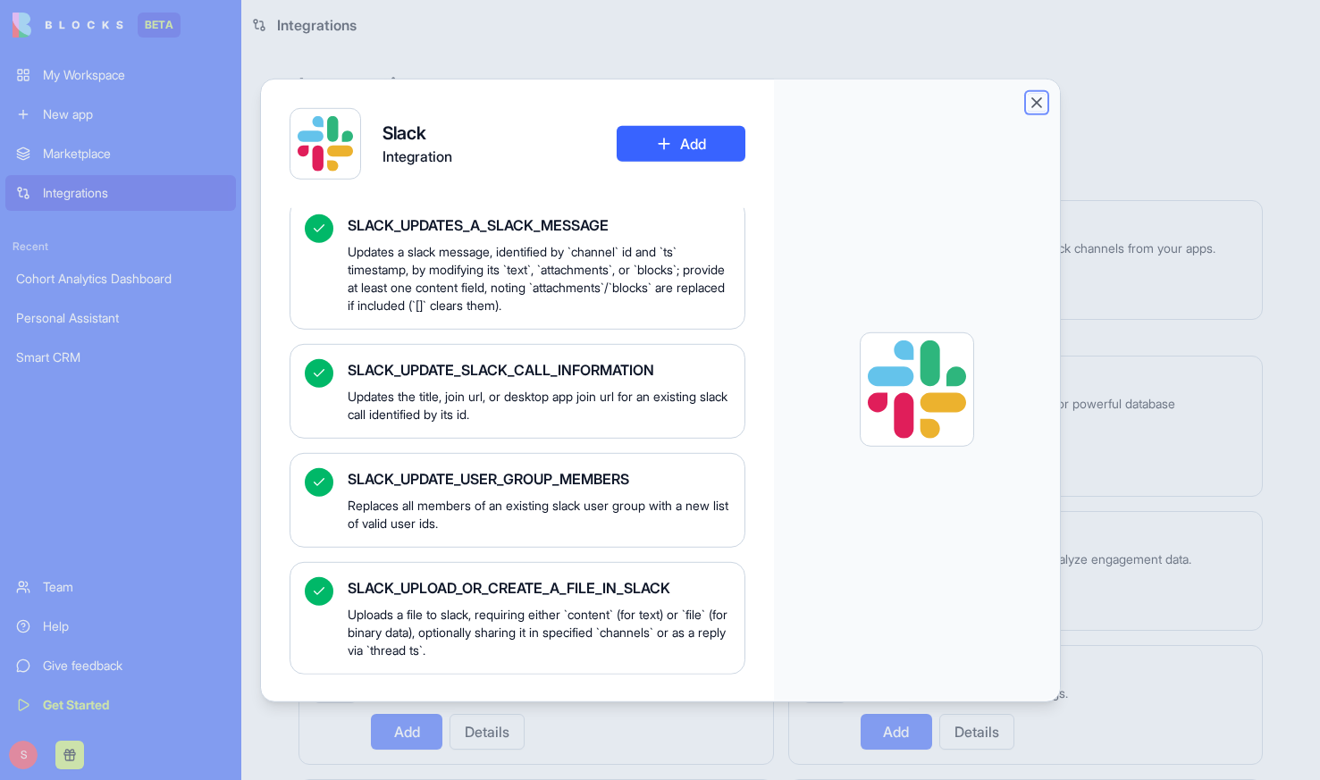
click at [1035, 103] on button "Close" at bounding box center [1036, 102] width 18 height 18
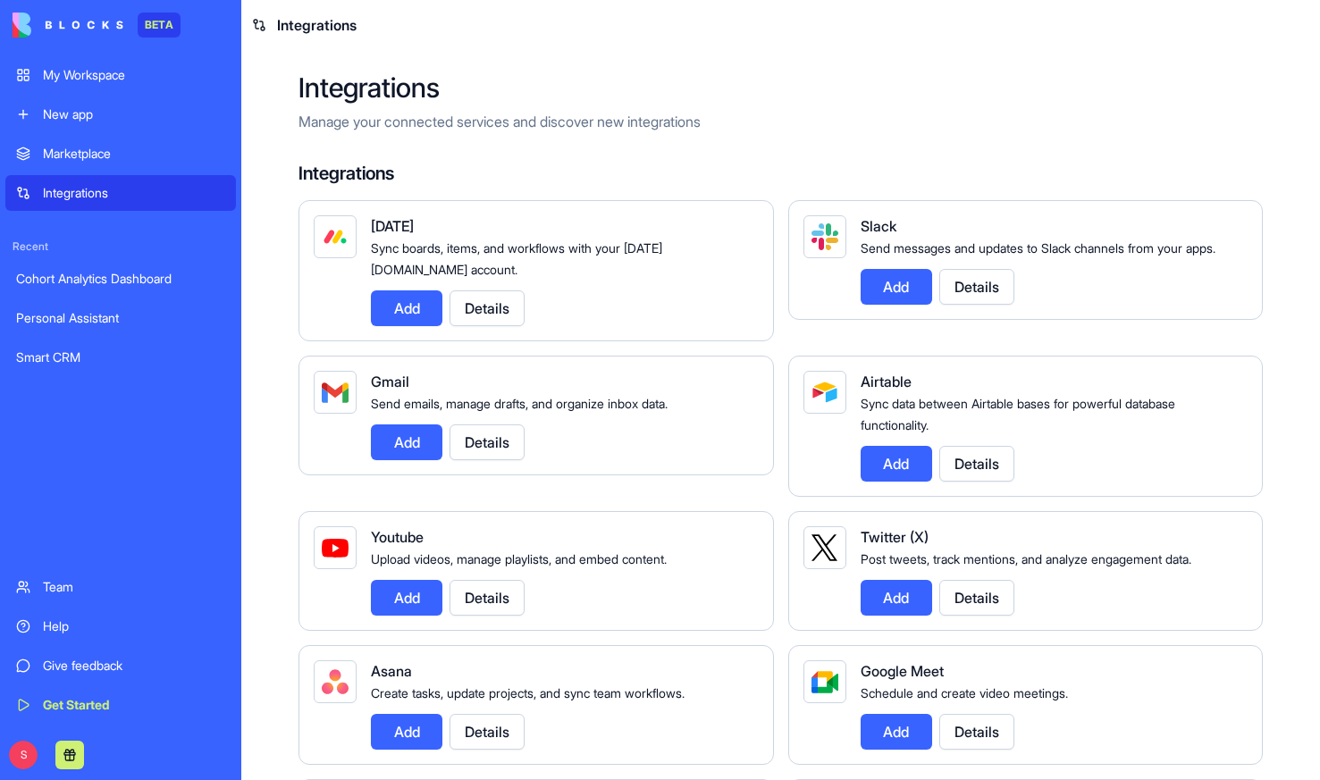
click at [85, 113] on div "New app" at bounding box center [134, 114] width 182 height 18
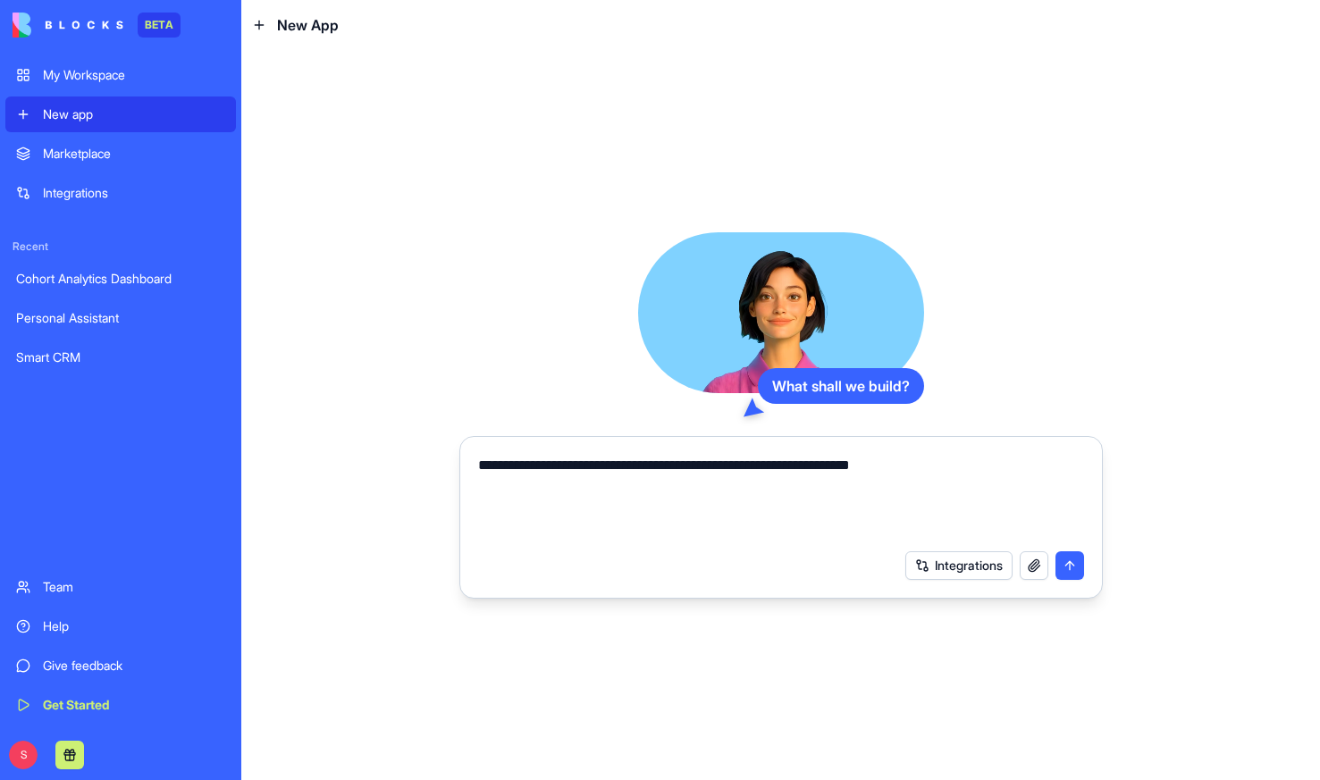
type textarea "**********"
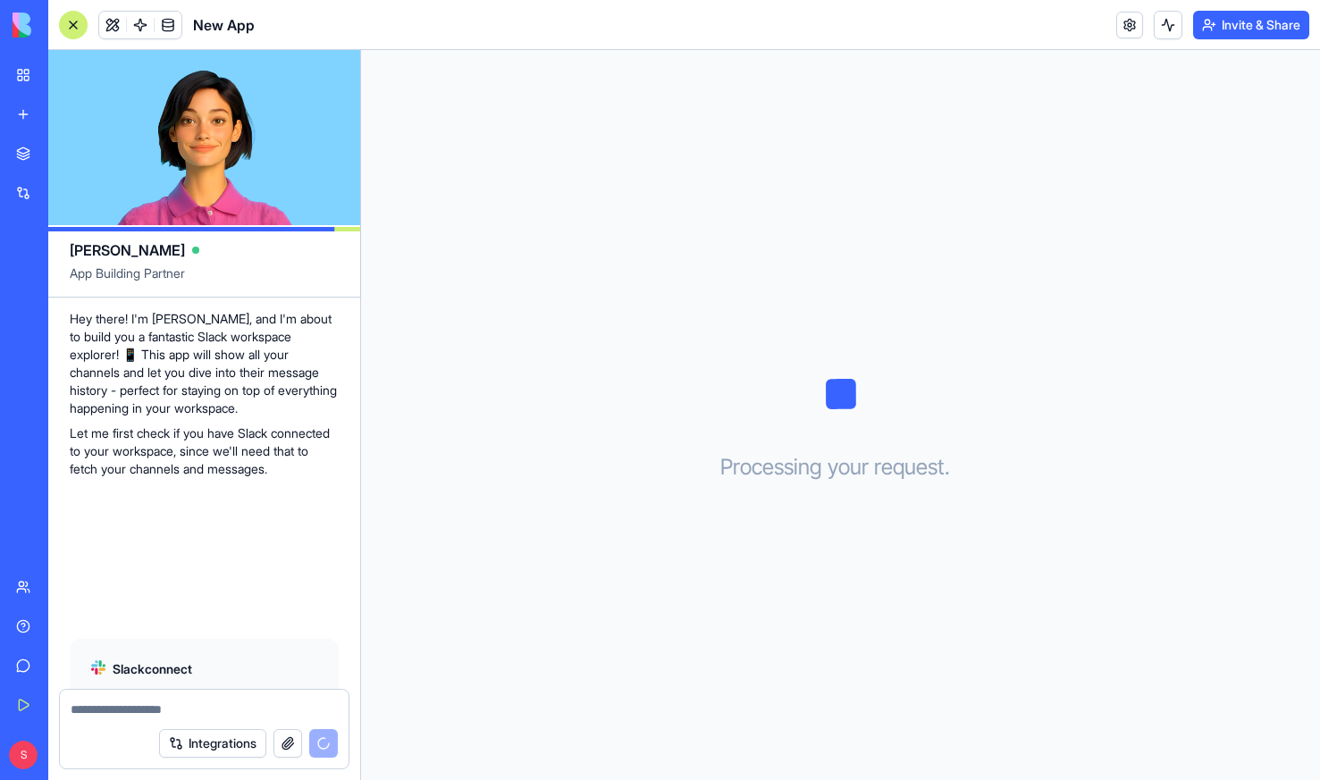
scroll to position [306, 0]
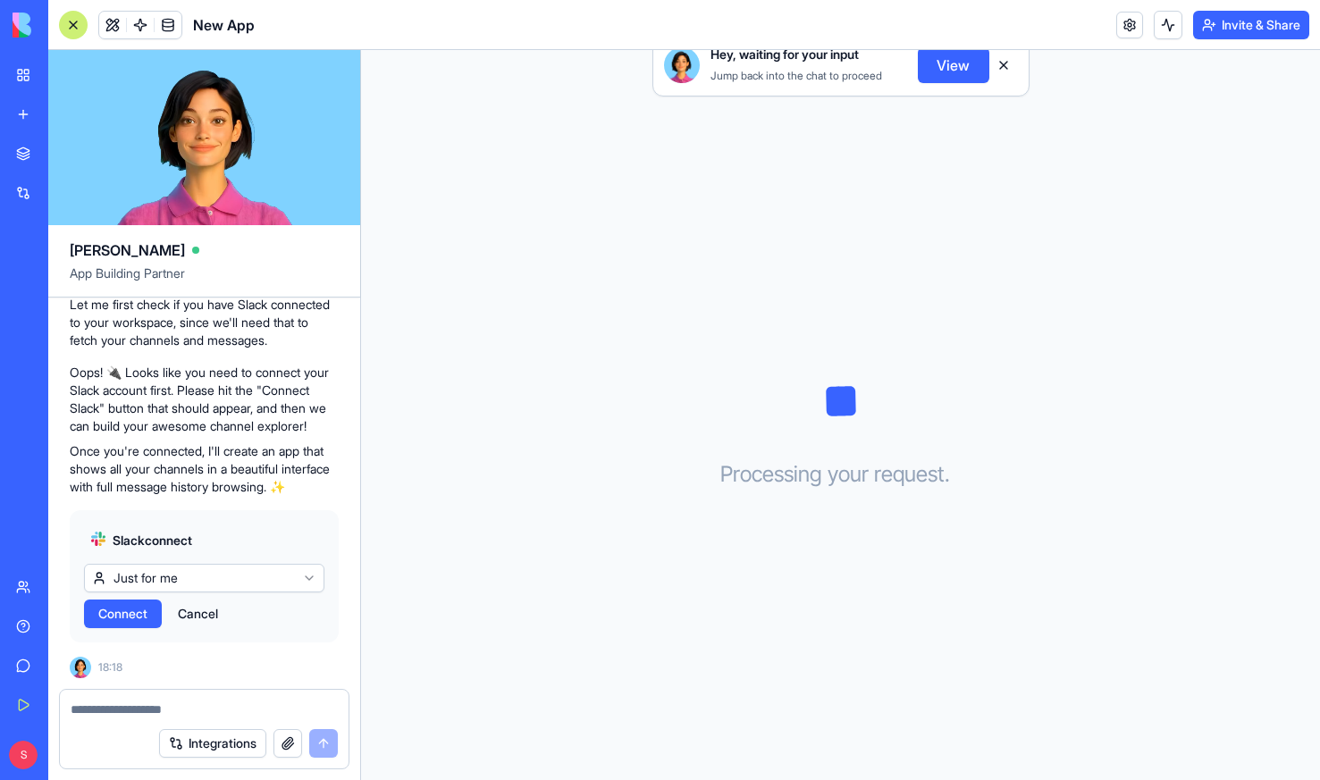
click at [123, 608] on span "Connect" at bounding box center [122, 614] width 49 height 18
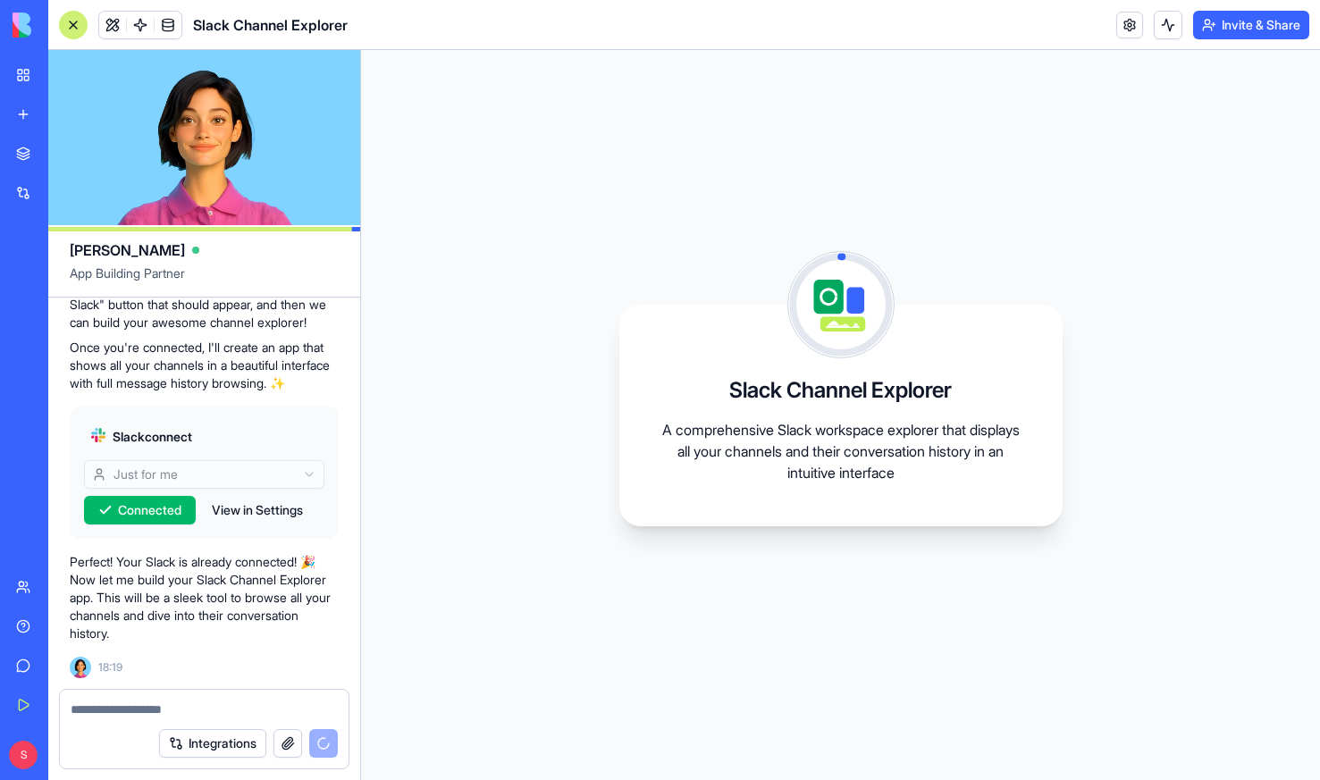
scroll to position [441, 0]
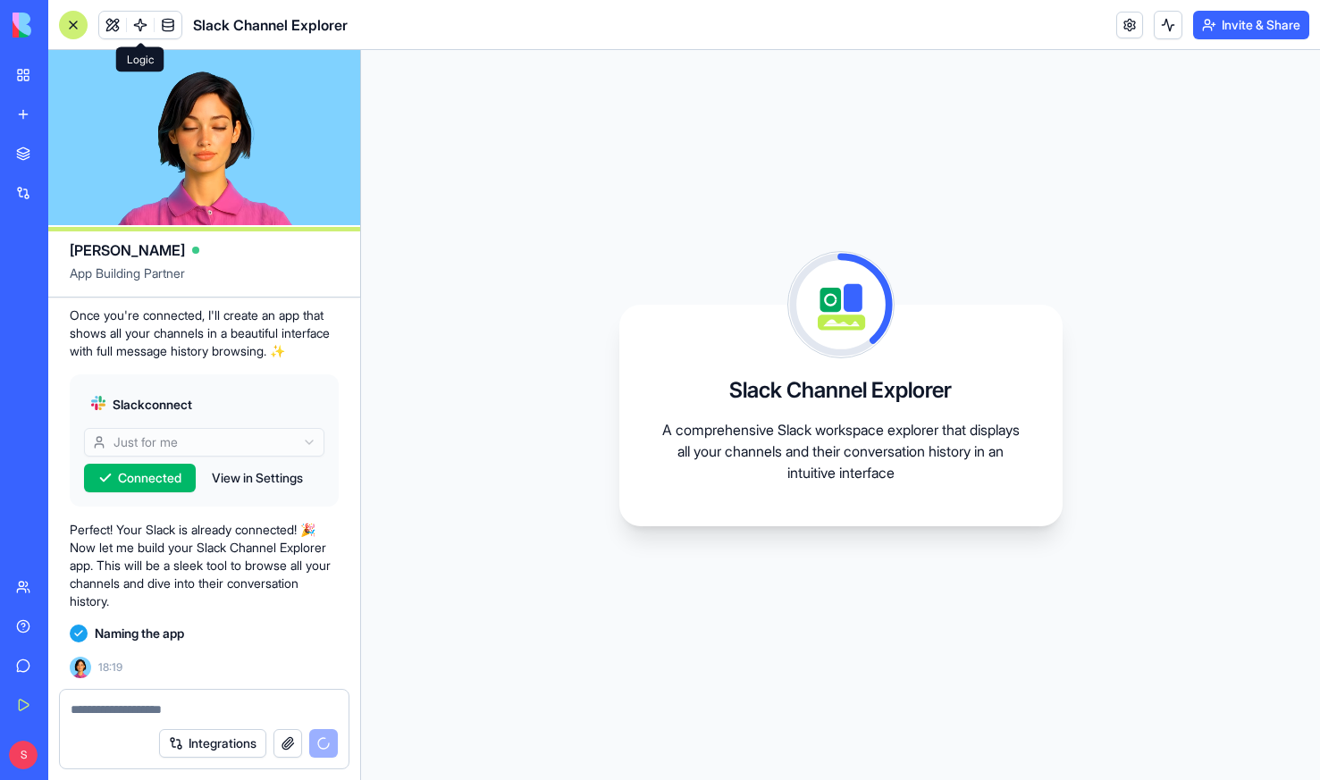
click at [138, 22] on span at bounding box center [140, 25] width 50 height 50
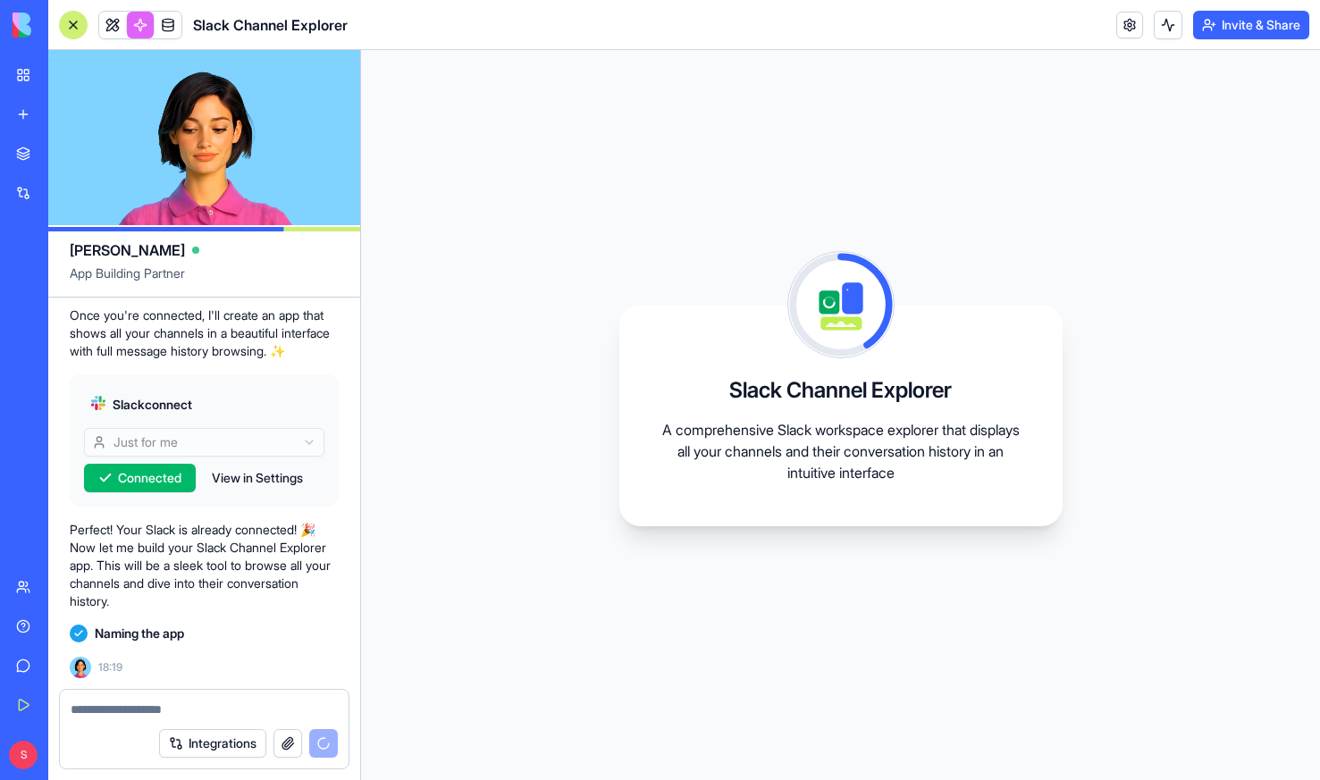
scroll to position [506, 0]
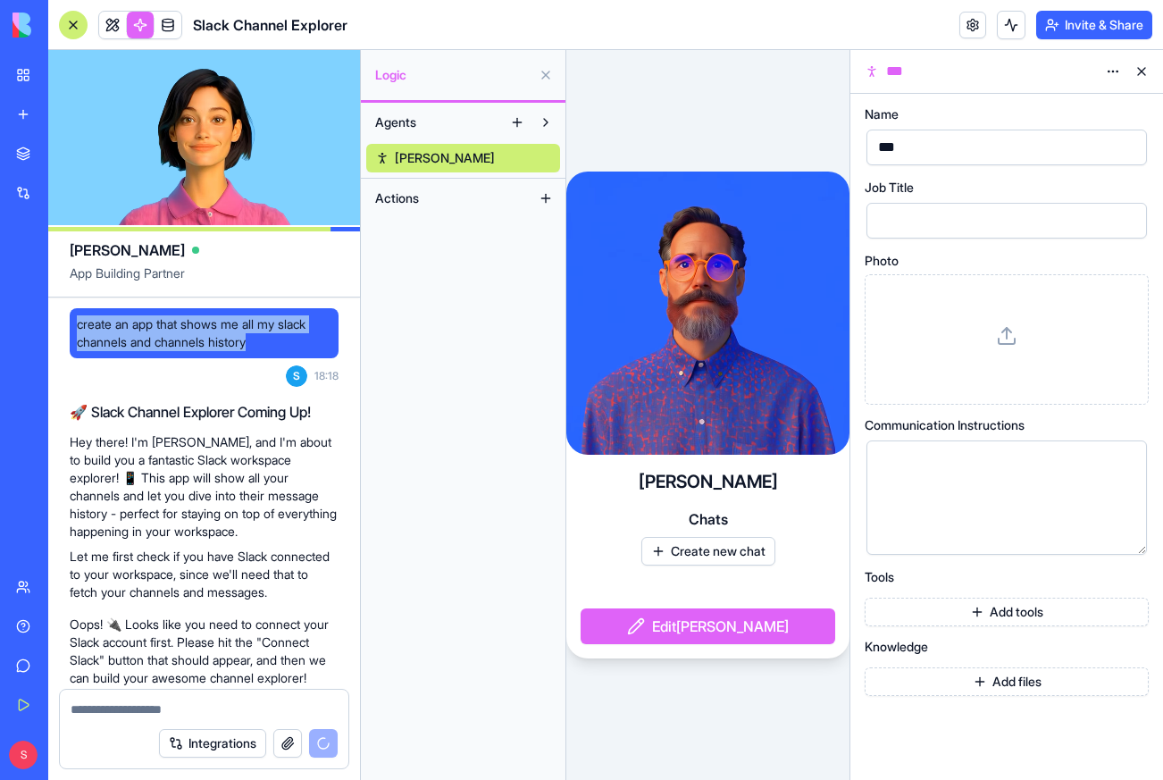
drag, startPoint x: 77, startPoint y: 324, endPoint x: 280, endPoint y: 337, distance: 203.2
click at [280, 337] on span "create an app that shows me all my slack channels and channels history" at bounding box center [204, 333] width 255 height 36
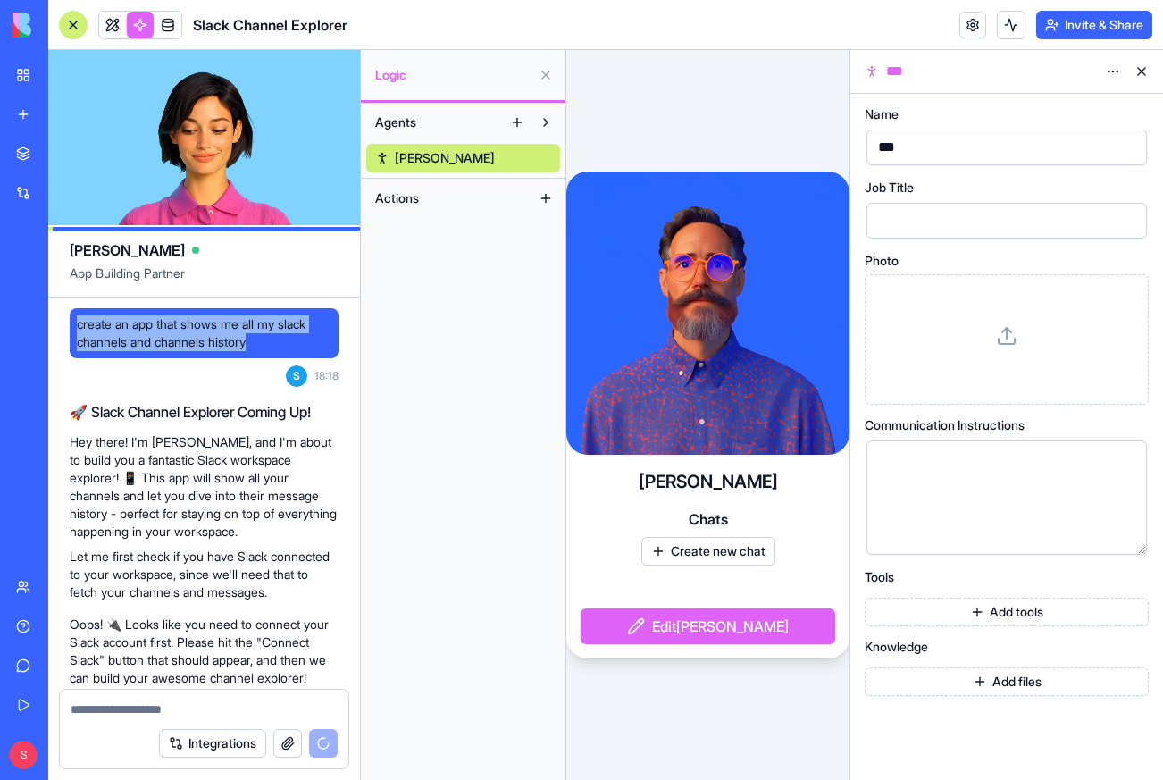
copy span "create an app that shows me all my slack channels and channels history"
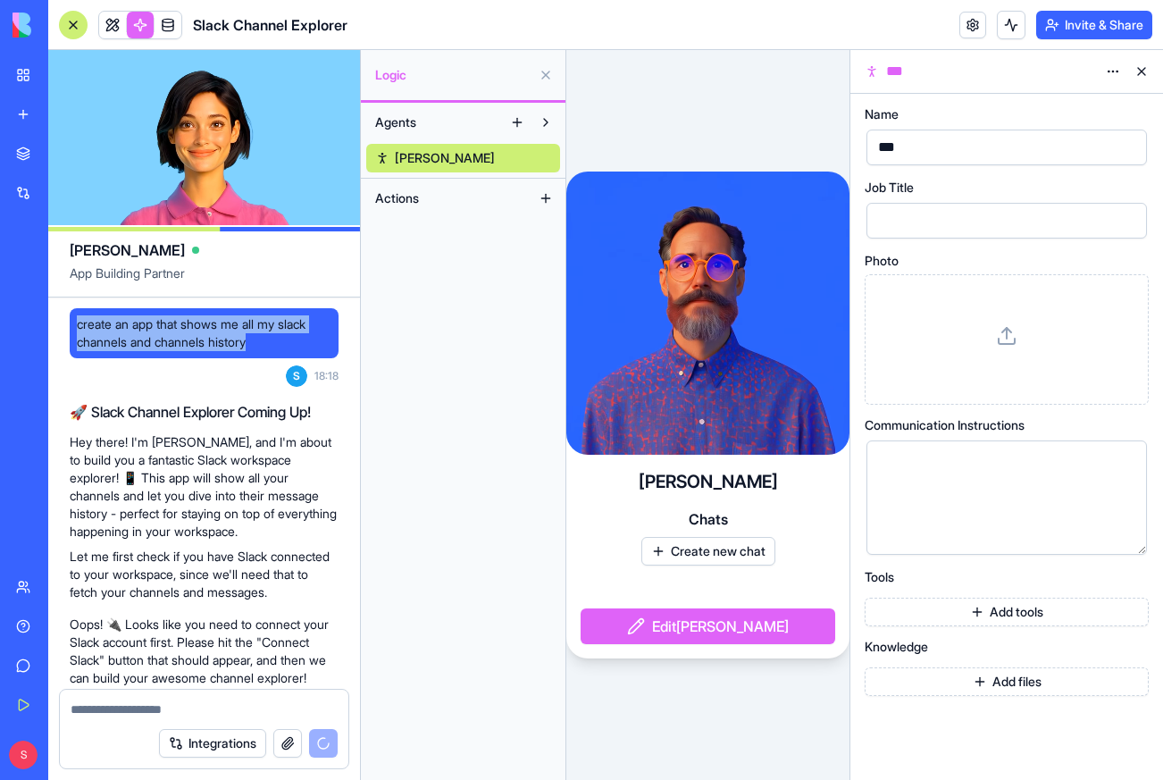
click at [29, 110] on link "New app" at bounding box center [40, 114] width 71 height 36
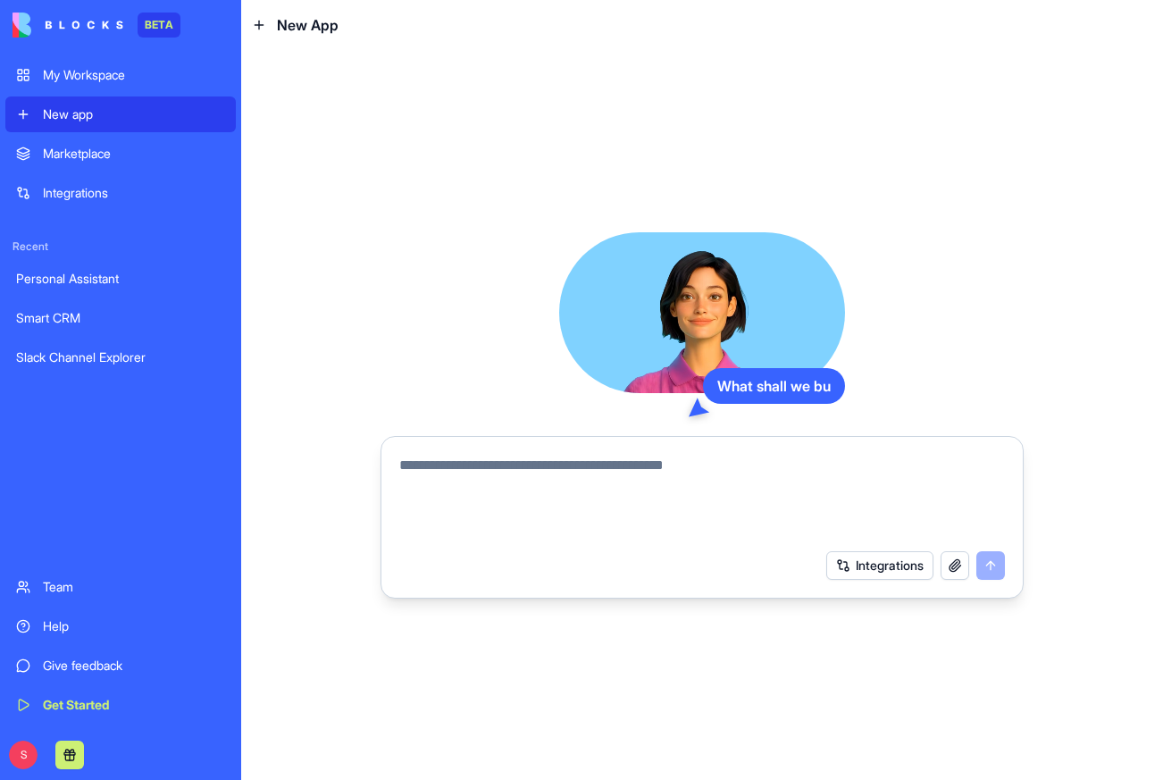
type textarea "**********"
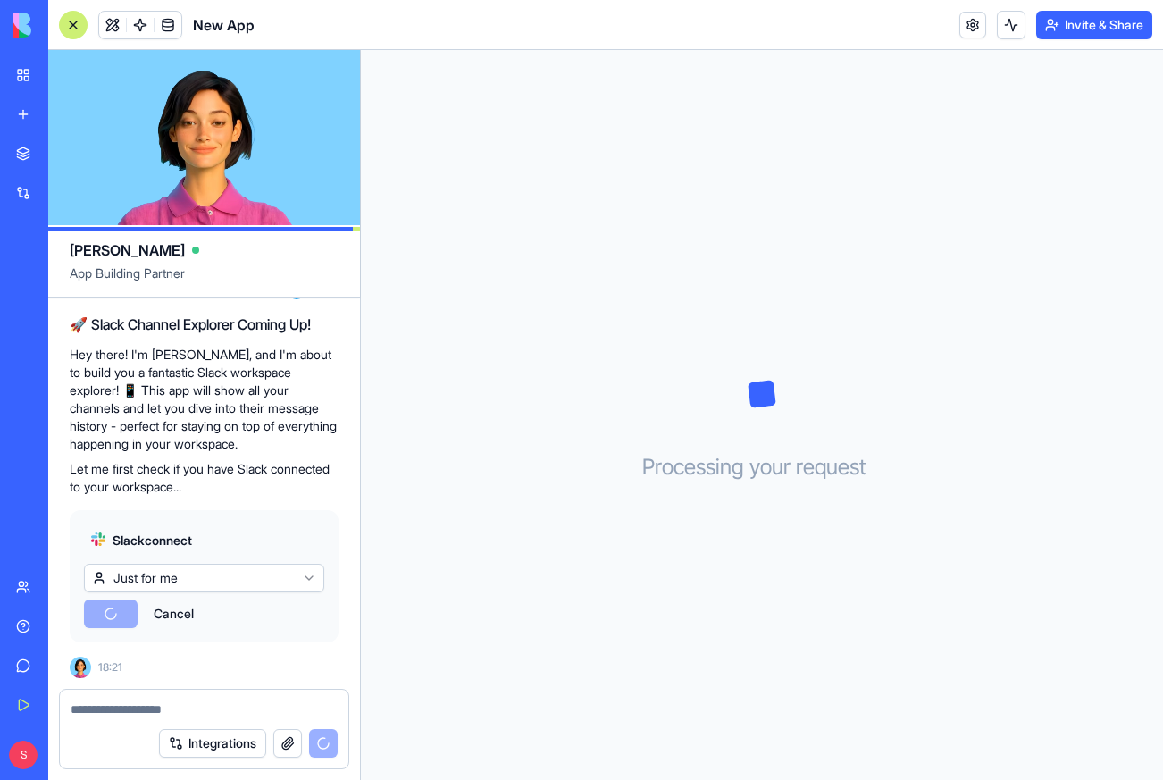
scroll to position [270, 0]
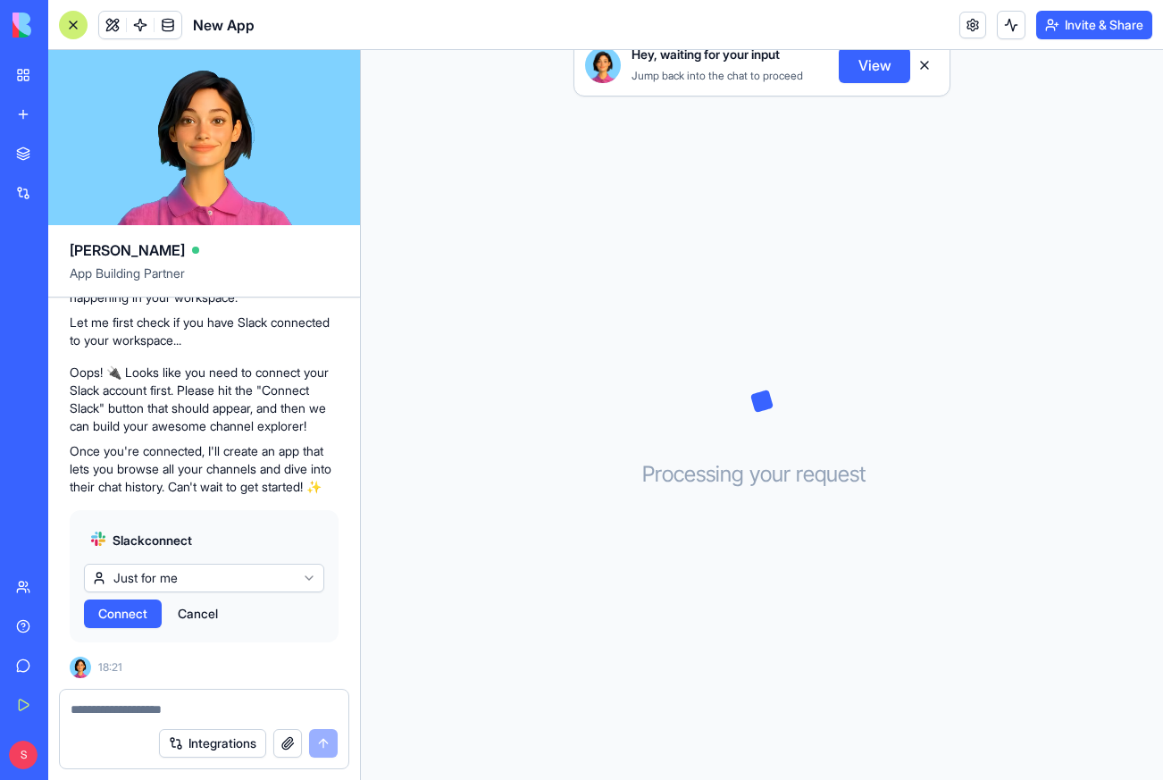
click at [113, 623] on button "Connect" at bounding box center [123, 613] width 78 height 29
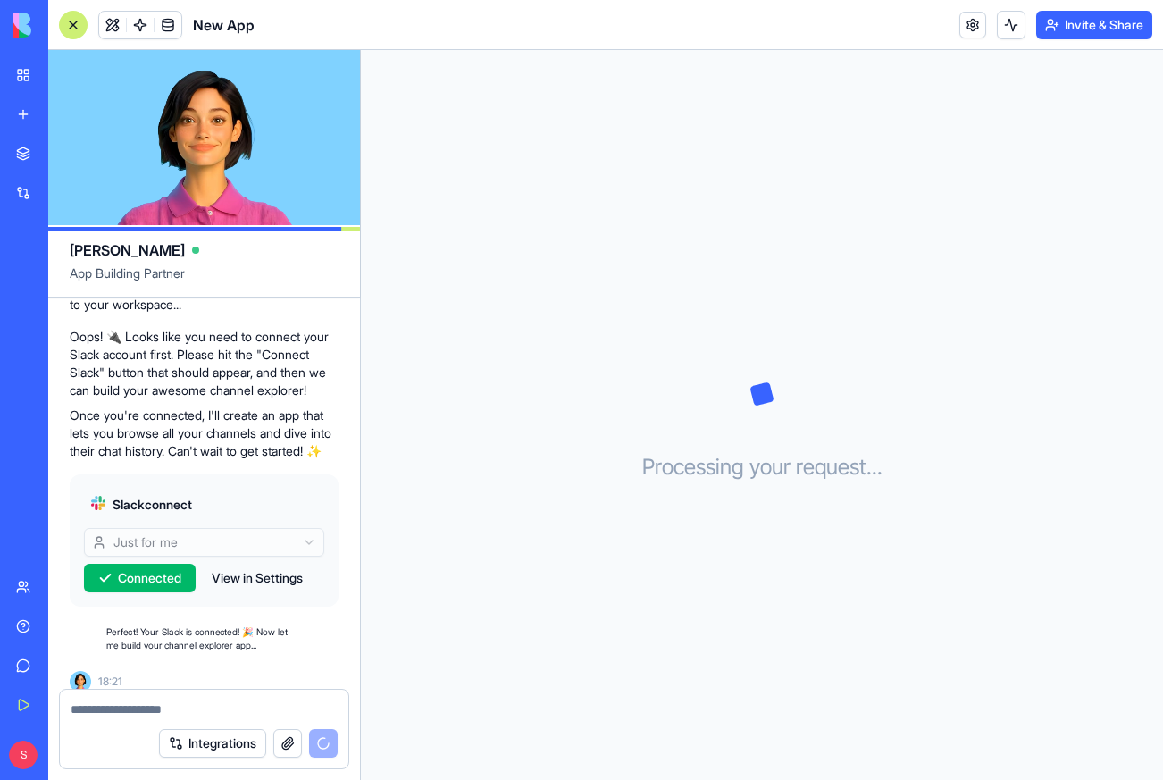
scroll to position [320, 0]
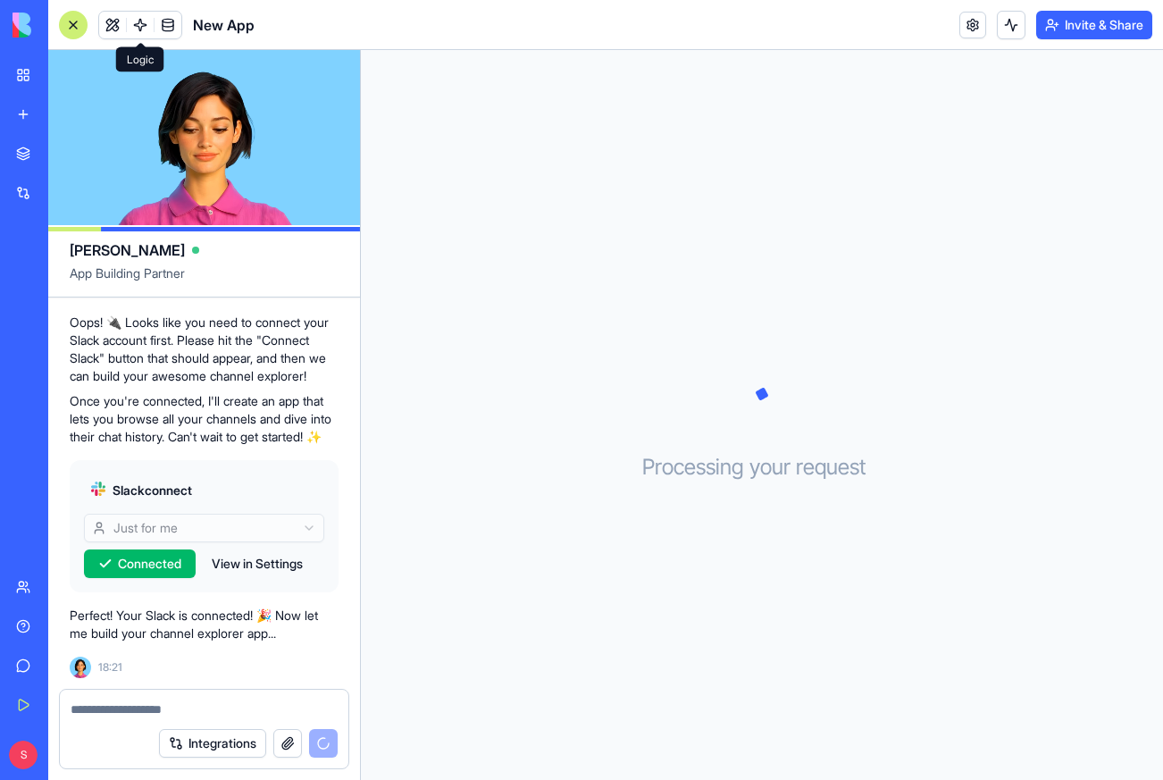
click at [141, 23] on span at bounding box center [140, 25] width 50 height 50
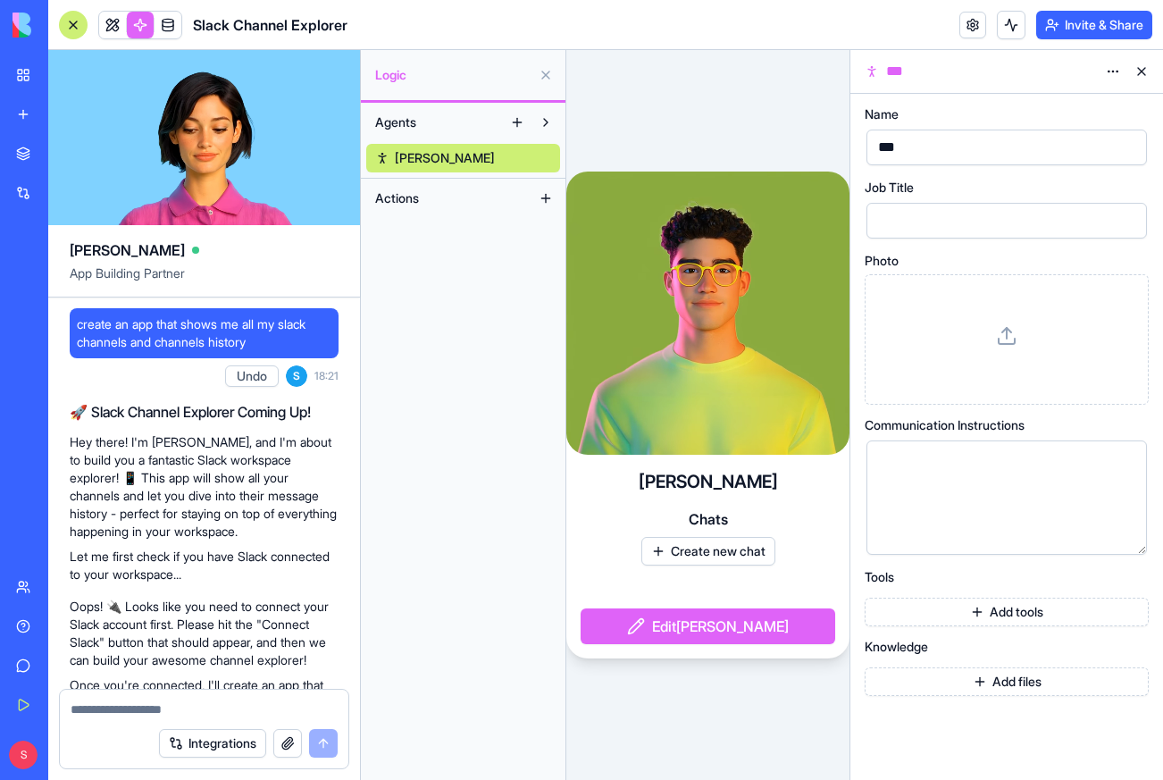
click at [15, 73] on link "My Workspace" at bounding box center [40, 75] width 71 height 36
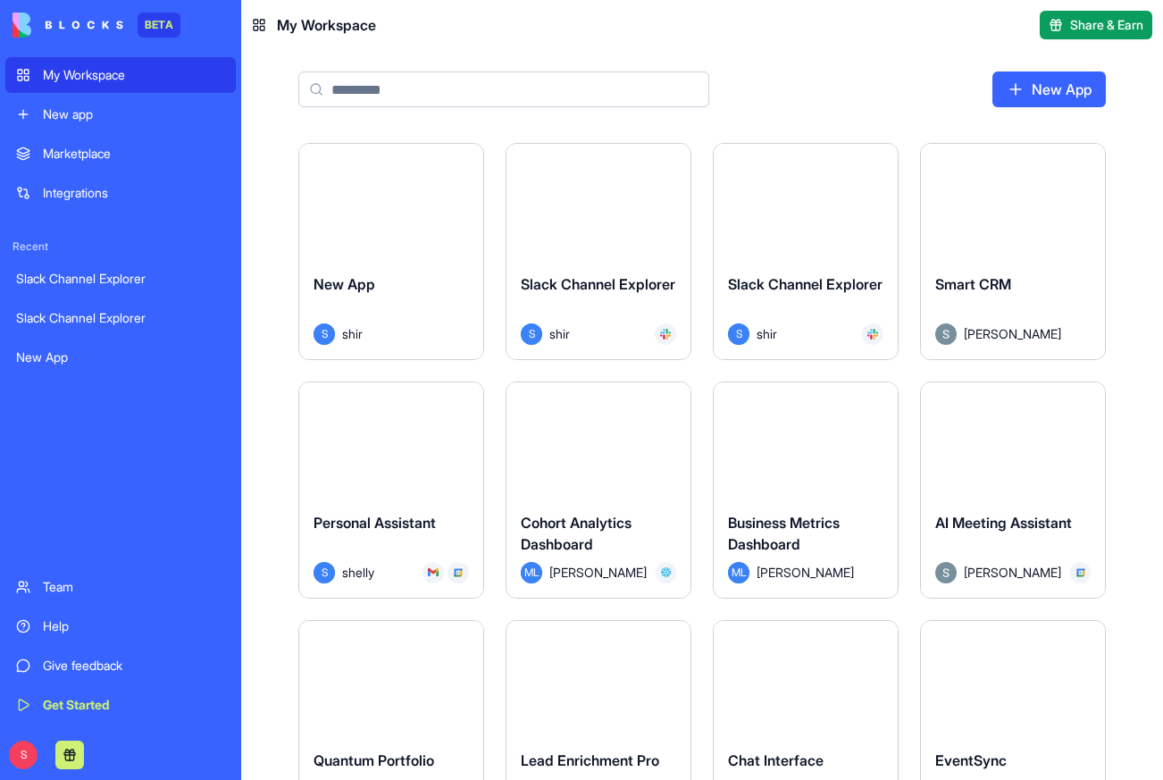
click at [578, 284] on span "Slack Channel Explorer" at bounding box center [598, 284] width 155 height 18
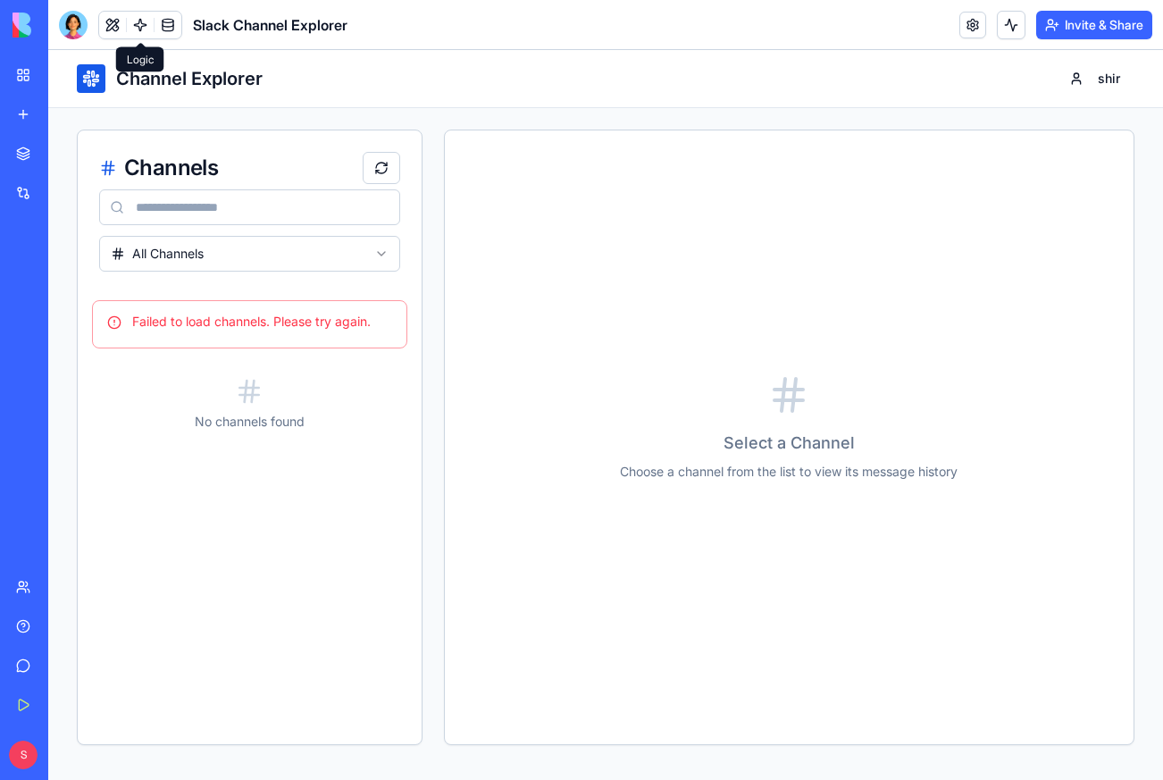
click at [141, 28] on link at bounding box center [140, 25] width 27 height 27
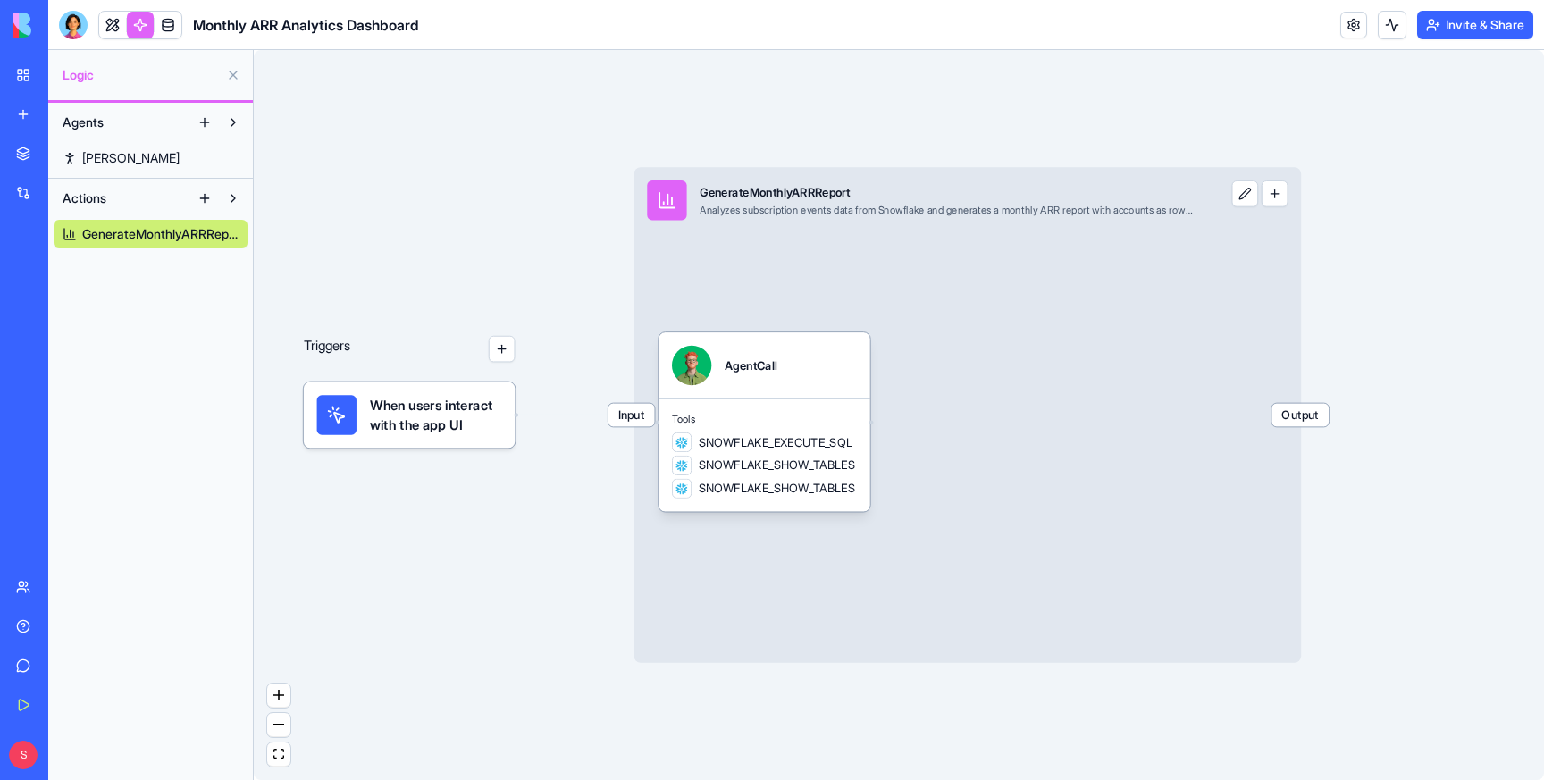
click at [21, 70] on link "My Workspace" at bounding box center [40, 75] width 71 height 36
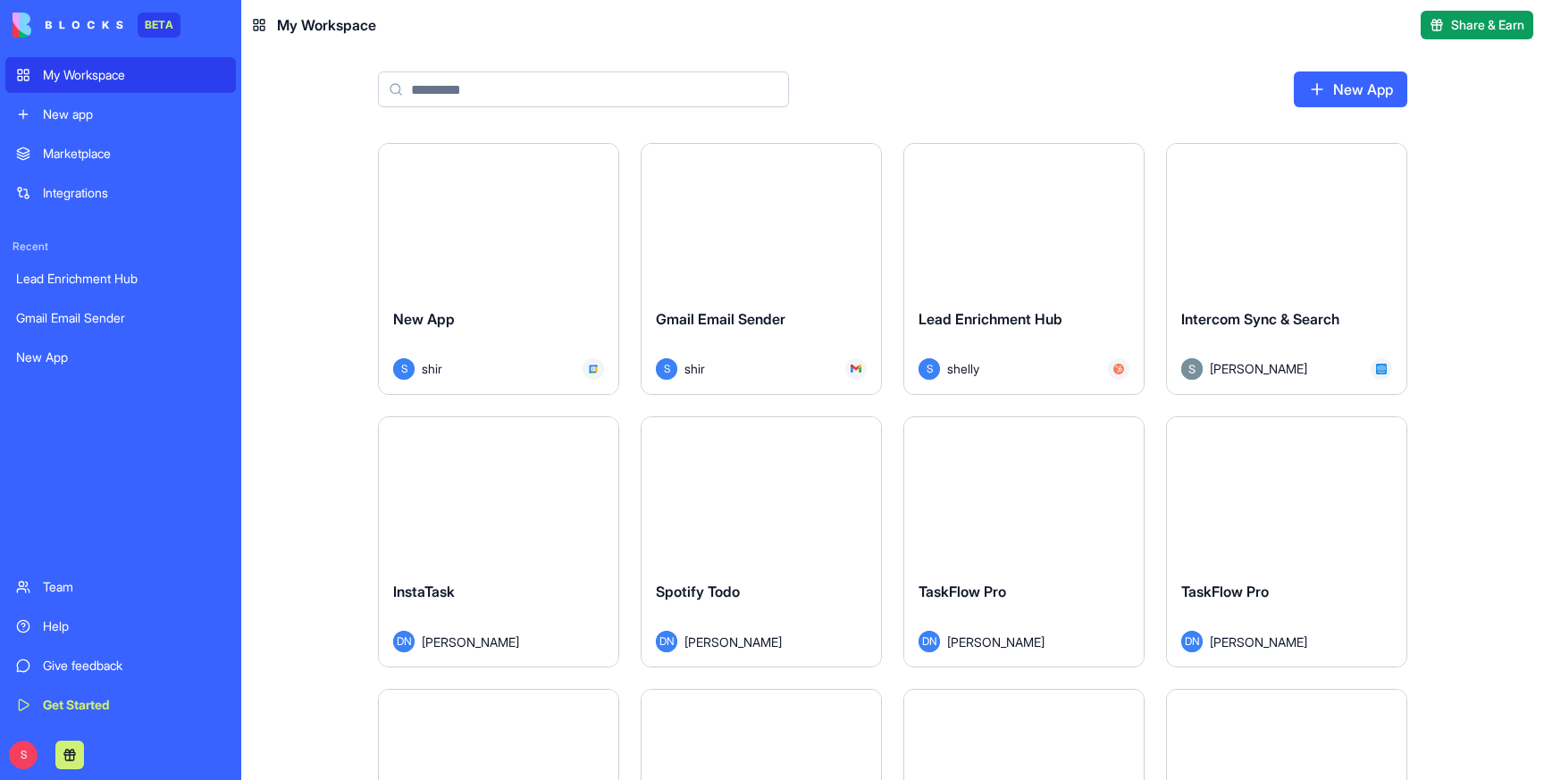
click at [121, 84] on link "My Workspace" at bounding box center [120, 75] width 230 height 36
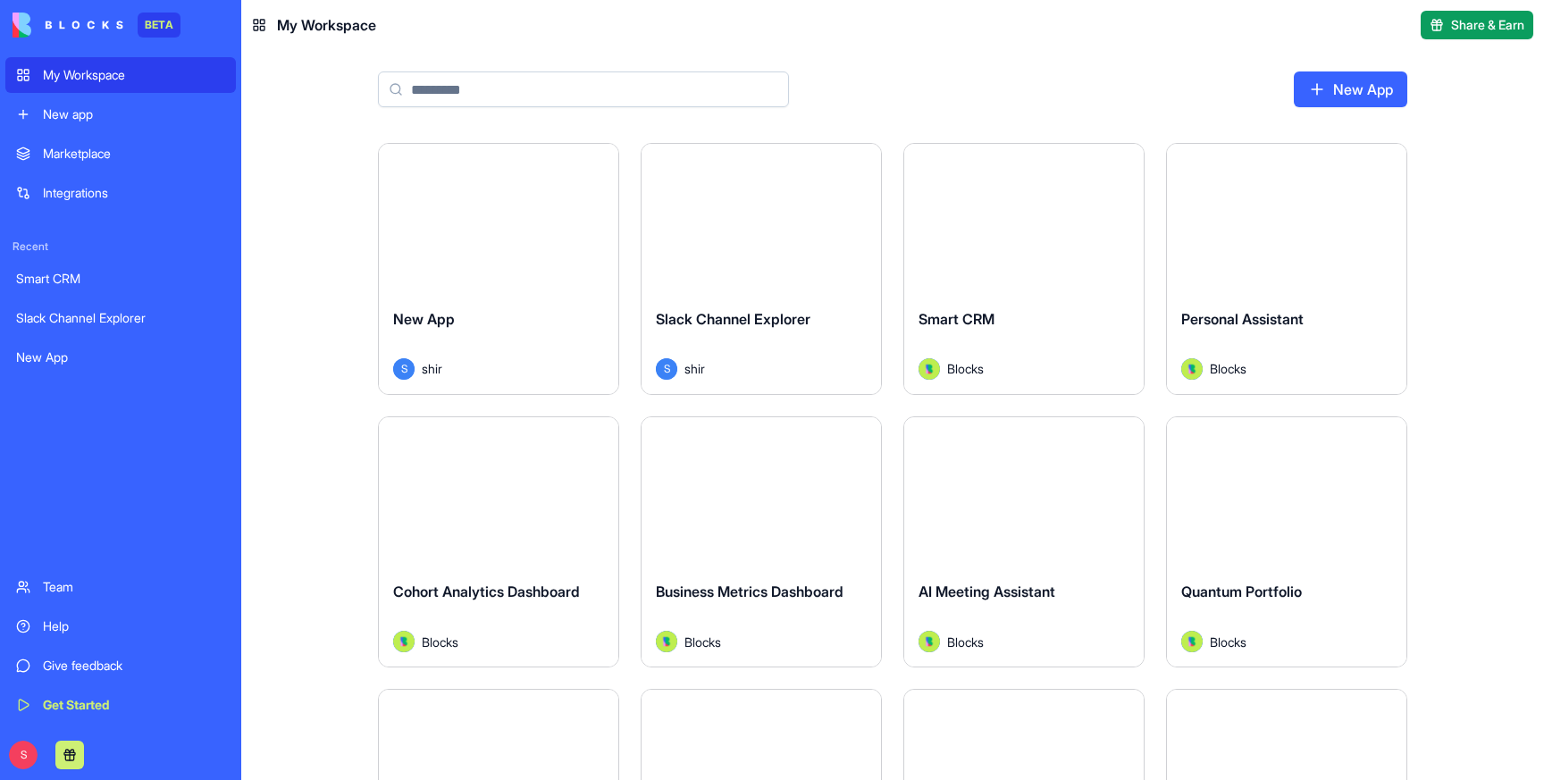
click at [755, 342] on div "Slack Channel Explorer" at bounding box center [761, 333] width 211 height 50
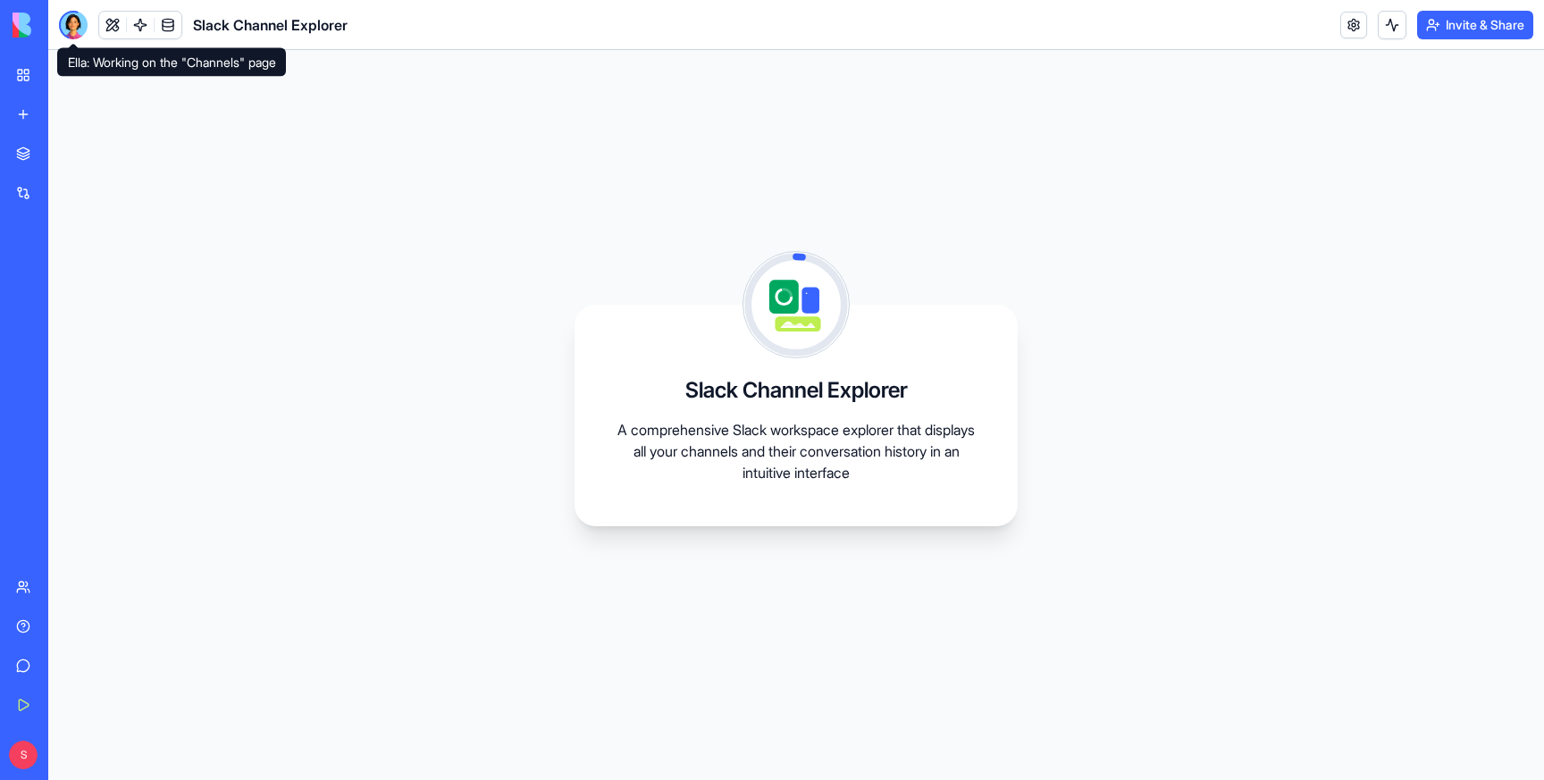
click at [70, 20] on div at bounding box center [73, 25] width 29 height 29
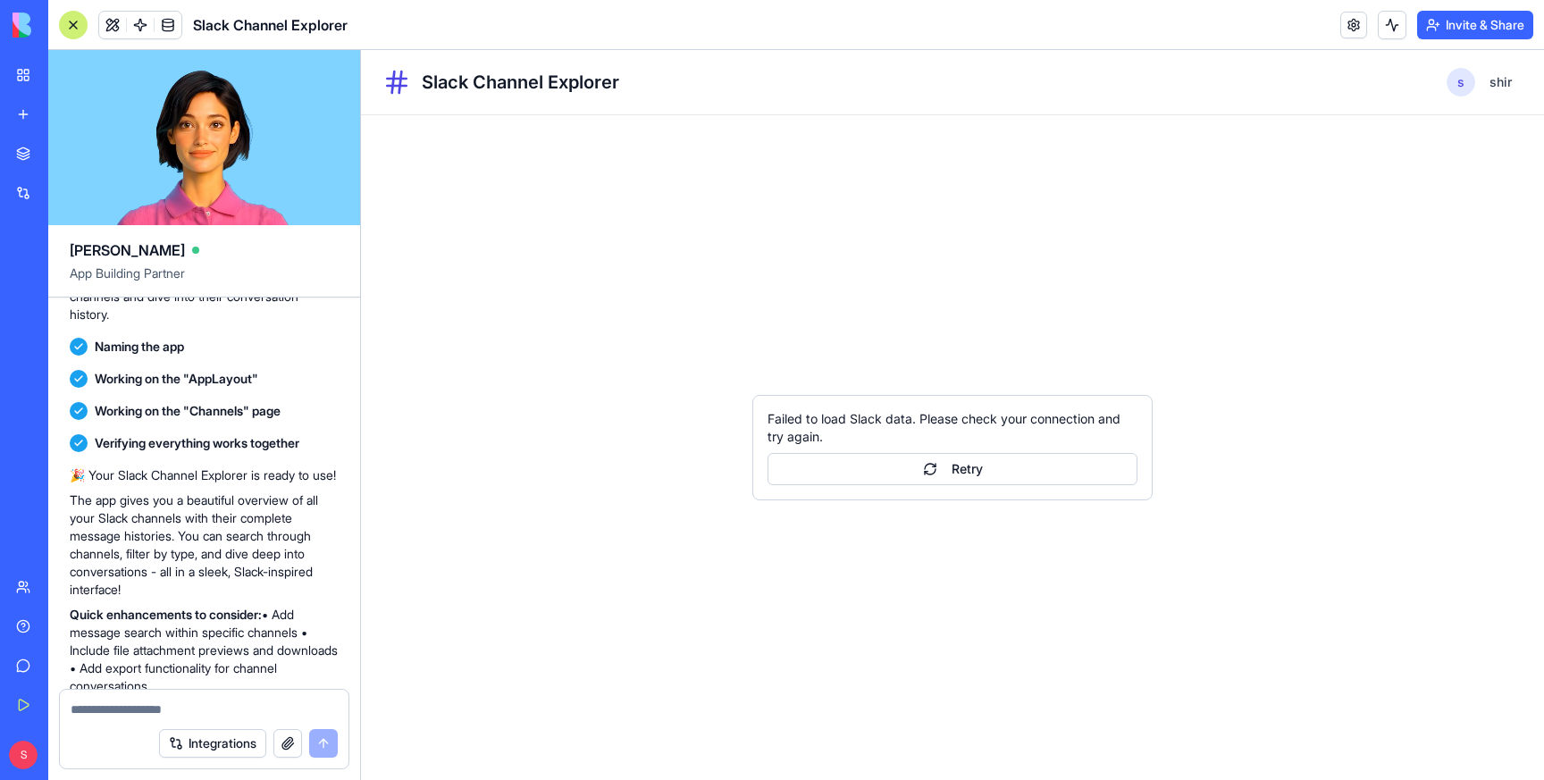
scroll to position [590, 0]
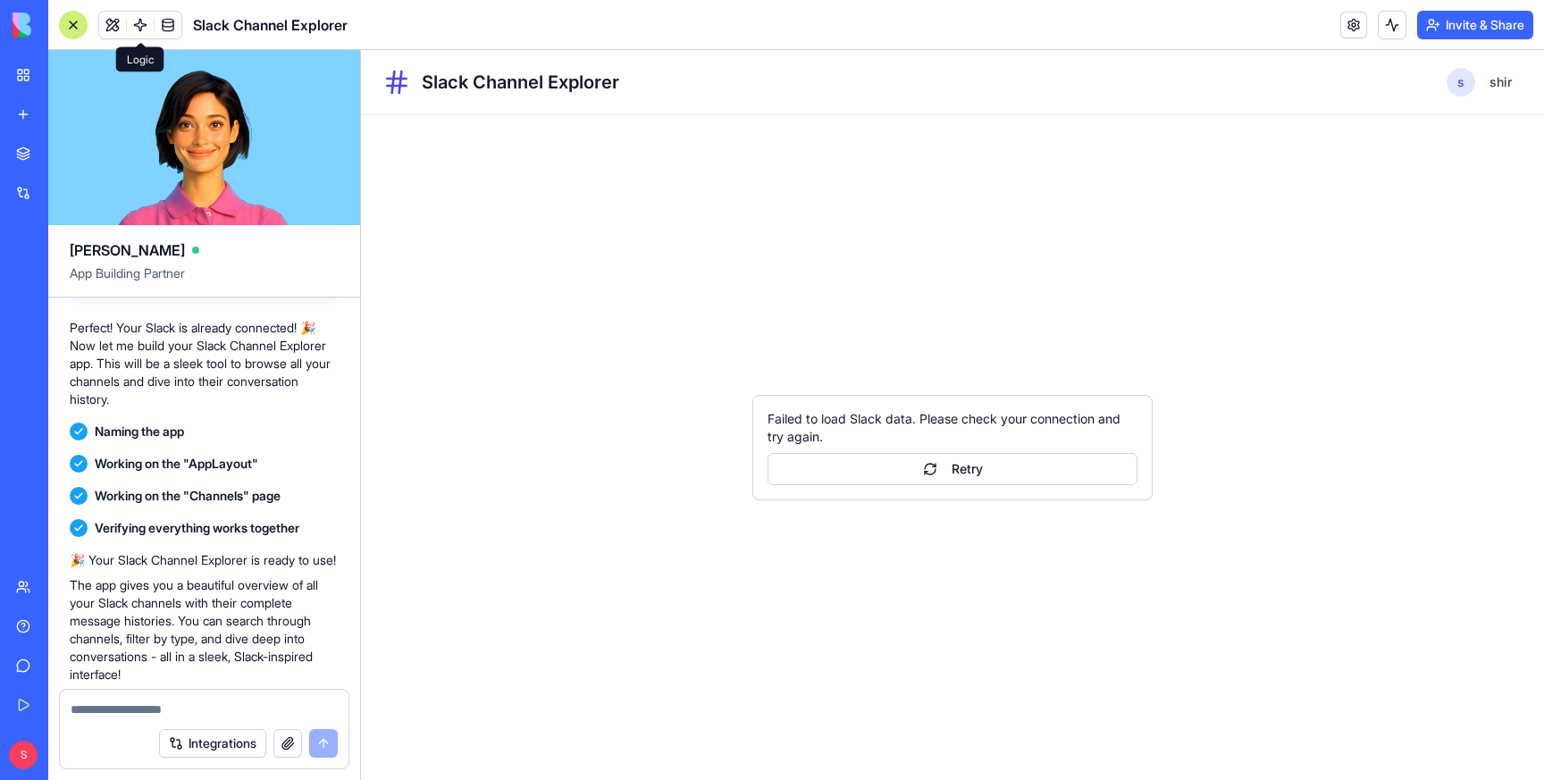
click at [141, 29] on link at bounding box center [140, 25] width 27 height 27
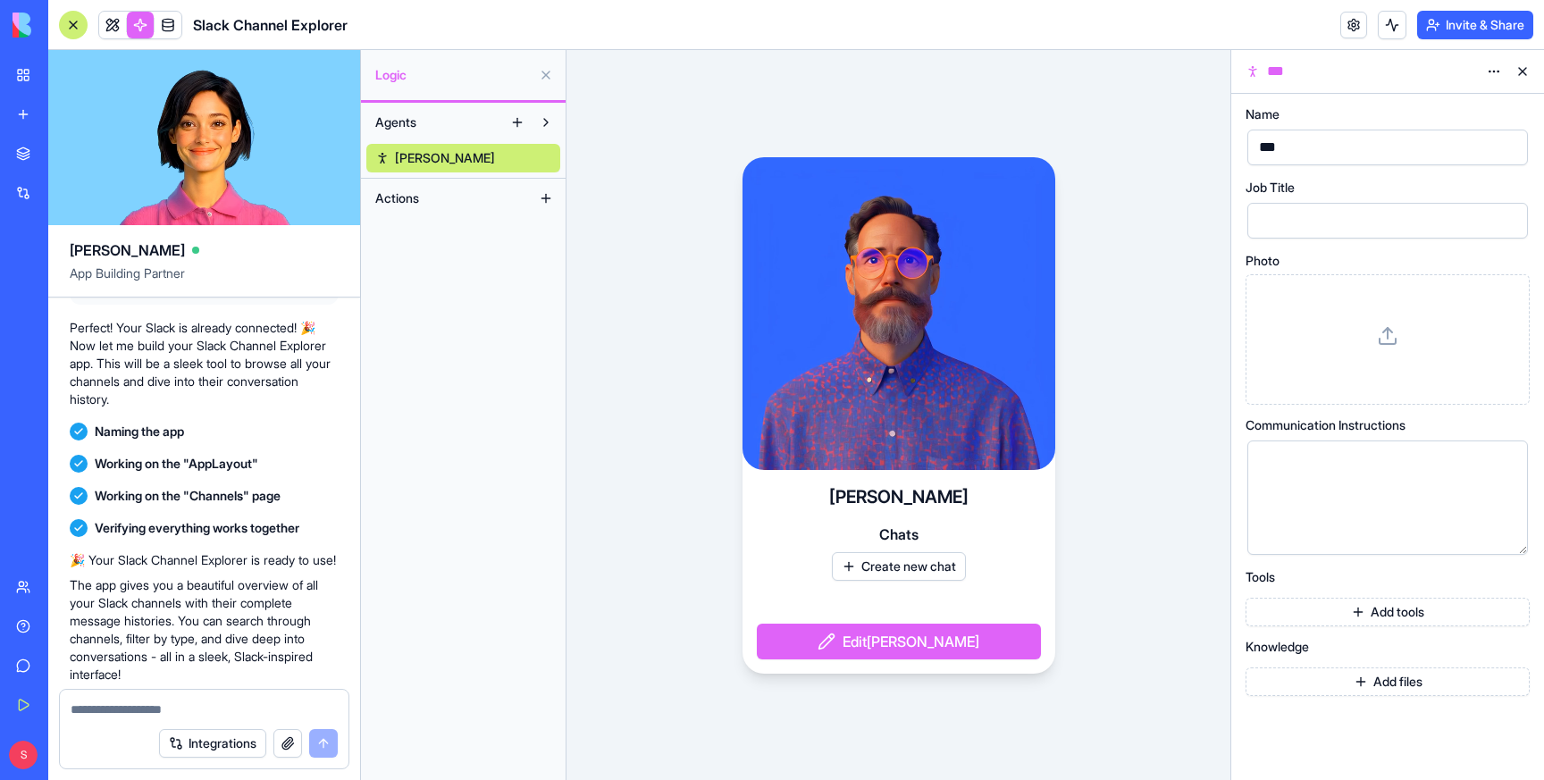
click at [1017, 89] on div "Ron Chats Create new chat Edit Ron" at bounding box center [898, 415] width 664 height 730
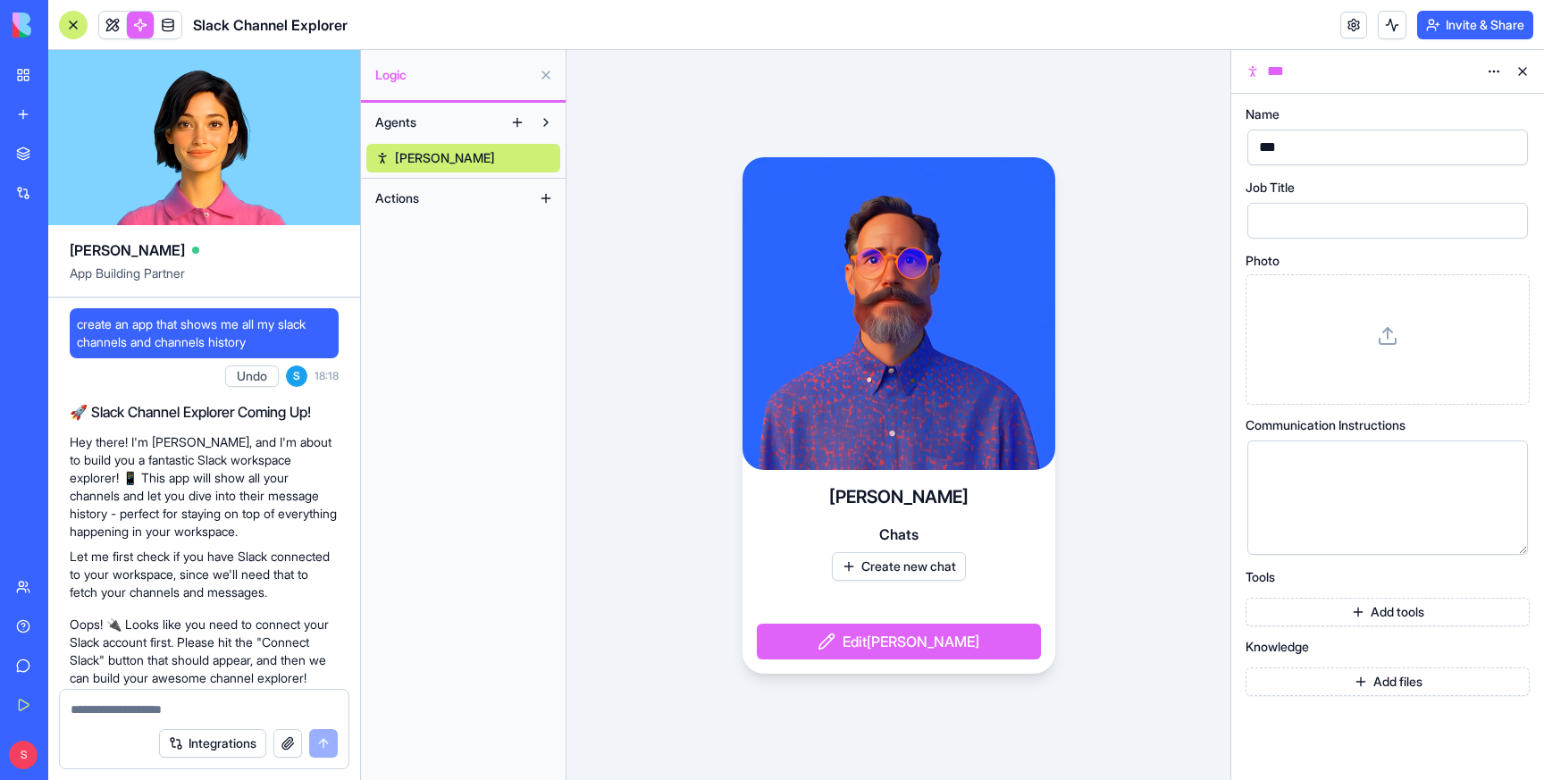
click at [25, 114] on link "New app" at bounding box center [40, 114] width 71 height 36
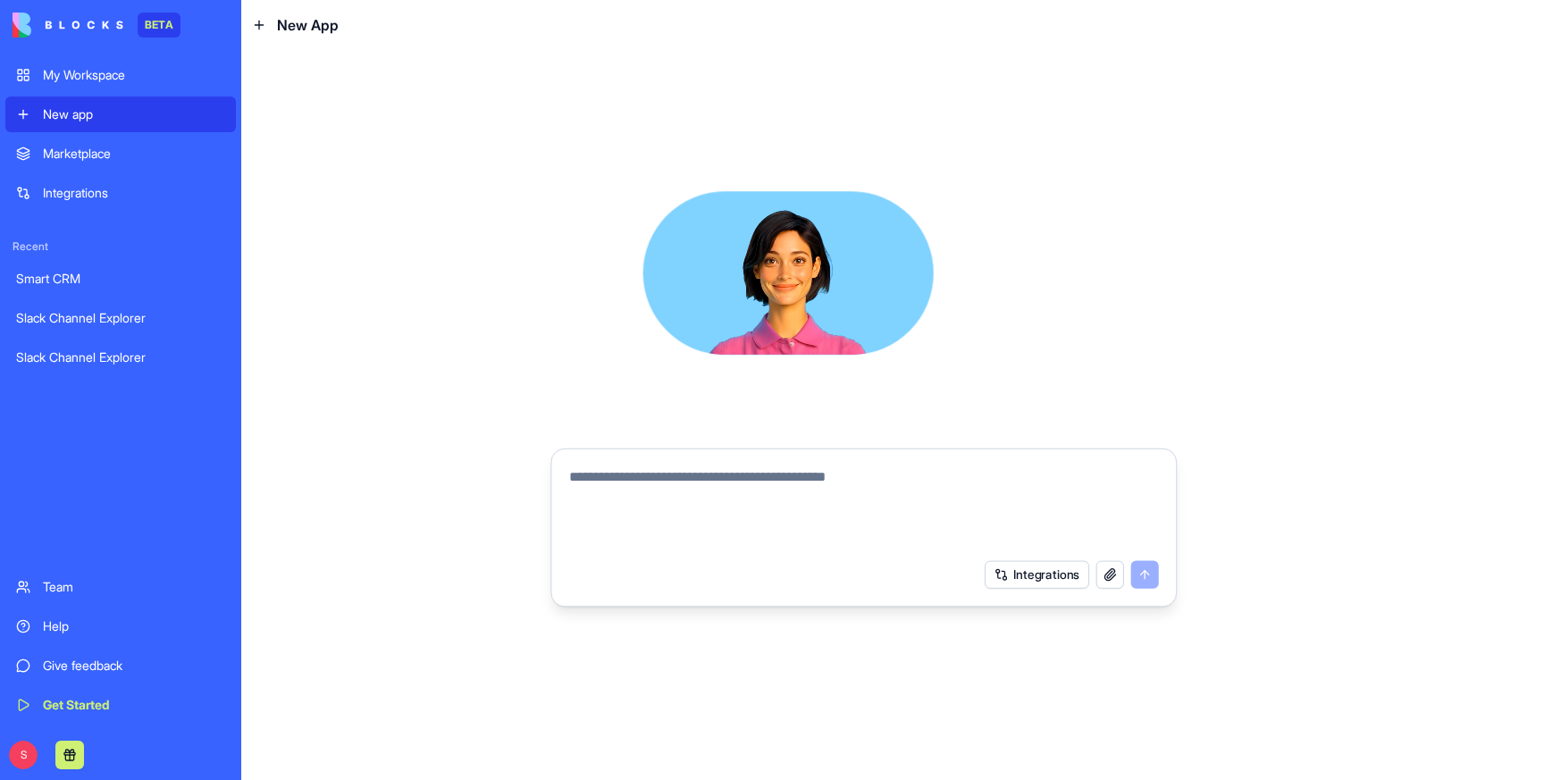
click at [84, 117] on div "New app" at bounding box center [134, 114] width 182 height 18
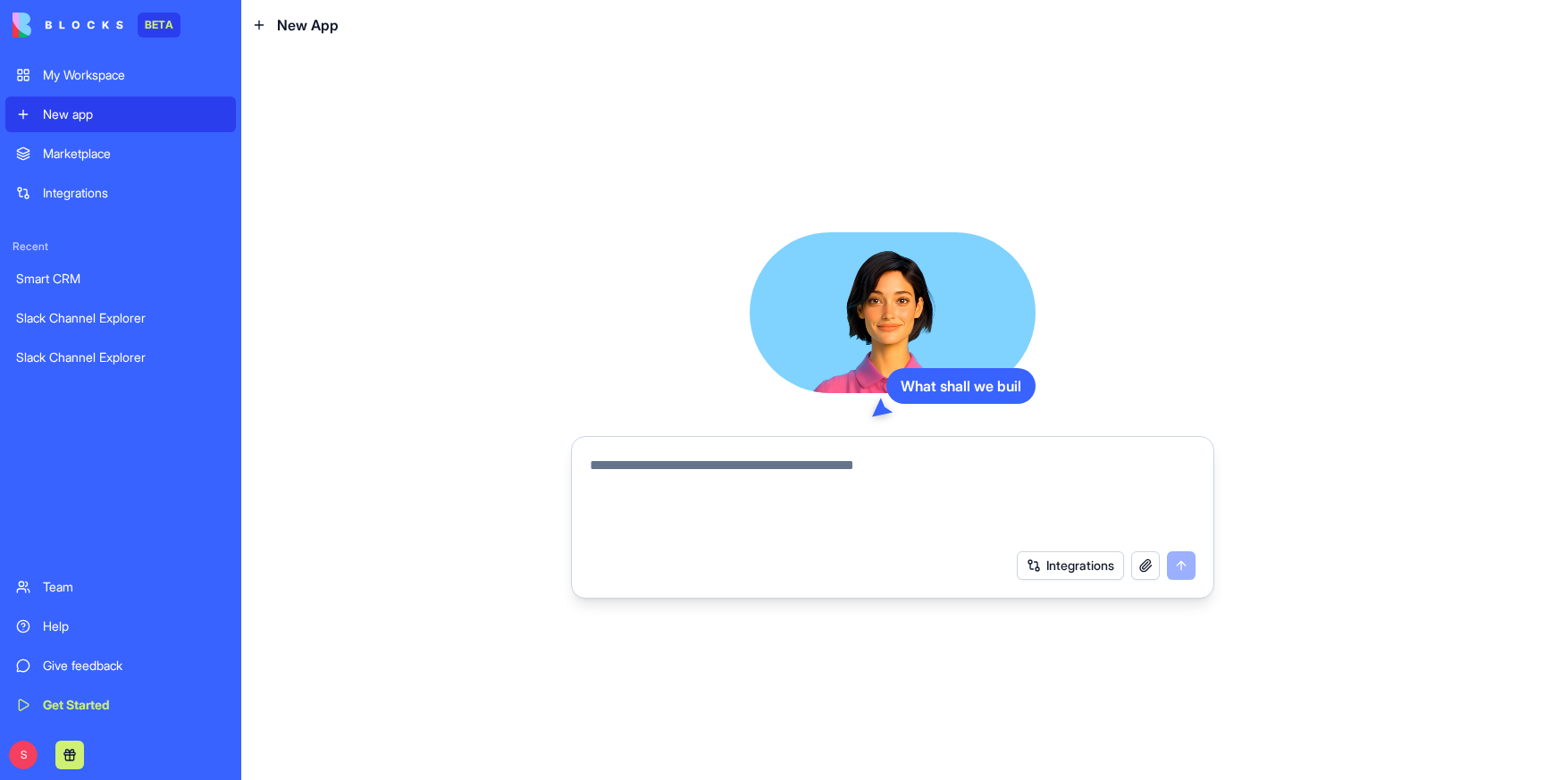
click at [669, 478] on textarea at bounding box center [893, 498] width 606 height 86
type textarea "**********"
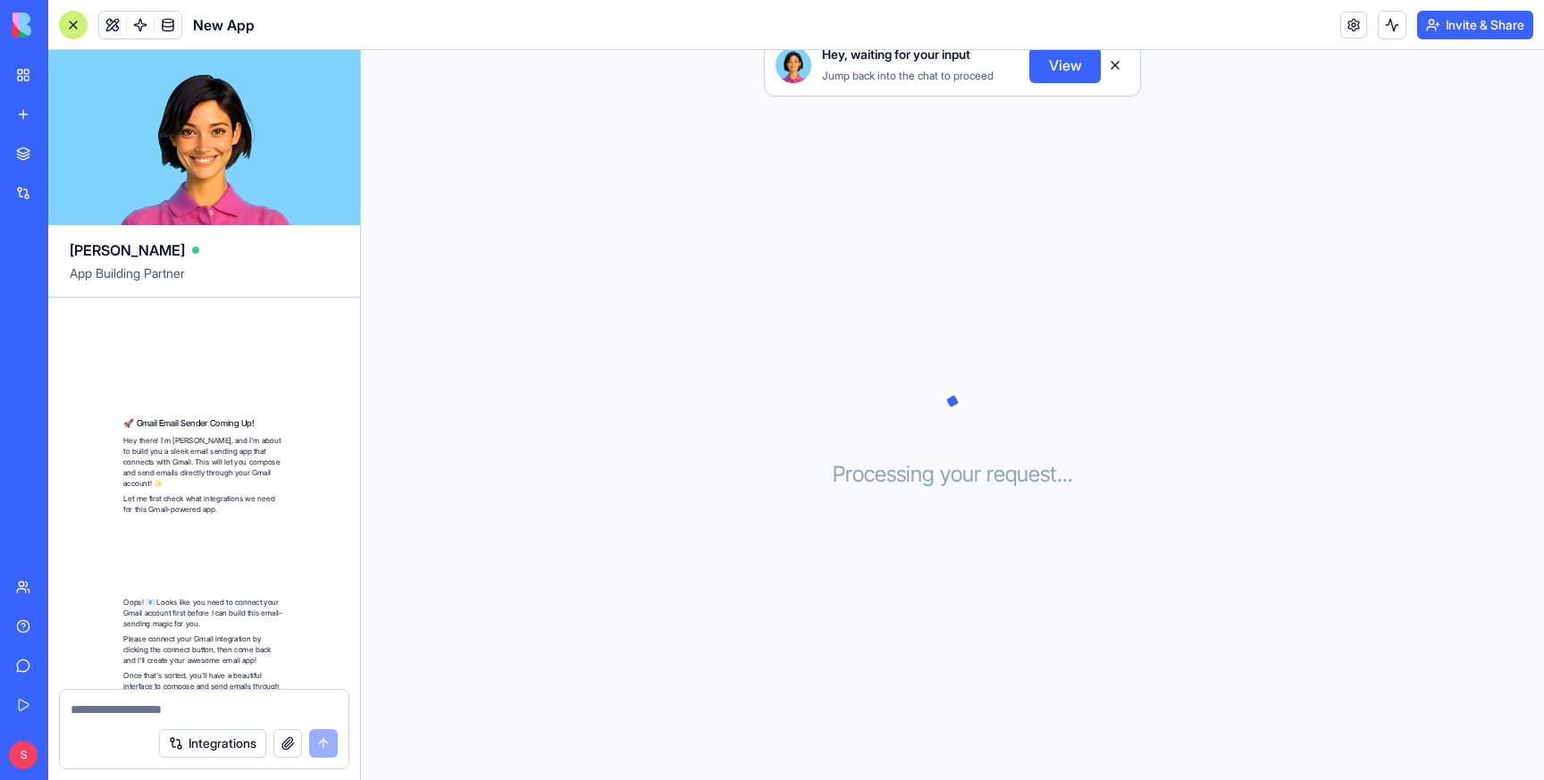
scroll to position [259, 0]
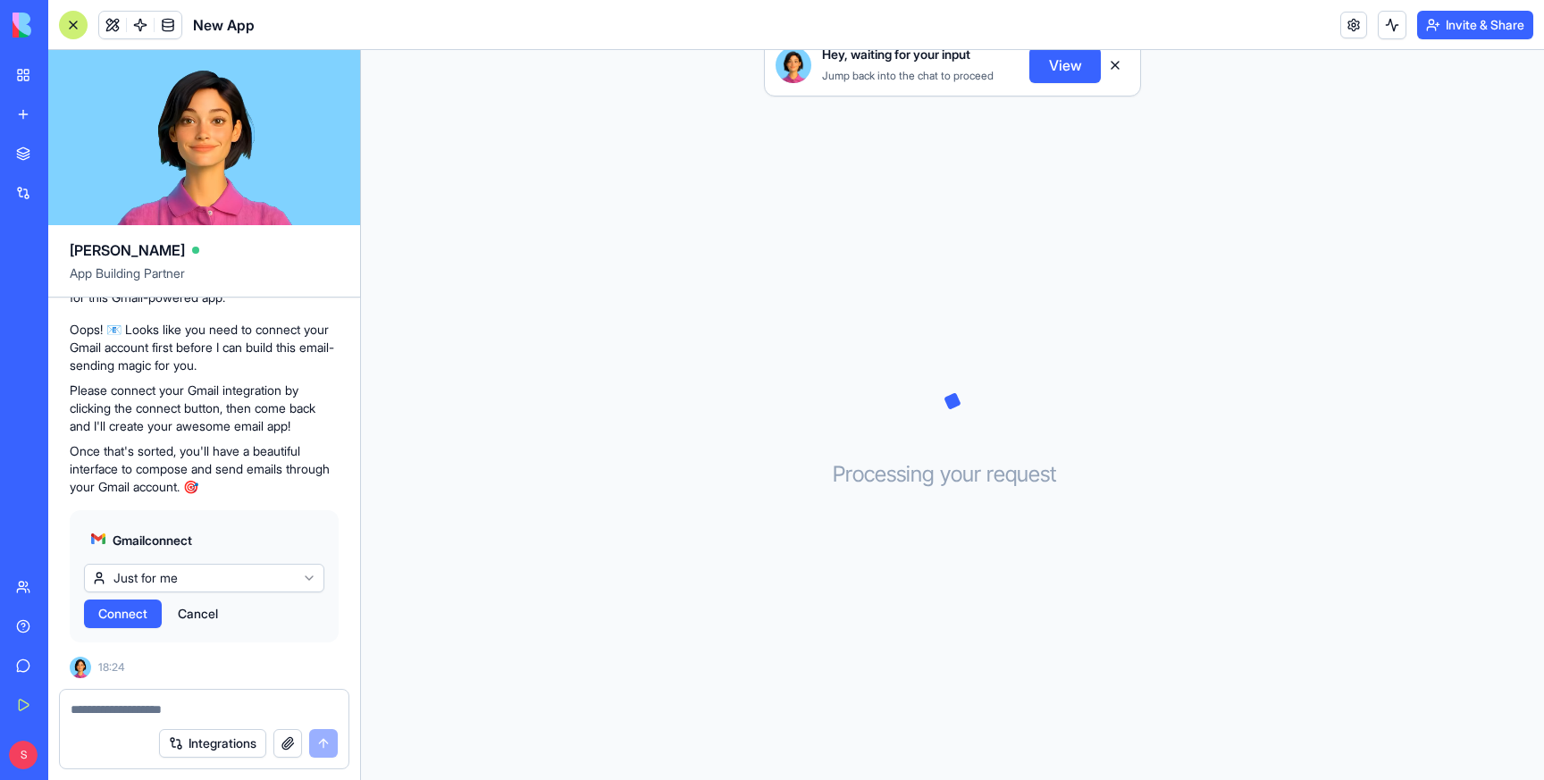
click at [125, 609] on span "Connect" at bounding box center [122, 614] width 49 height 18
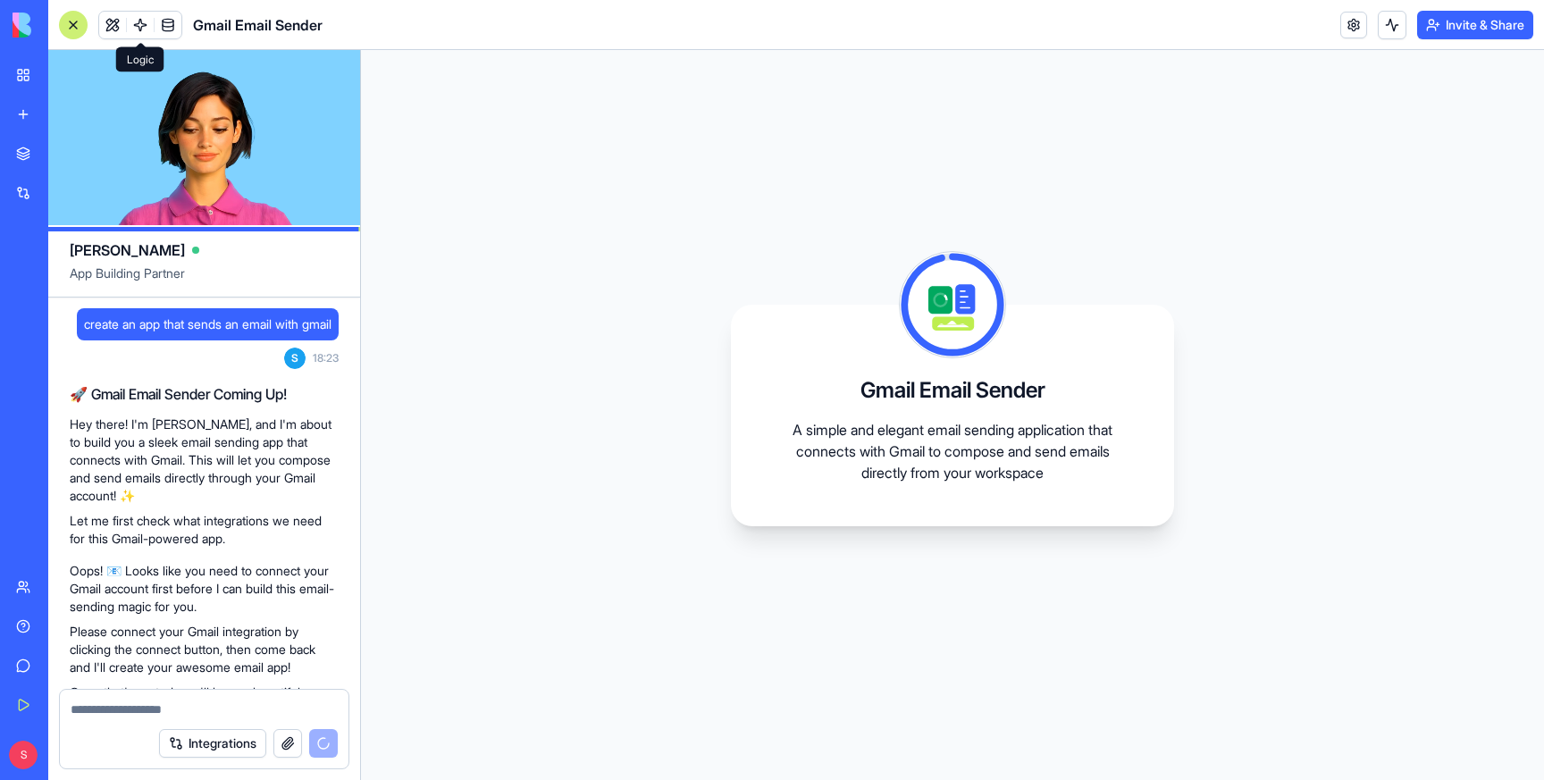
click at [139, 26] on span at bounding box center [140, 25] width 50 height 50
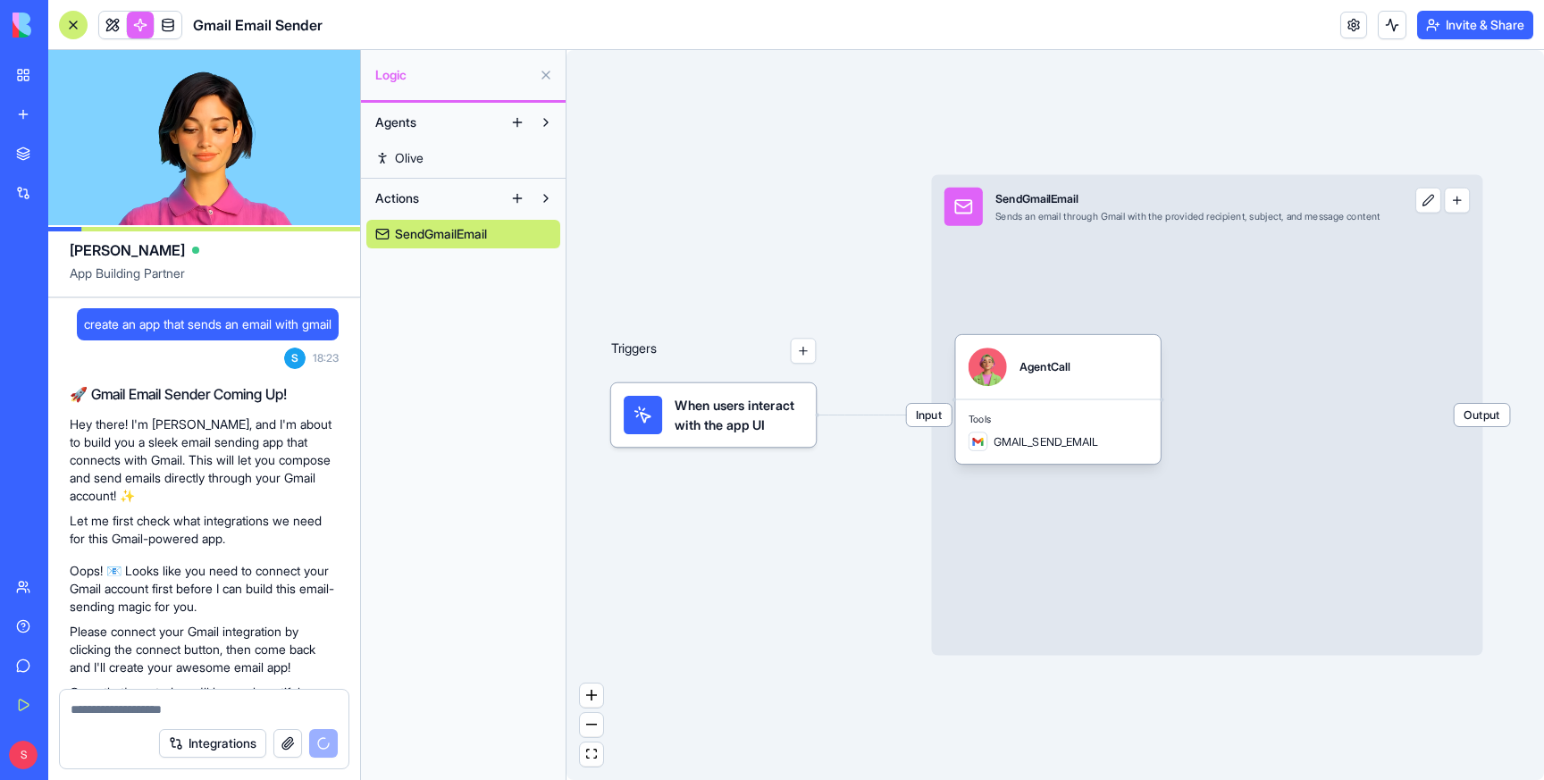
click at [23, 81] on link "My Workspace" at bounding box center [40, 75] width 71 height 36
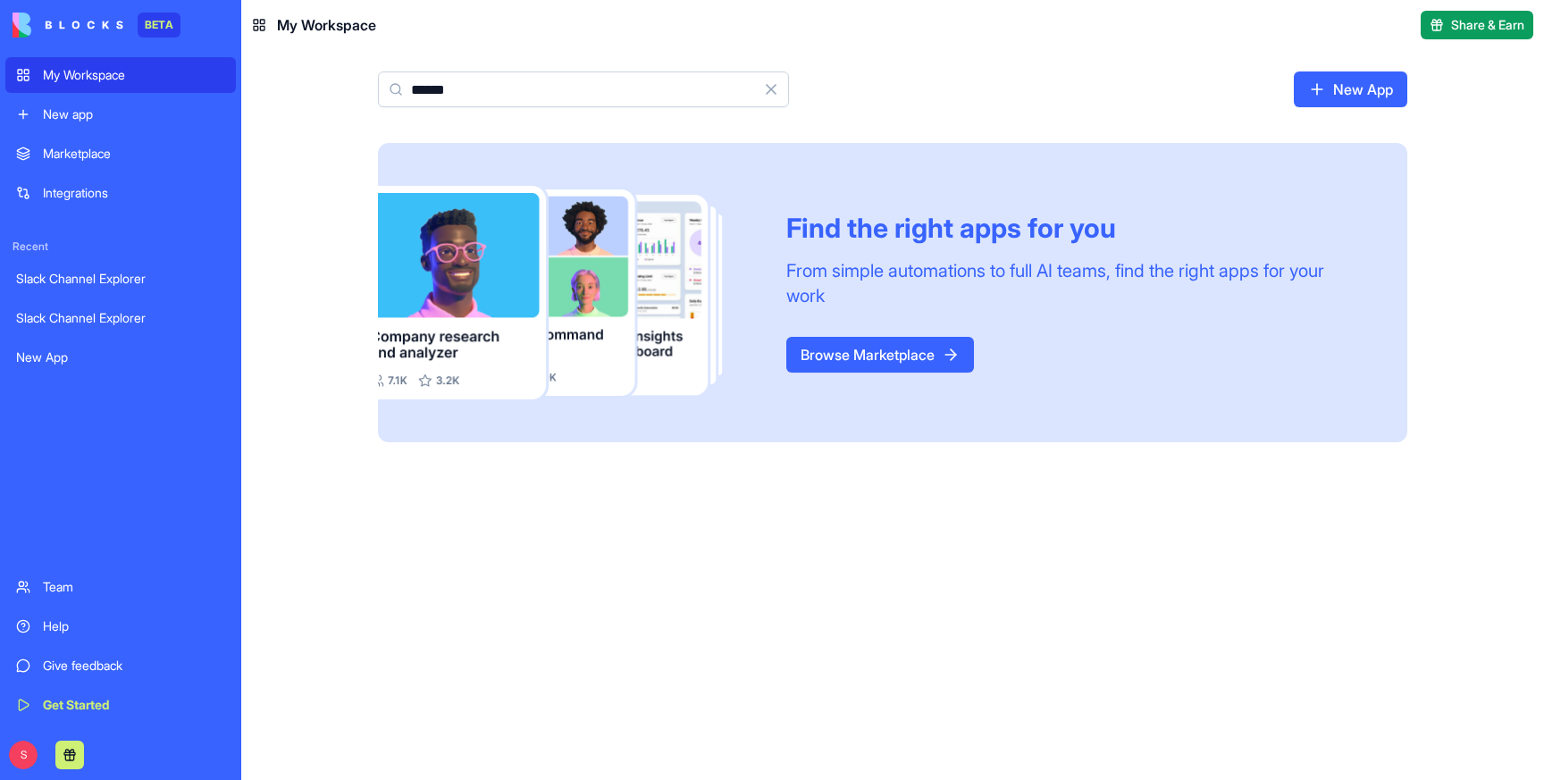
type input "******"
click at [126, 111] on div "New app" at bounding box center [134, 114] width 182 height 18
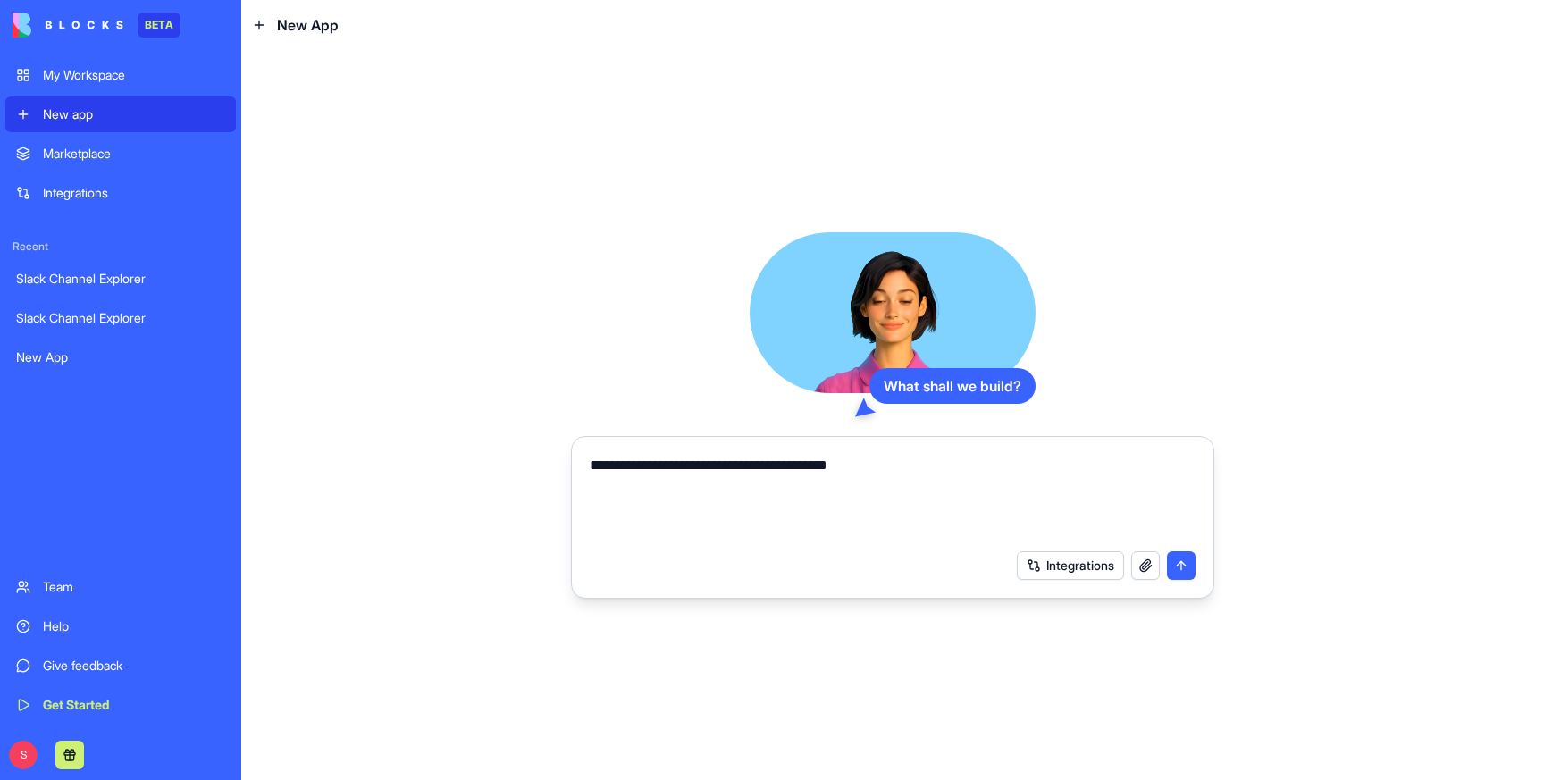
type textarea "**********"
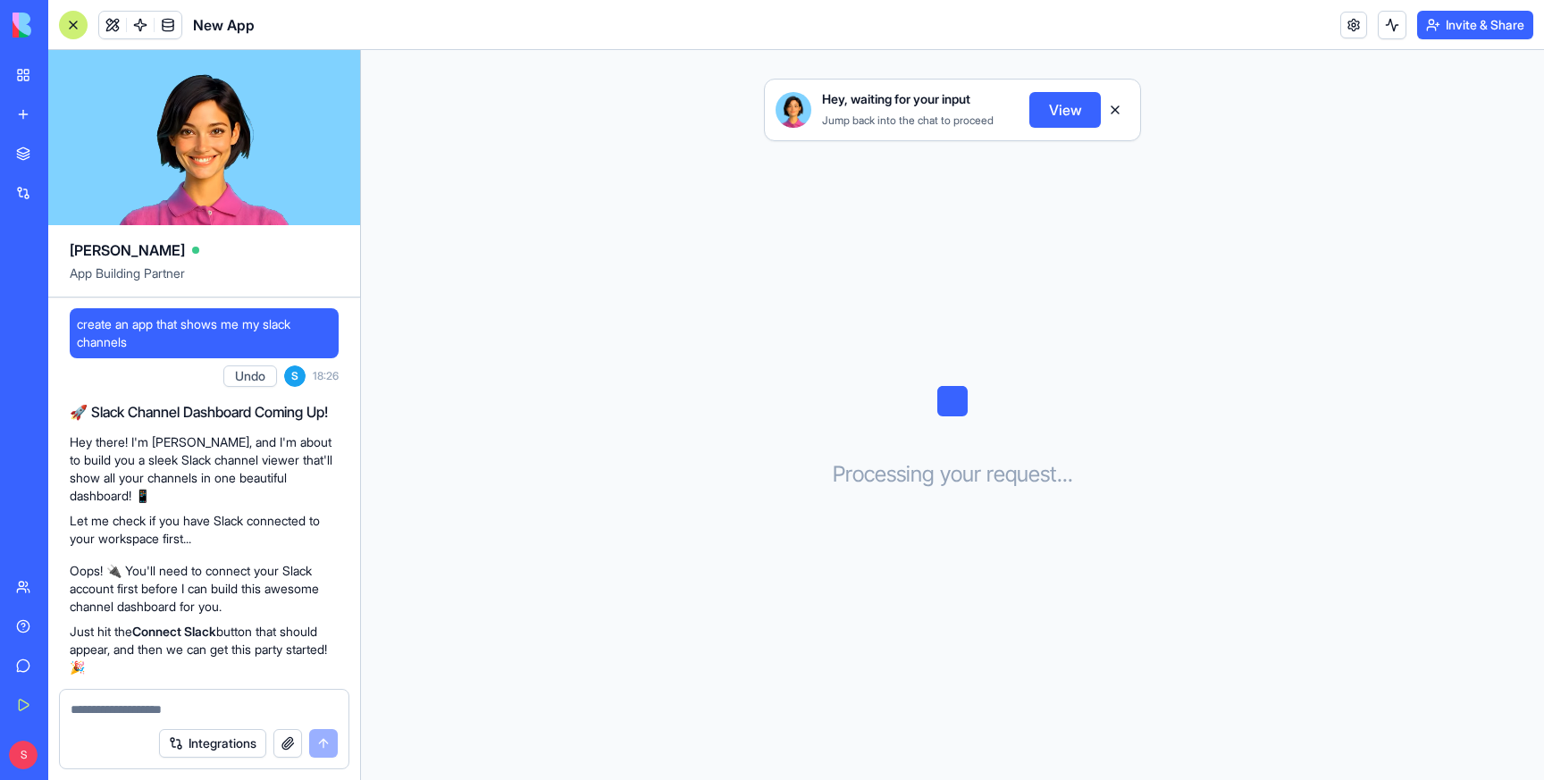
scroll to position [163, 0]
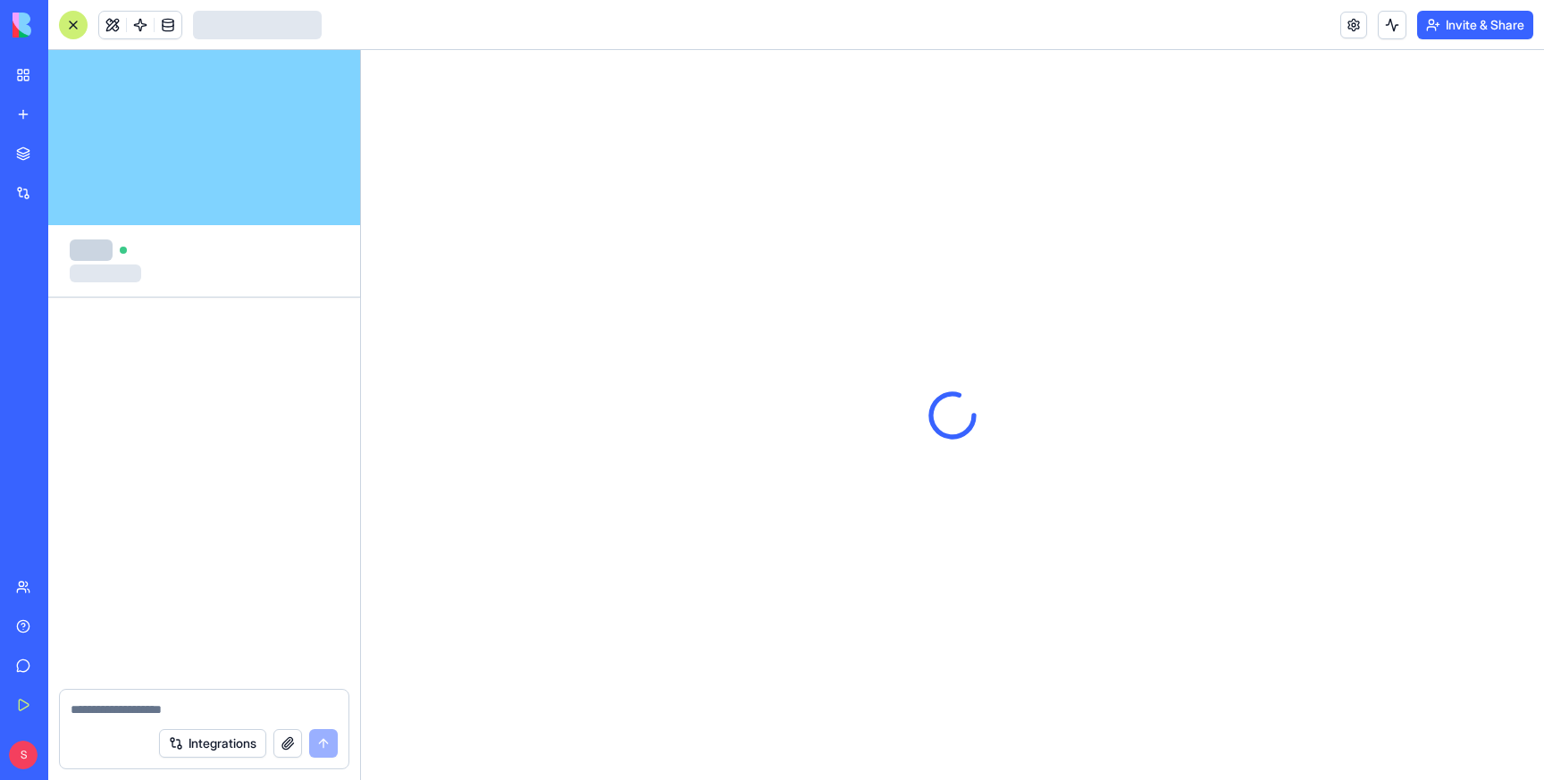
scroll to position [827, 0]
